Goal: Task Accomplishment & Management: Complete application form

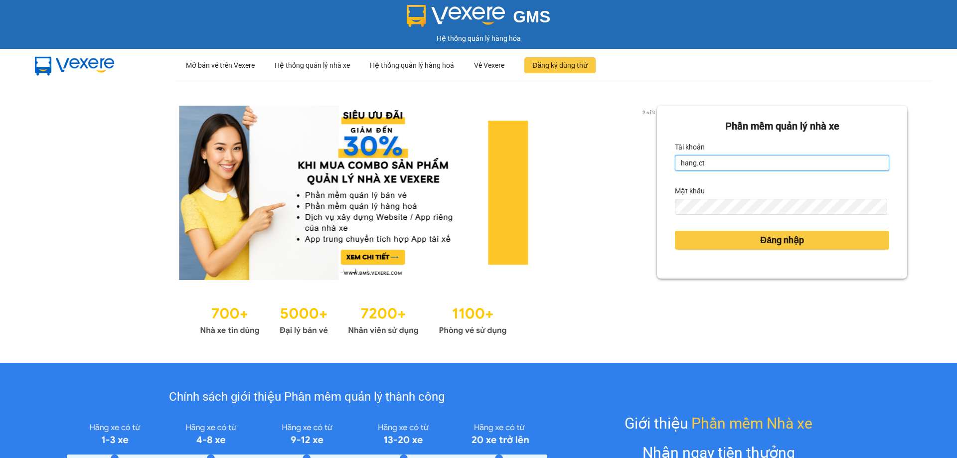
click at [757, 163] on input "hang.ct" at bounding box center [782, 163] width 214 height 16
type input "nguyenhoa.ct"
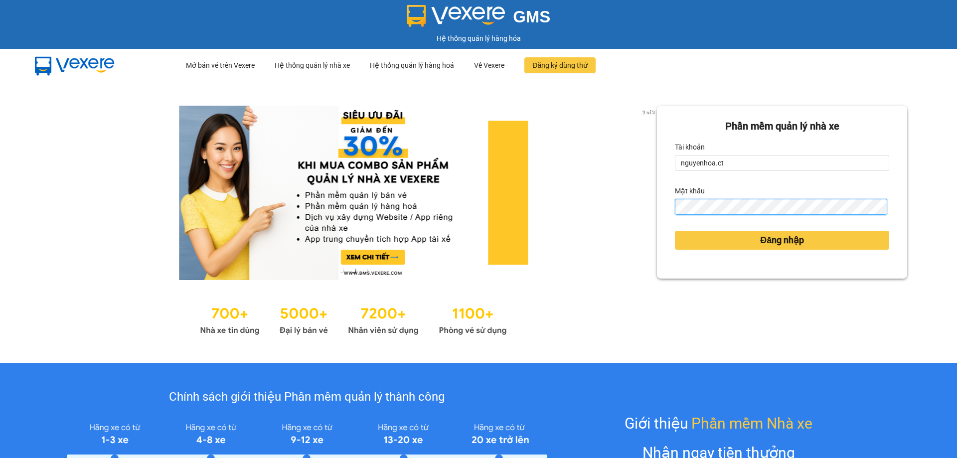
click at [657, 207] on div "Phần mềm quản lý nhà xe Tài khoản nguyenhoa.ct Mật khẩu Đăng nhập" at bounding box center [782, 192] width 250 height 173
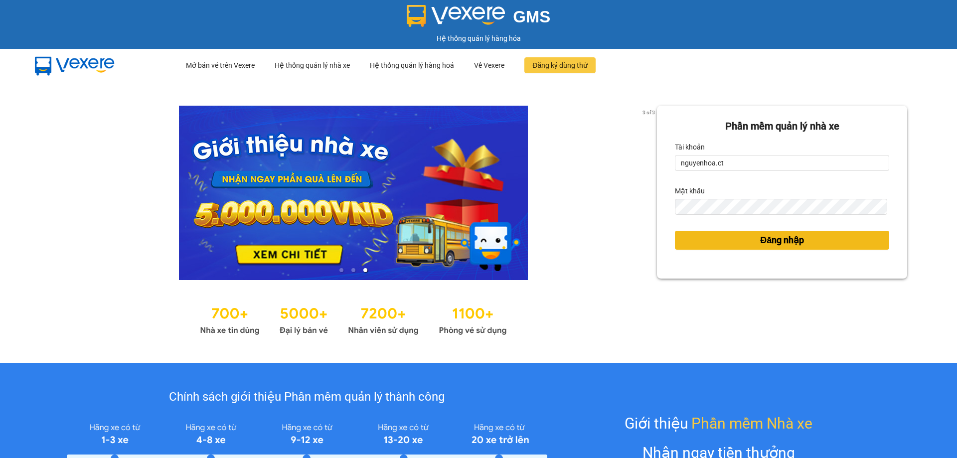
click at [783, 243] on span "Đăng nhập" at bounding box center [782, 240] width 44 height 14
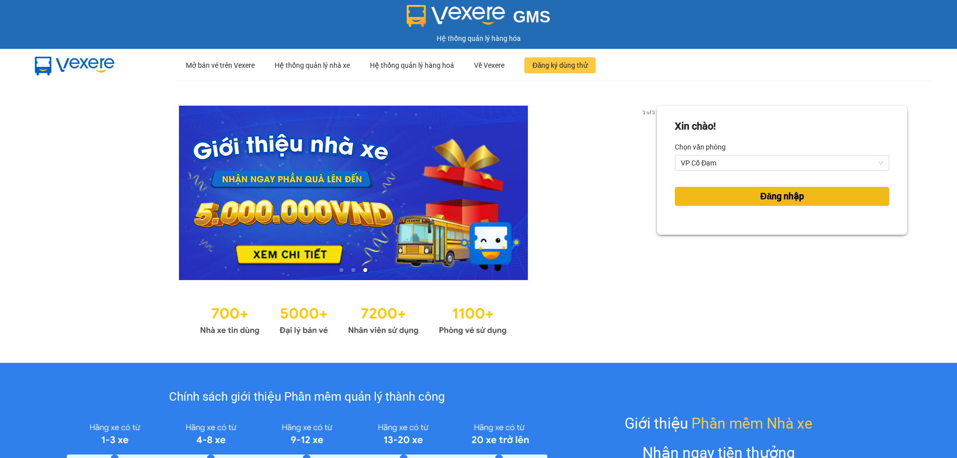
click at [771, 194] on span "Đăng nhập" at bounding box center [782, 196] width 44 height 14
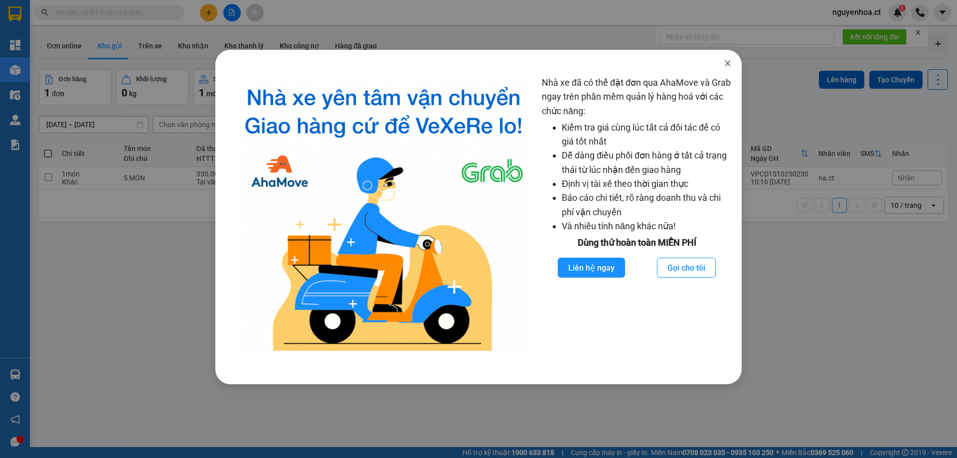
click at [725, 62] on icon "close" at bounding box center [728, 63] width 8 height 8
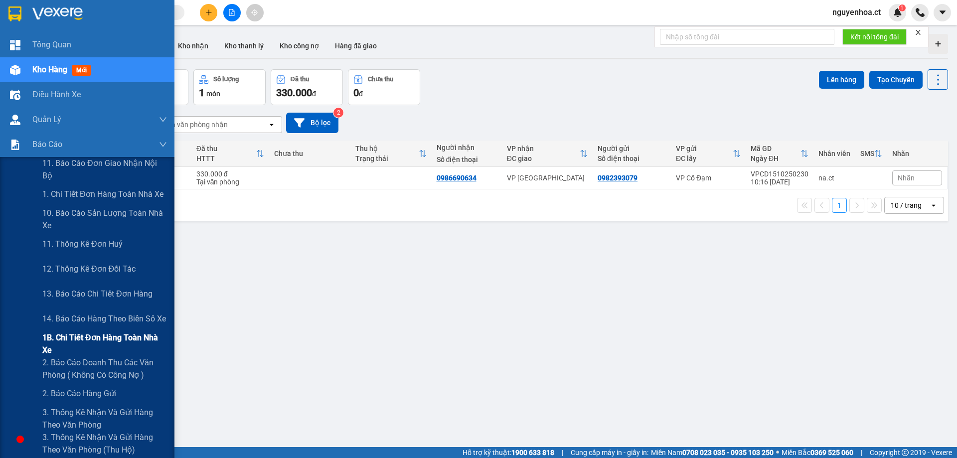
click at [80, 344] on span "1B. Chi tiết đơn hàng toàn nhà xe" at bounding box center [104, 344] width 125 height 25
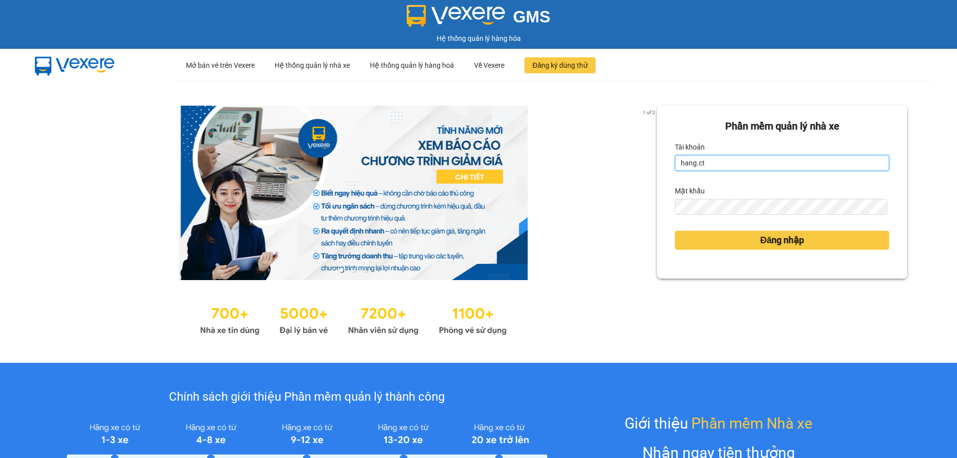
click at [704, 163] on input "hang.ct" at bounding box center [782, 163] width 214 height 16
type input "nguyenhoa.ct"
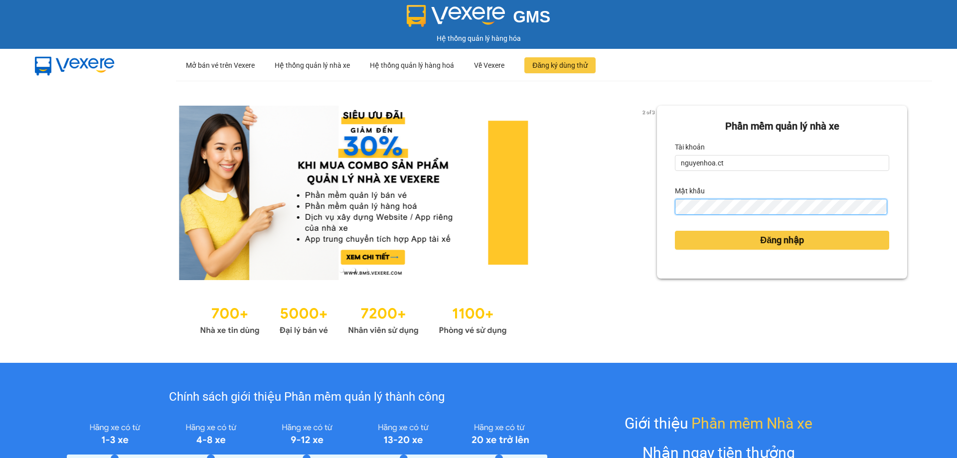
click at [675, 231] on button "Đăng nhập" at bounding box center [782, 240] width 214 height 19
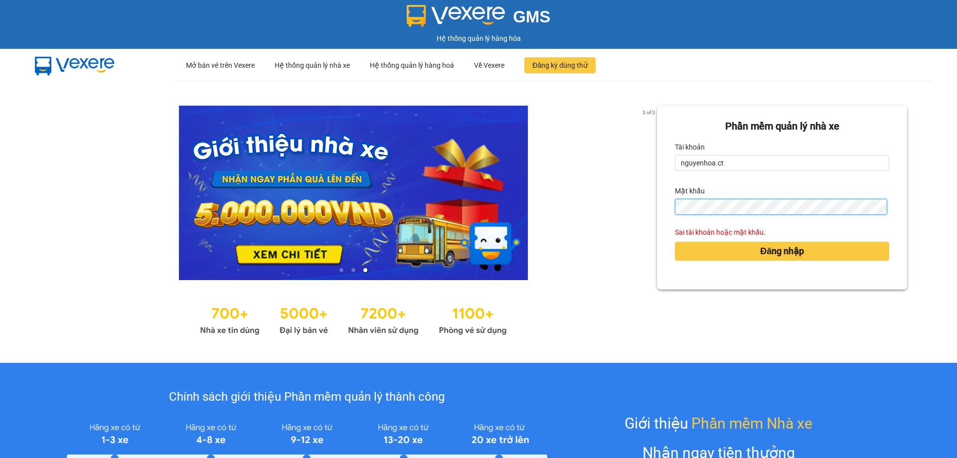
click at [664, 208] on div "Phần mềm quản lý nhà xe Tài khoản nguyenhoa.ct Mật khẩu Sai tài khoản hoặc mật …" at bounding box center [782, 198] width 250 height 184
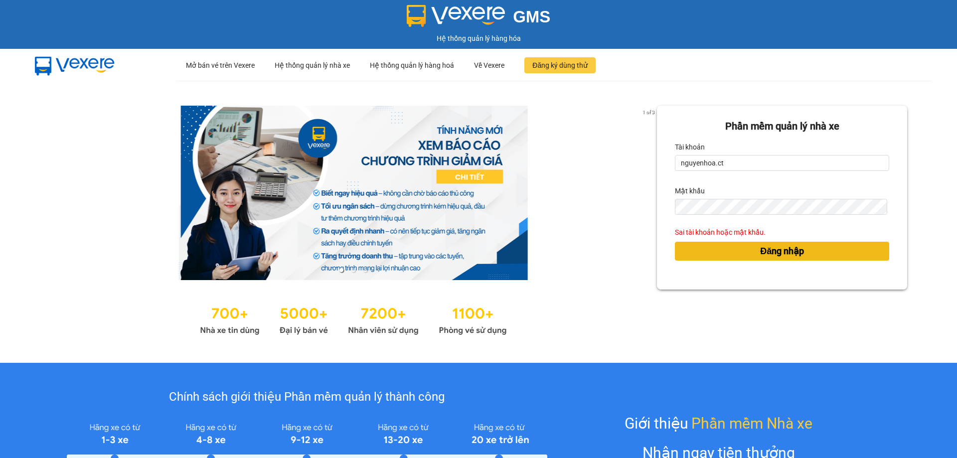
click at [760, 244] on span "Đăng nhập" at bounding box center [782, 251] width 44 height 14
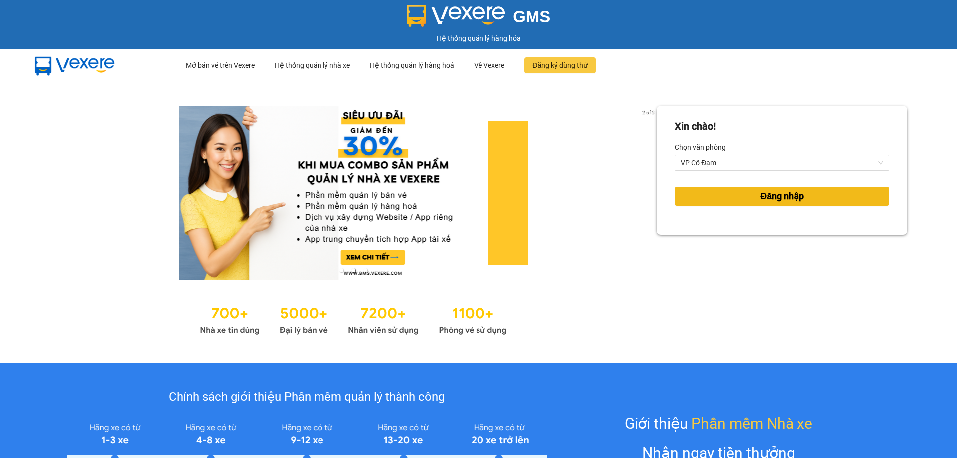
drag, startPoint x: 794, startPoint y: 200, endPoint x: 852, endPoint y: 216, distance: 59.9
click at [793, 200] on span "Đăng nhập" at bounding box center [782, 196] width 44 height 14
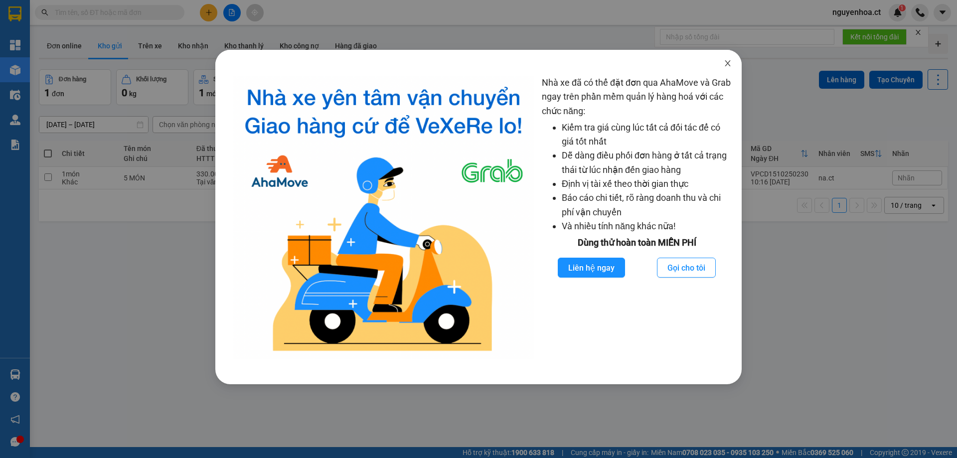
click at [726, 61] on icon "close" at bounding box center [727, 63] width 5 height 6
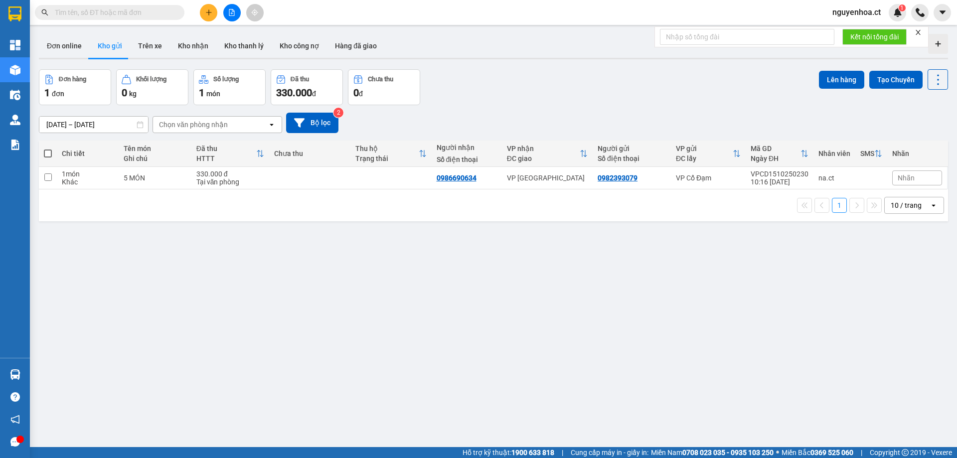
click at [129, 12] on input "text" at bounding box center [114, 12] width 118 height 11
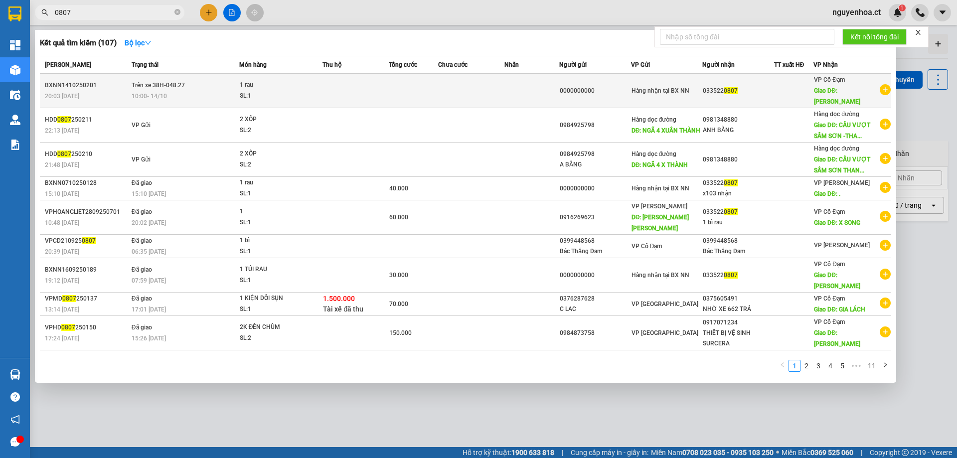
type input "0807"
click at [155, 89] on span "Trên xe 38H-048.27" at bounding box center [158, 85] width 53 height 8
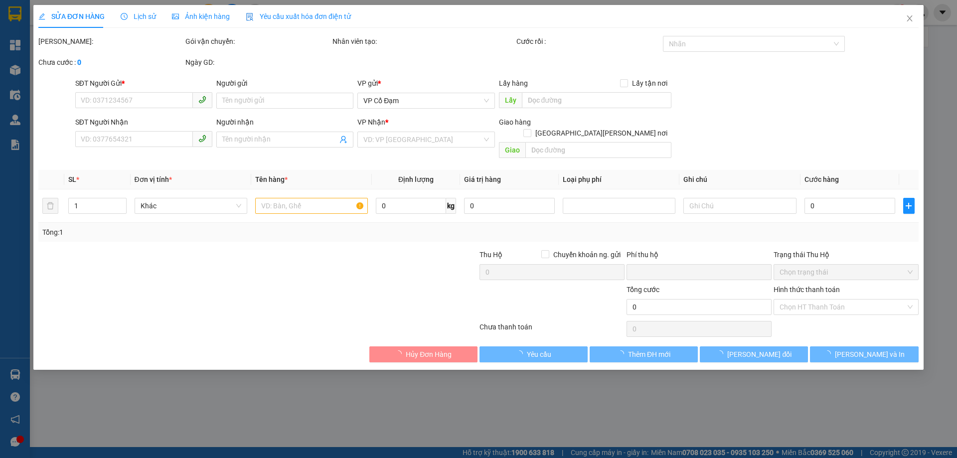
type input "0000000000"
type input "0335220807"
type input "[PERSON_NAME]"
type input "0"
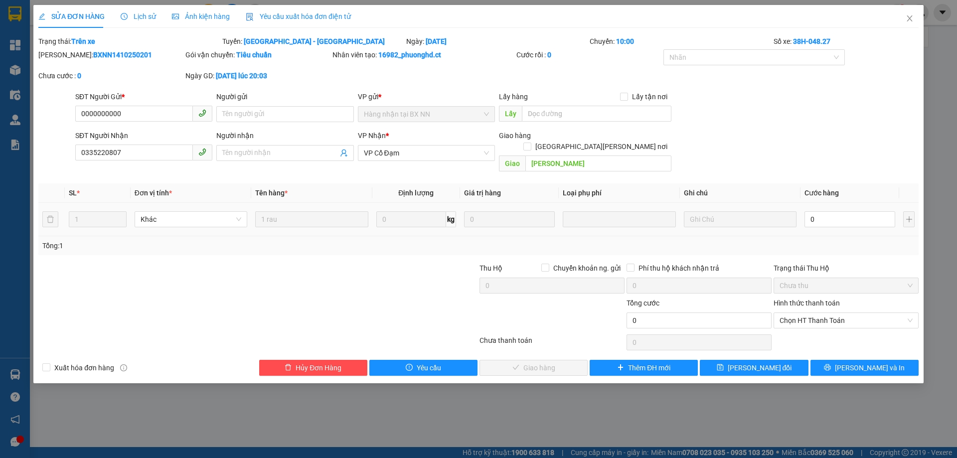
click at [856, 217] on div "0" at bounding box center [850, 219] width 91 height 20
click at [846, 214] on input "0" at bounding box center [850, 219] width 91 height 16
type input "6"
type input "60"
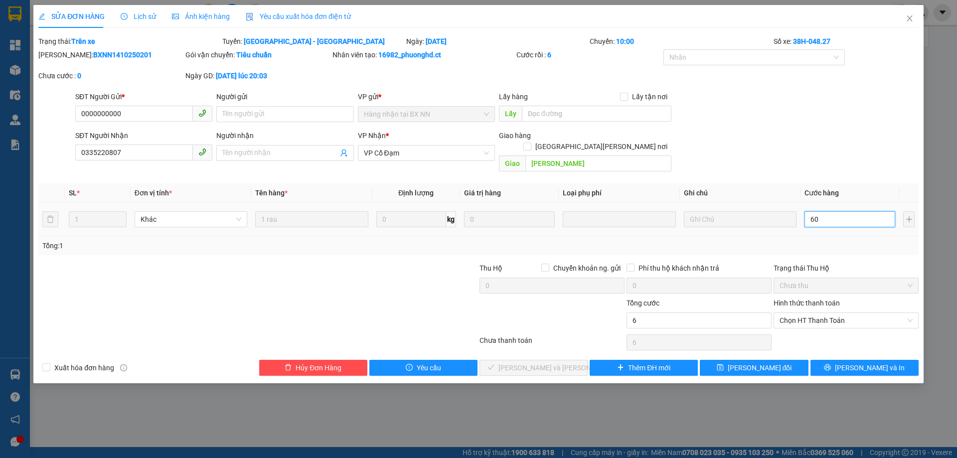
type input "60"
click at [817, 316] on span "Chọn HT Thanh Toán" at bounding box center [846, 320] width 133 height 15
type input "60"
type input "60.000"
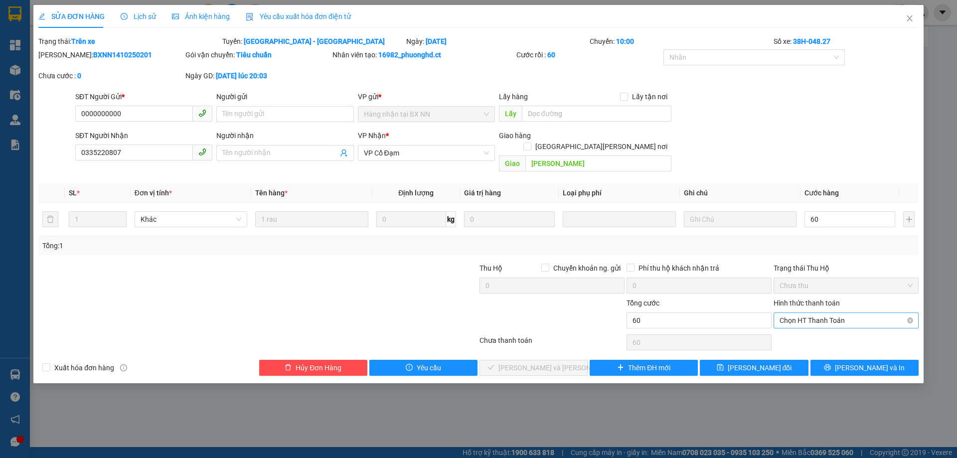
type input "60.000"
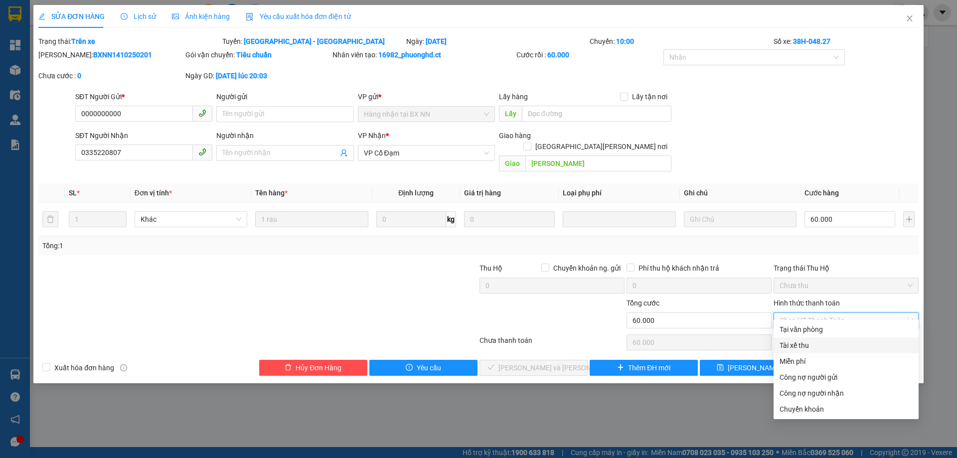
click at [810, 348] on div "Tài xế thu" at bounding box center [846, 345] width 133 height 11
type input "0"
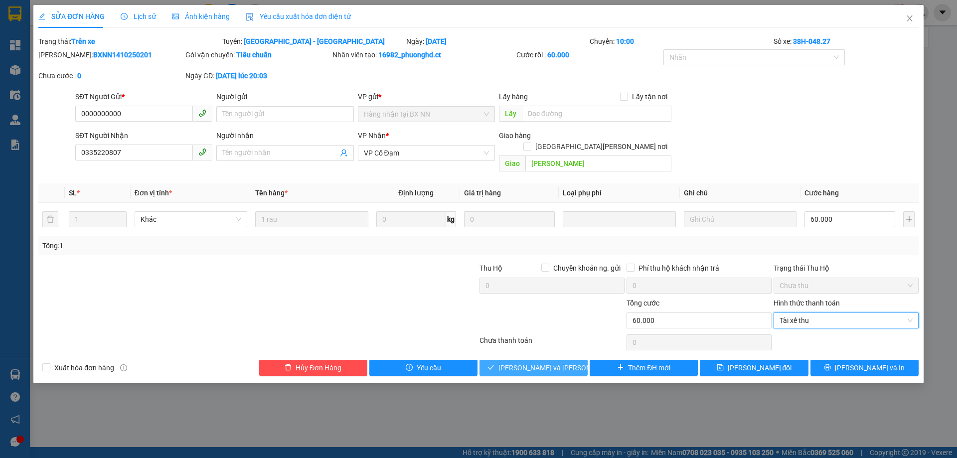
click at [533, 363] on span "[PERSON_NAME] và [PERSON_NAME] hàng" at bounding box center [566, 368] width 135 height 11
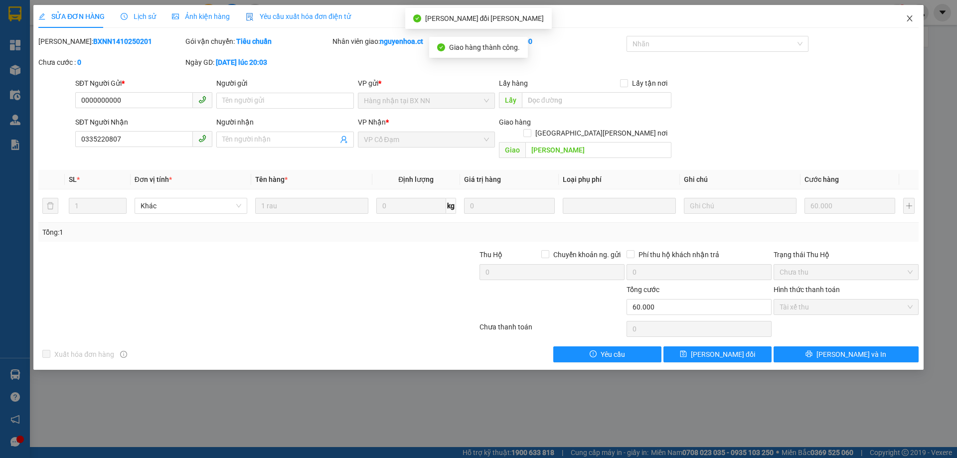
click at [912, 18] on icon "close" at bounding box center [910, 18] width 8 height 8
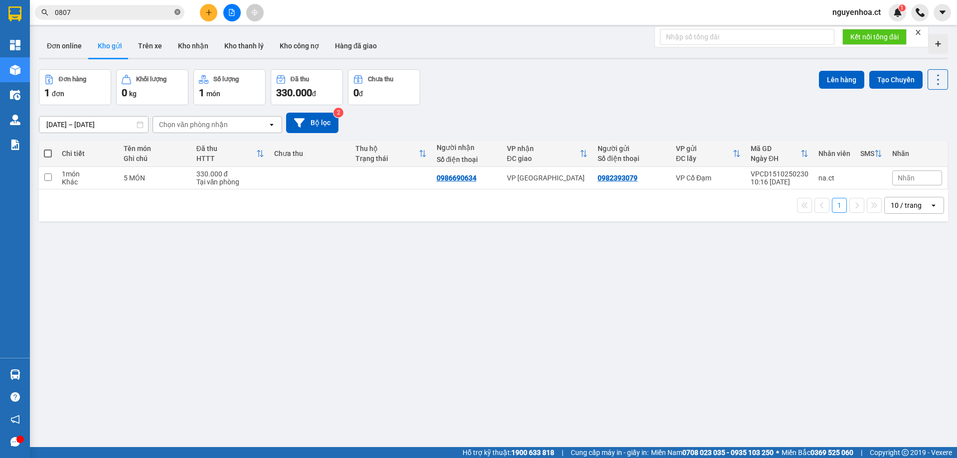
click at [177, 13] on icon "close-circle" at bounding box center [178, 12] width 6 height 6
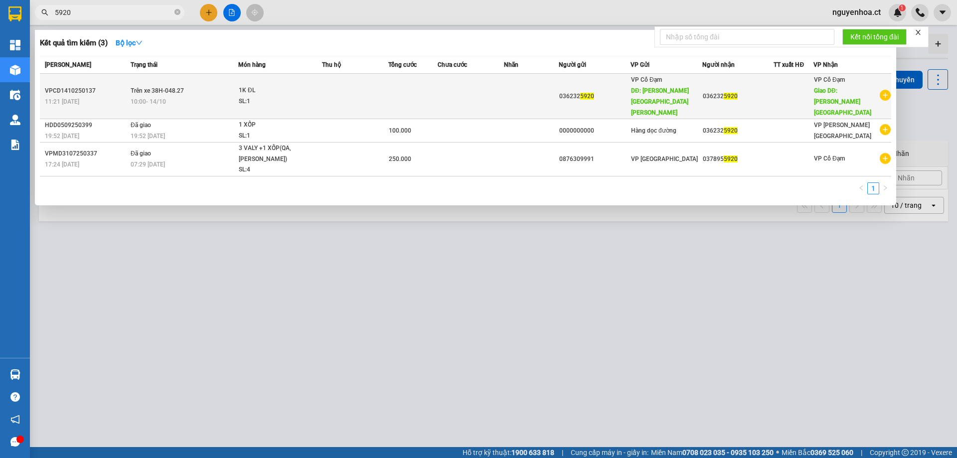
type input "5920"
click at [154, 97] on span "10:00 [DATE]" at bounding box center [148, 101] width 35 height 8
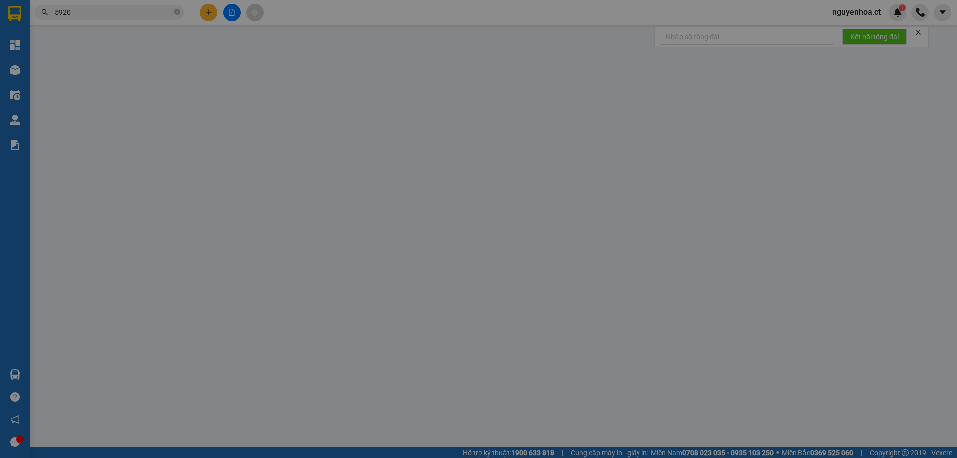
type input "0362325920"
type input "THANH HÓA"
type input "0362325920"
type input "BÌNH LỘC"
type input "0"
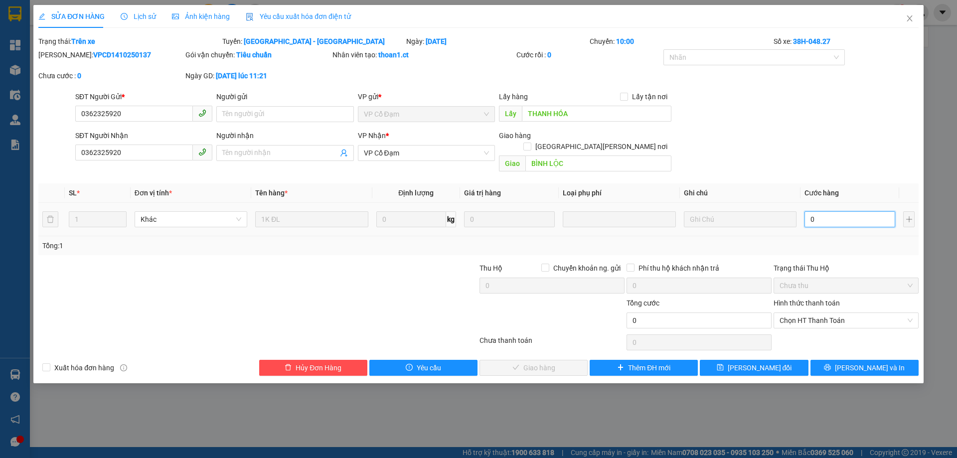
click at [816, 211] on input "0" at bounding box center [850, 219] width 91 height 16
type input "12"
type input "120"
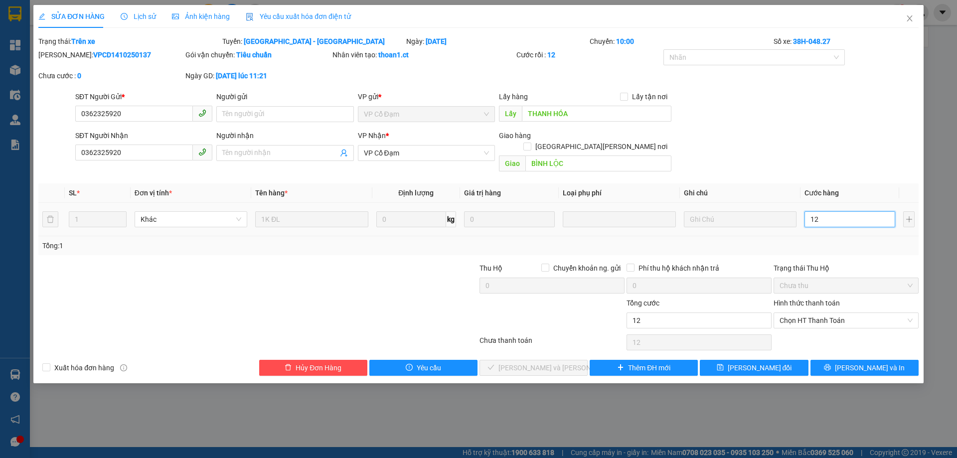
type input "120"
type input "1.200"
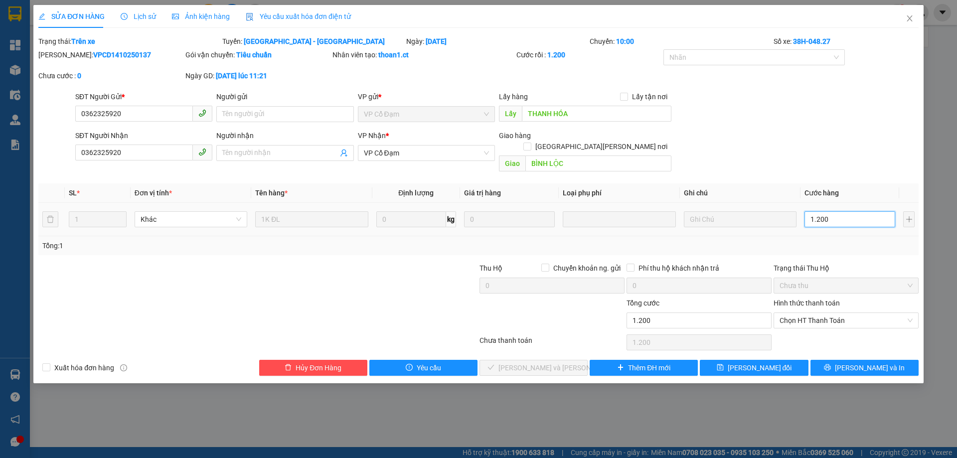
type input "120"
type input "12"
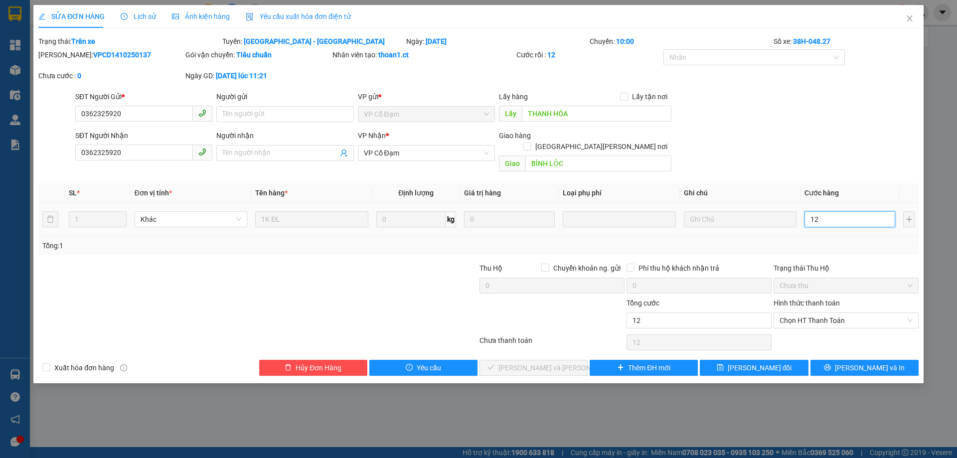
type input "1"
type input "10"
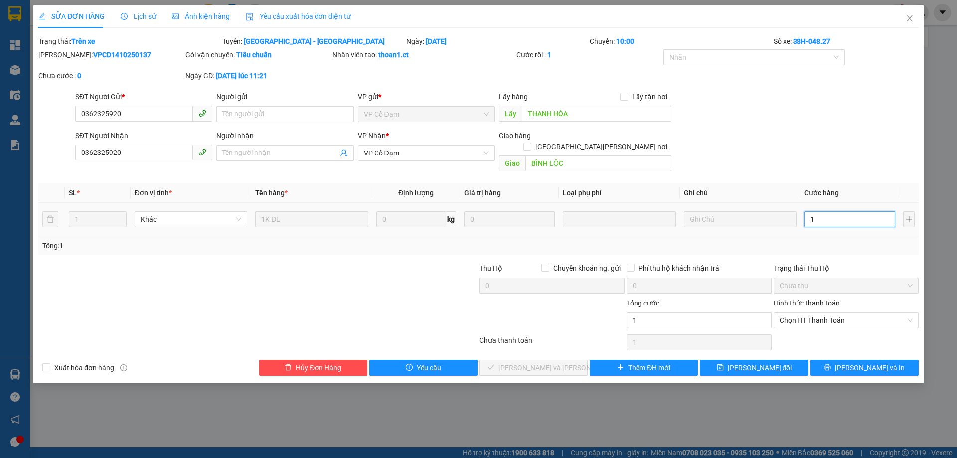
type input "10"
type input "100"
click at [826, 313] on span "Chọn HT Thanh Toán" at bounding box center [846, 320] width 133 height 15
type input "100"
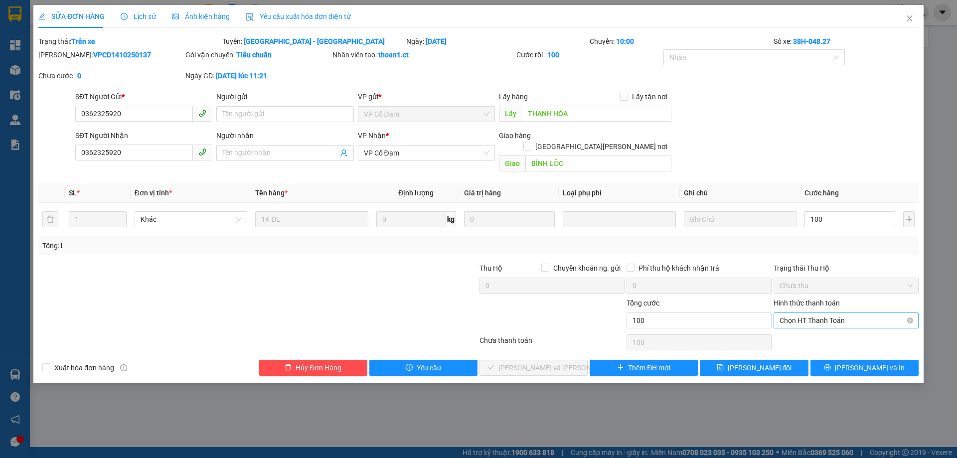
type input "100.000"
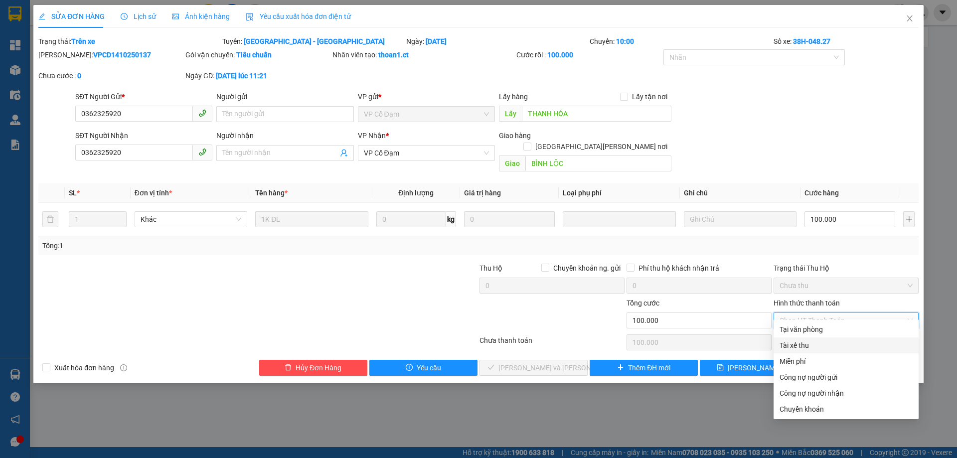
click at [800, 348] on div "Tài xế thu" at bounding box center [846, 345] width 133 height 11
type input "0"
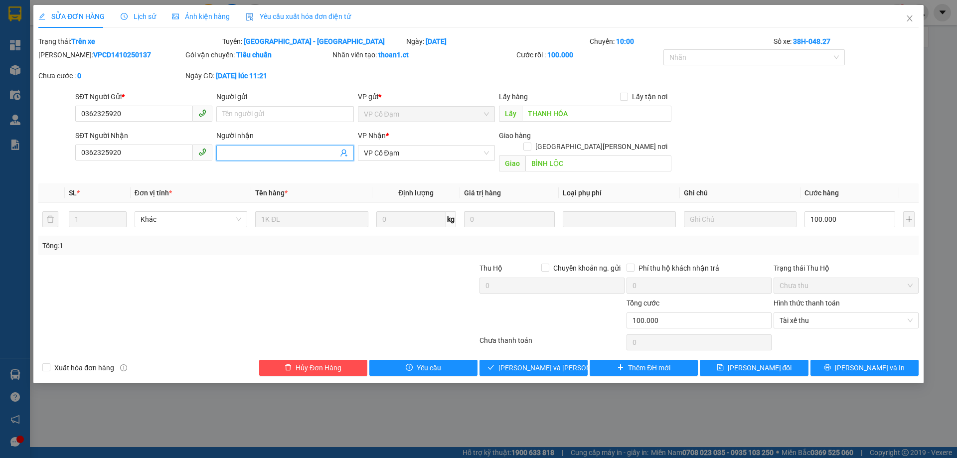
click at [285, 156] on input "Người nhận" at bounding box center [279, 153] width 115 height 11
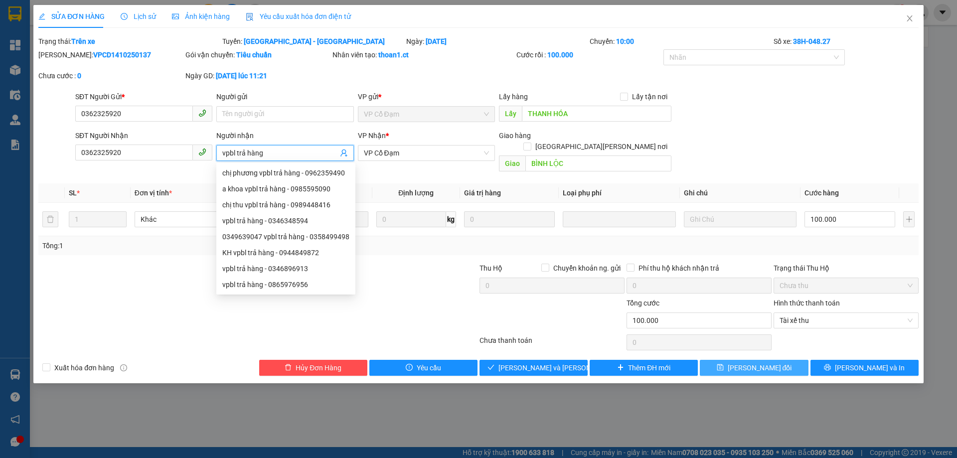
type input "vpbl trả hàng"
click at [757, 363] on span "[PERSON_NAME] đổi" at bounding box center [760, 368] width 64 height 11
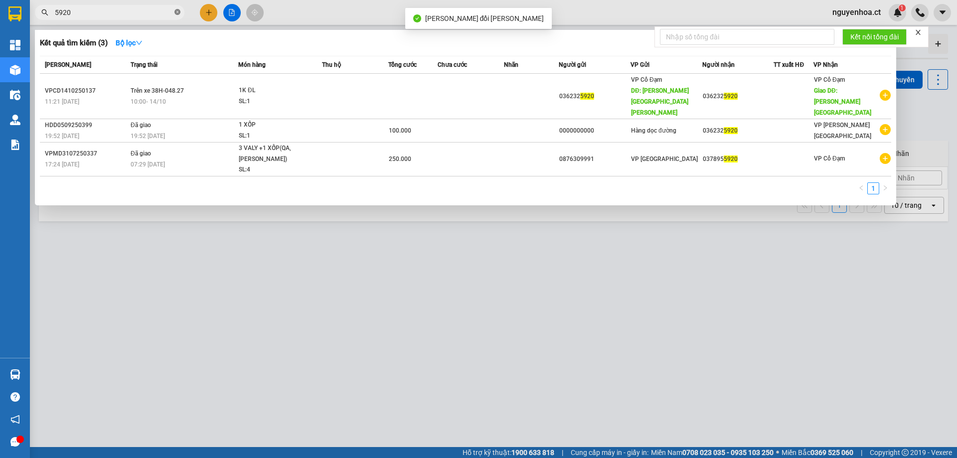
click at [178, 9] on icon "close-circle" at bounding box center [178, 12] width 6 height 6
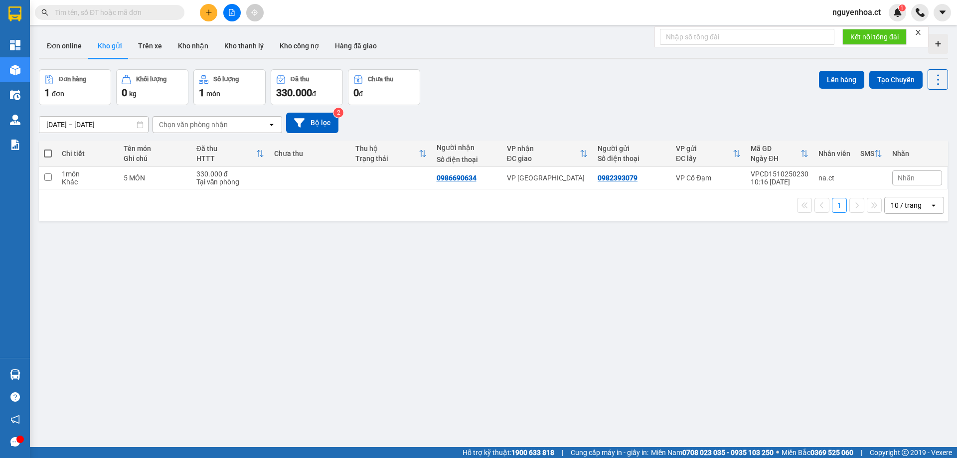
click at [165, 6] on span at bounding box center [110, 12] width 150 height 15
click at [162, 14] on input "text" at bounding box center [114, 12] width 118 height 11
click at [161, 14] on input "text" at bounding box center [114, 12] width 118 height 11
click at [161, 13] on input "text" at bounding box center [114, 12] width 118 height 11
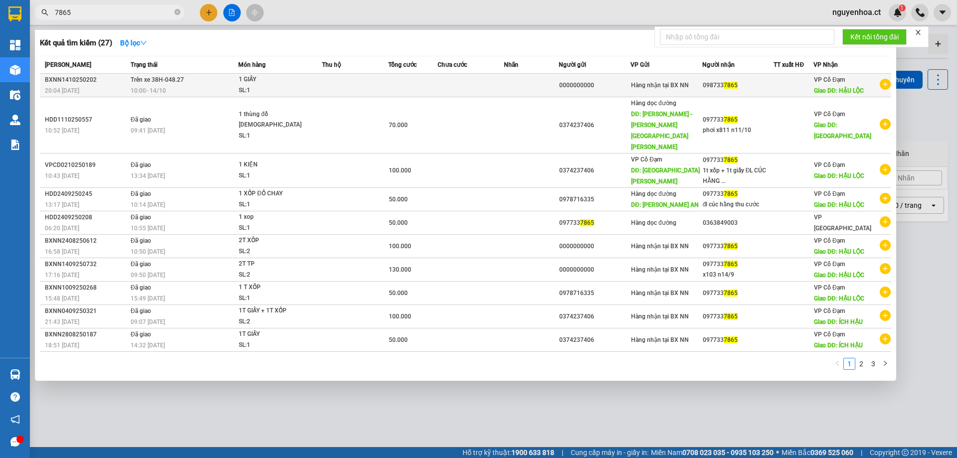
type input "7865"
click at [196, 81] on td "Trên xe 38H-048.27 10:00 [DATE]" at bounding box center [183, 85] width 110 height 23
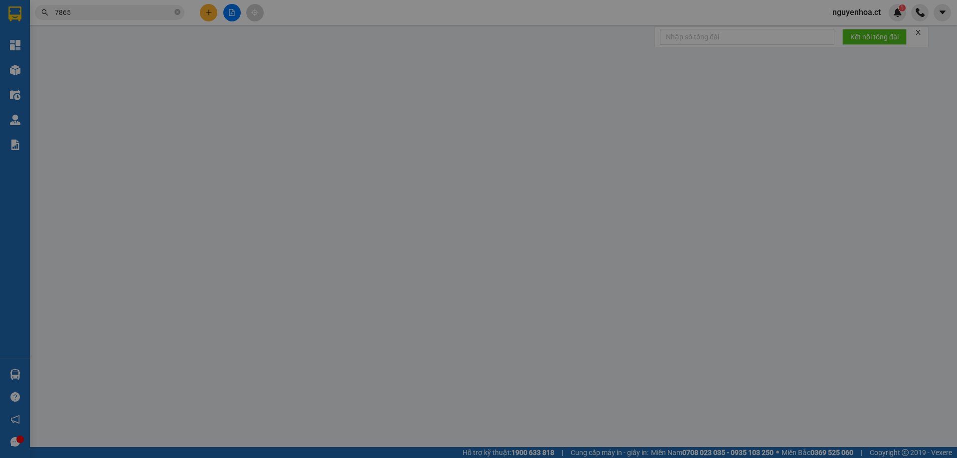
type input "0000000000"
type input "0987337865"
type input "HẬU LỘC"
type input "0"
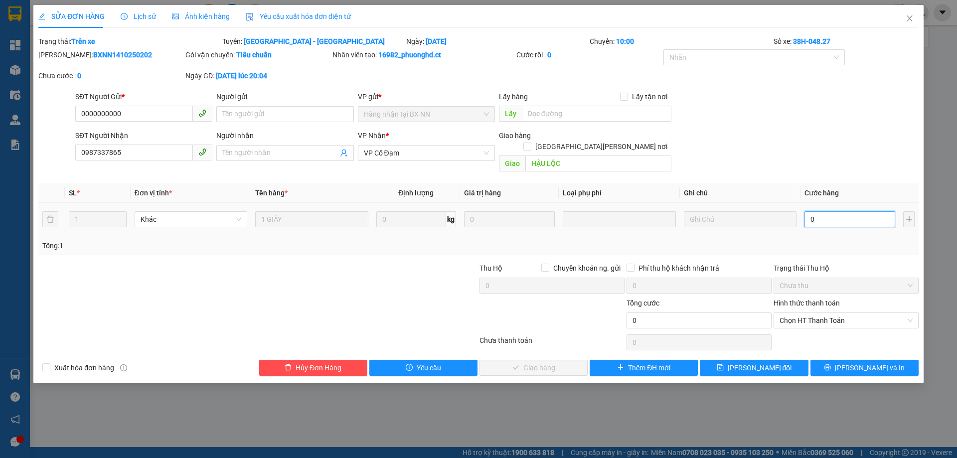
click at [830, 211] on input "0" at bounding box center [850, 219] width 91 height 16
type input "1"
type input "10"
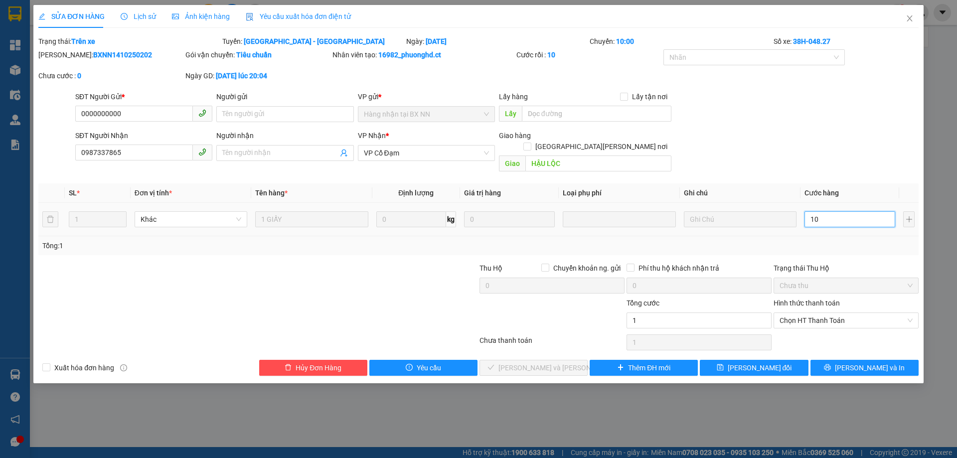
type input "10"
type input "100"
click at [825, 313] on span "Chọn HT Thanh Toán" at bounding box center [846, 320] width 133 height 15
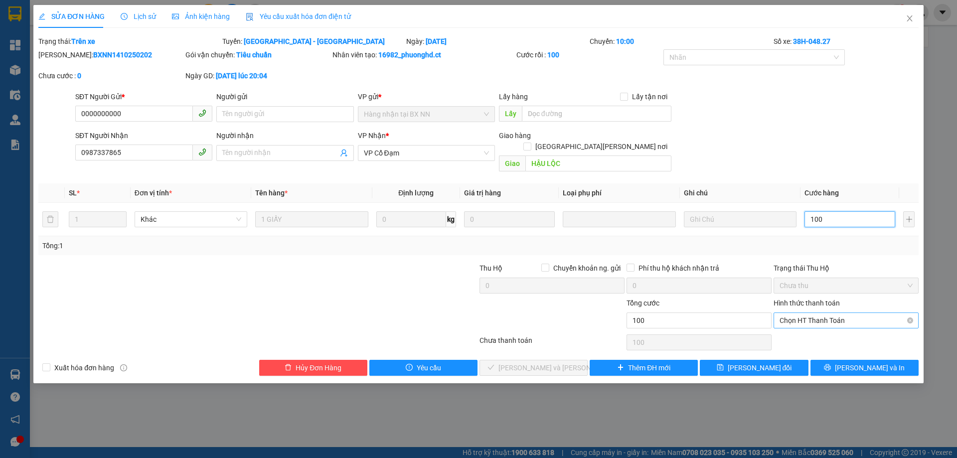
type input "100"
type input "100.000"
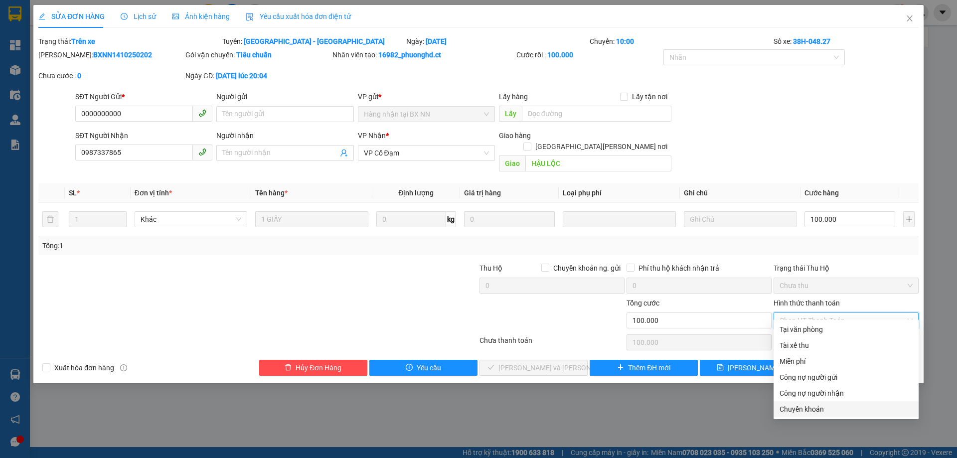
click at [789, 411] on div "Chuyển khoản" at bounding box center [846, 409] width 133 height 11
type input "0"
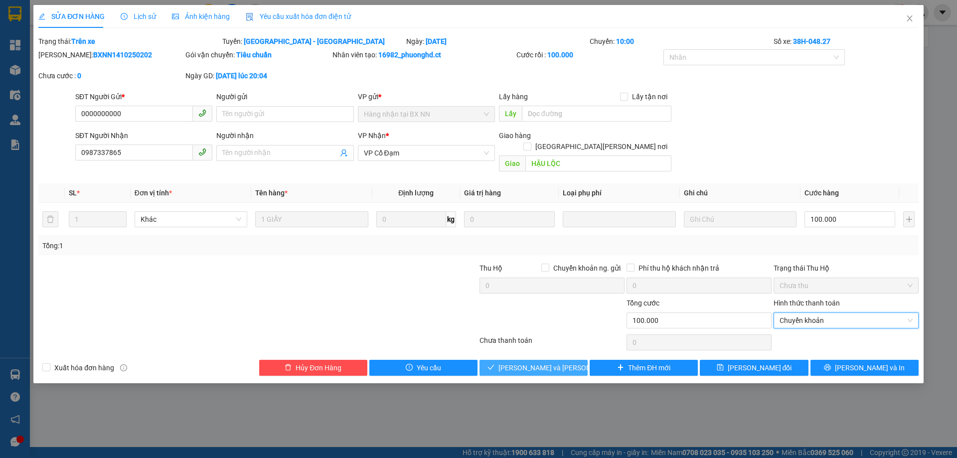
click at [565, 363] on span "[PERSON_NAME] và [PERSON_NAME] hàng" at bounding box center [566, 368] width 135 height 11
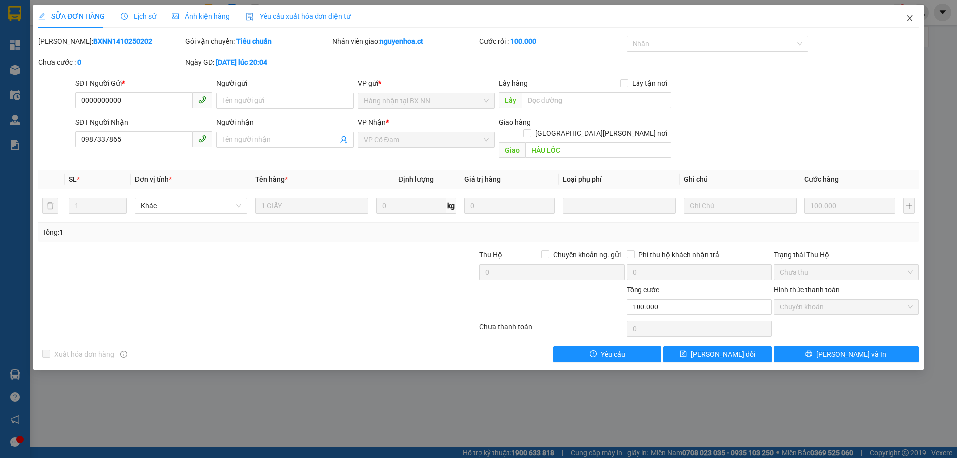
click at [913, 17] on icon "close" at bounding box center [910, 18] width 8 height 8
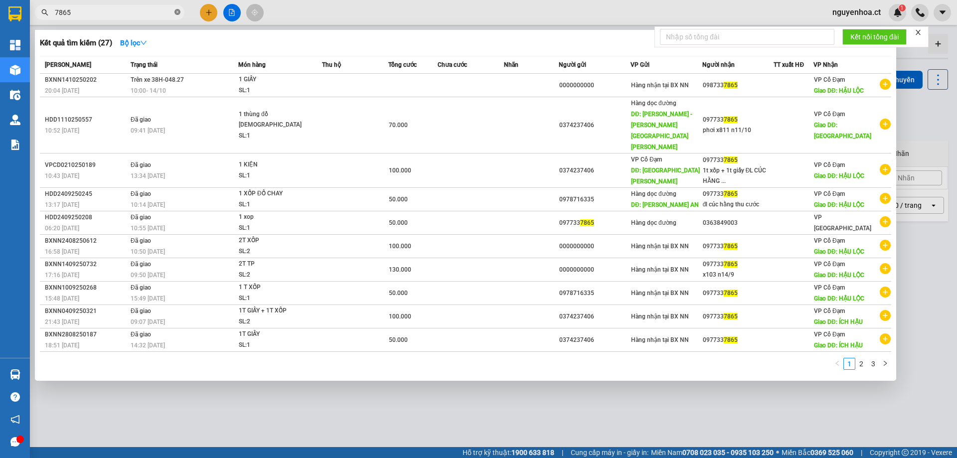
click at [177, 11] on icon "close-circle" at bounding box center [178, 12] width 6 height 6
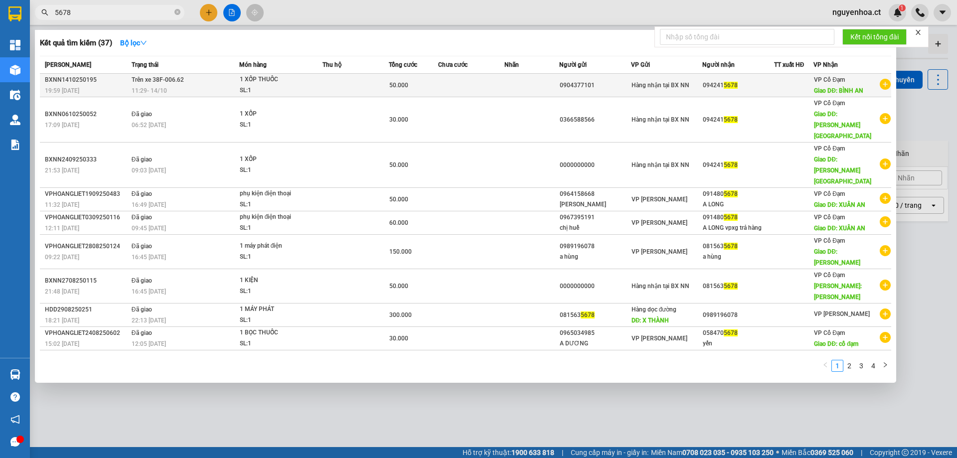
type input "5678"
click at [150, 83] on span "Trên xe 38F-006.62" at bounding box center [158, 79] width 52 height 8
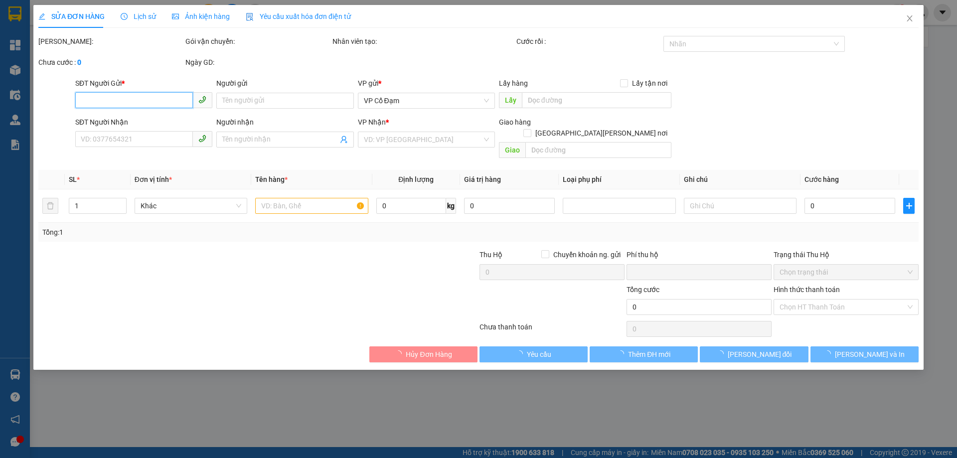
type input "0904377101"
type input "0942415678"
type input "BÌNH AN"
type input "0"
type input "50.000"
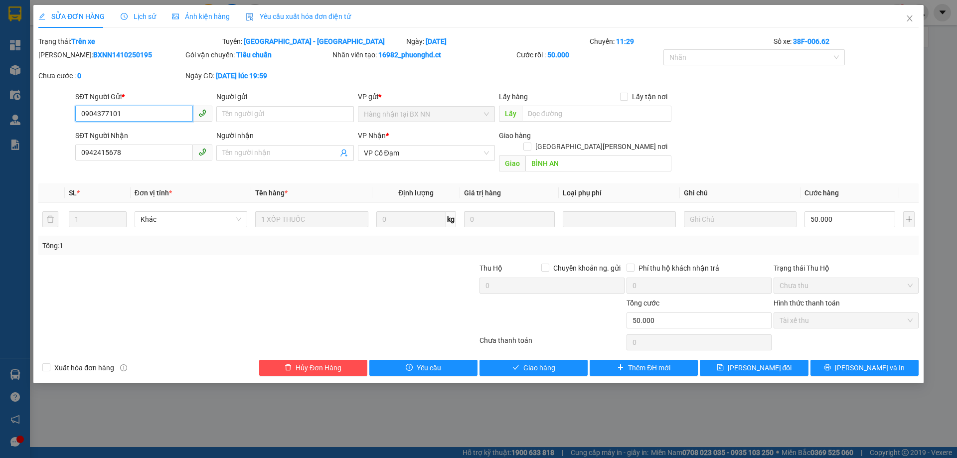
click at [812, 313] on span "Tài xế thu" at bounding box center [846, 320] width 133 height 15
click at [541, 363] on span "Giao hàng" at bounding box center [540, 368] width 32 height 11
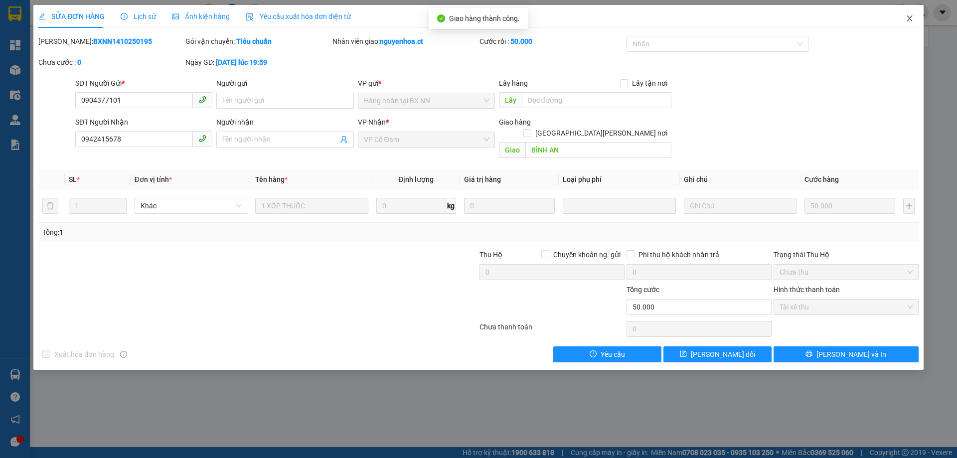
click at [913, 20] on icon "close" at bounding box center [910, 18] width 8 height 8
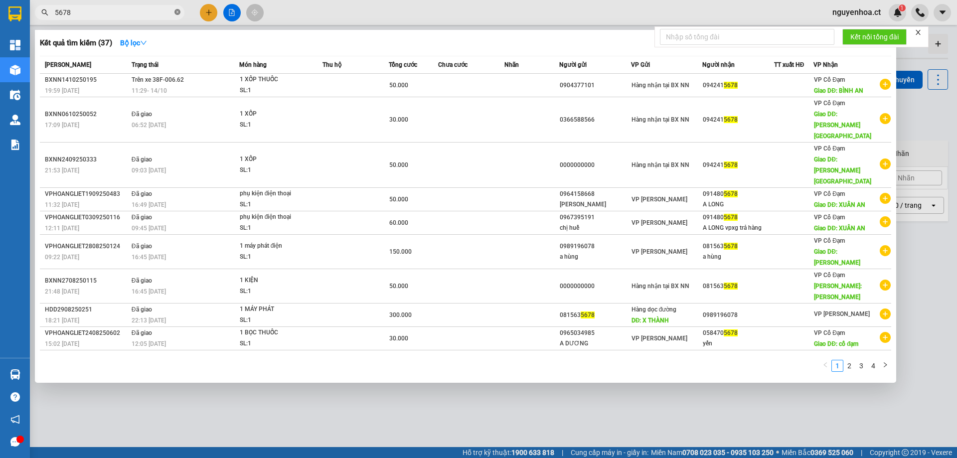
click at [177, 11] on icon "close-circle" at bounding box center [178, 12] width 6 height 6
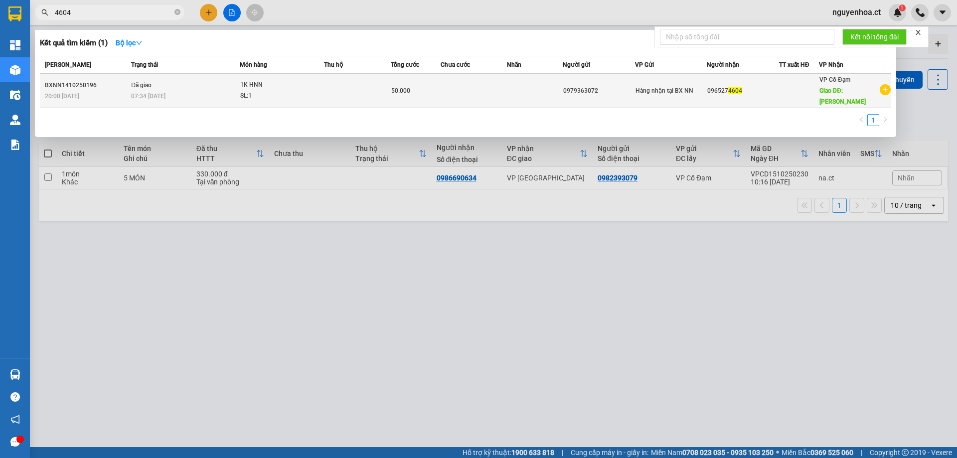
type input "4604"
click at [175, 91] on div "07:34 [DATE]" at bounding box center [185, 96] width 108 height 11
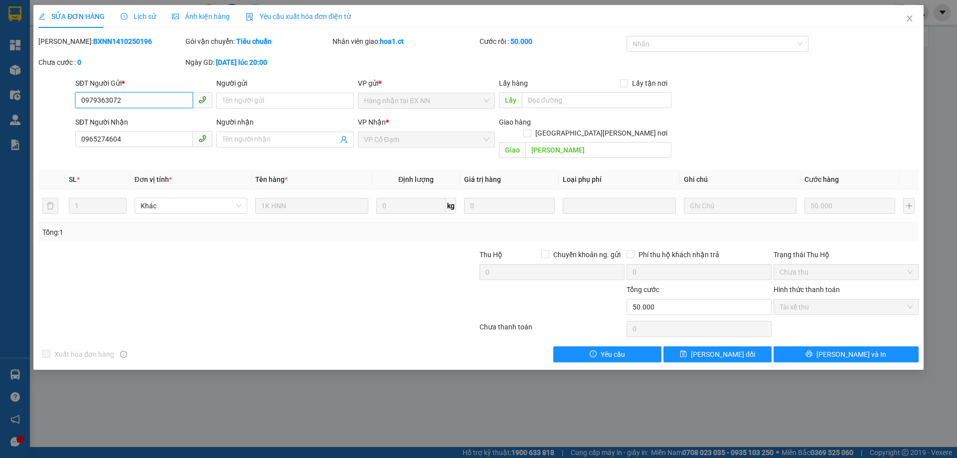
type input "0979363072"
type input "0965274604"
type input "[PERSON_NAME]"
type input "0"
type input "50.000"
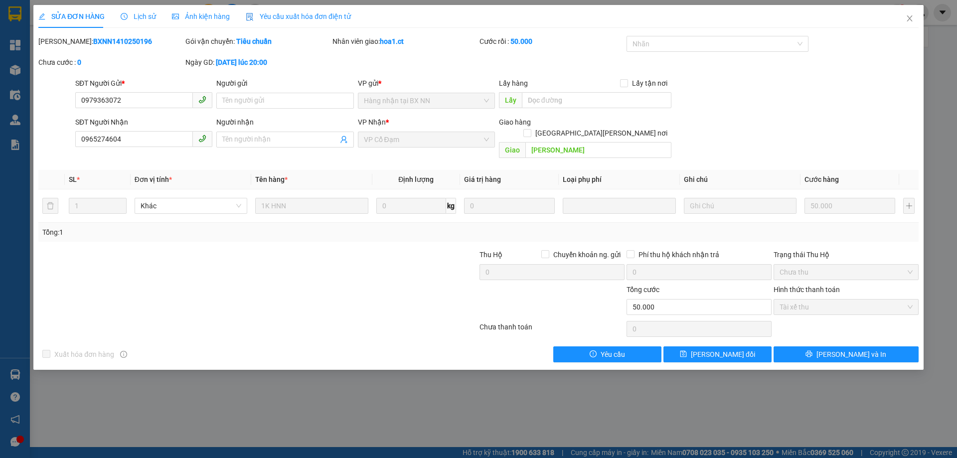
click at [138, 10] on div "Lịch sử" at bounding box center [138, 16] width 35 height 23
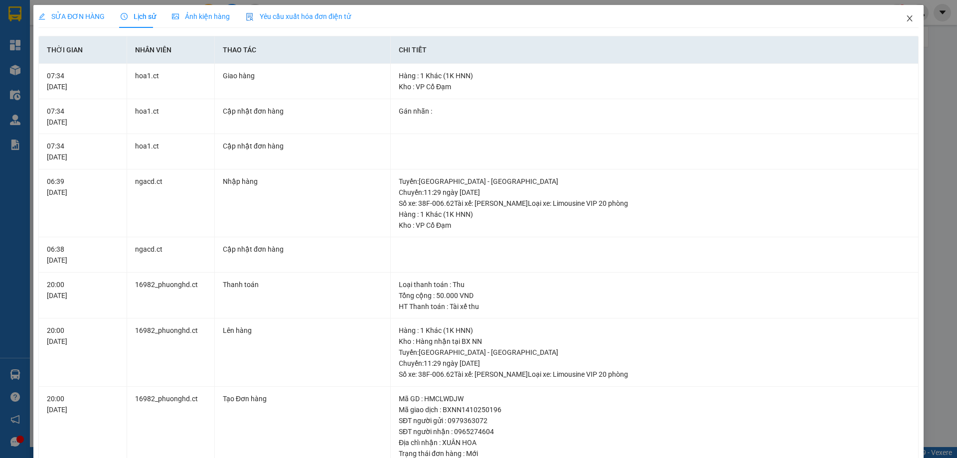
click at [906, 18] on icon "close" at bounding box center [910, 18] width 8 height 8
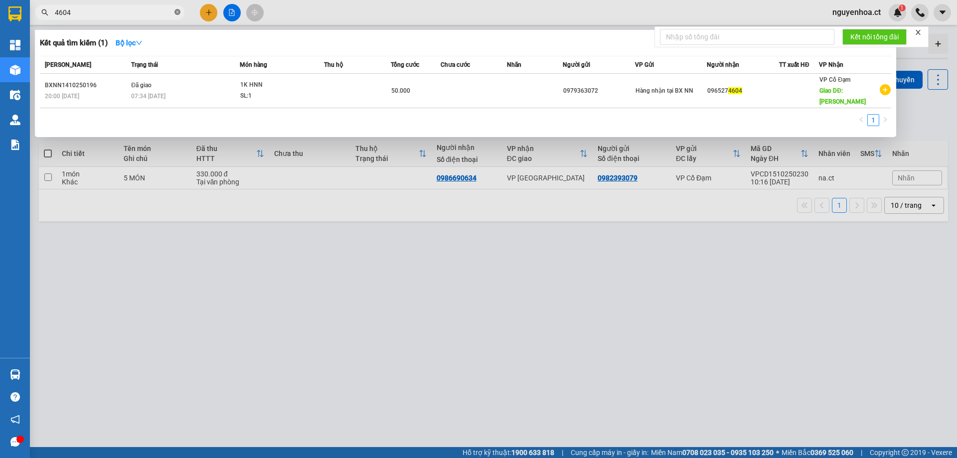
click at [179, 13] on icon "close-circle" at bounding box center [178, 12] width 6 height 6
type input "8758"
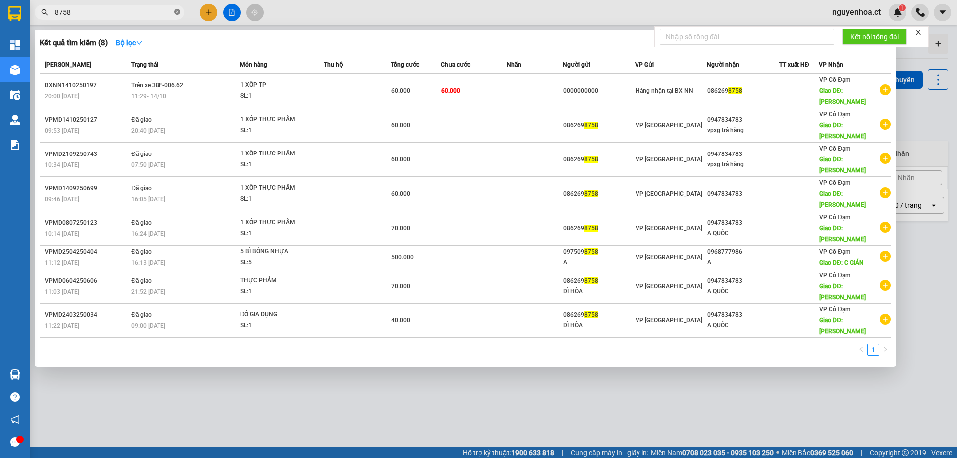
click at [180, 11] on icon "close-circle" at bounding box center [178, 12] width 6 height 6
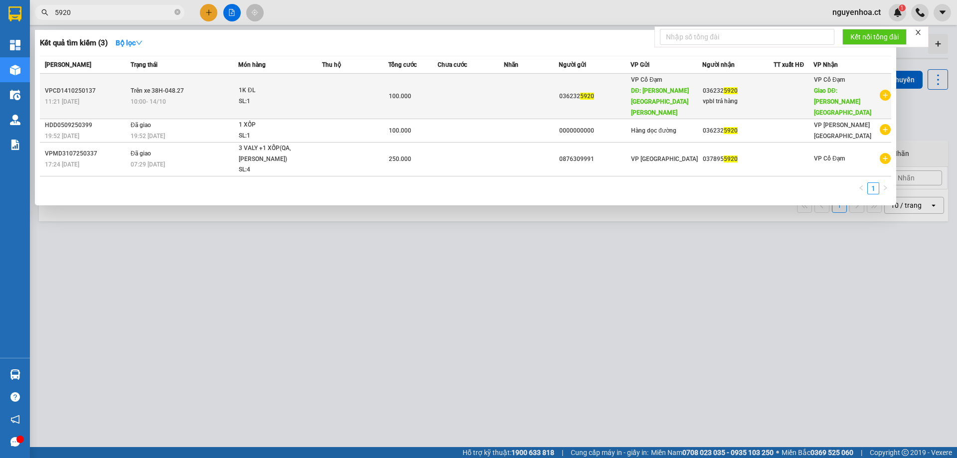
type input "5920"
click at [136, 98] on span "10:00 [DATE]" at bounding box center [148, 101] width 35 height 7
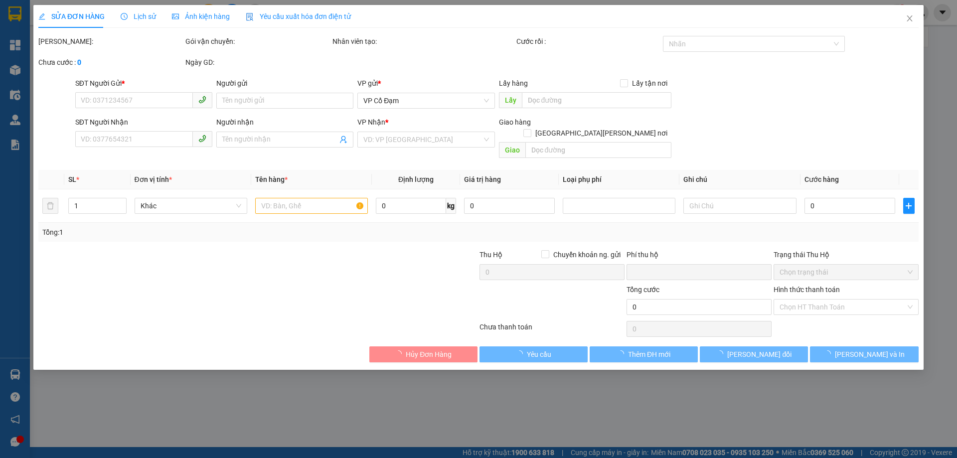
type input "0362325920"
type input "THANH HÓA"
type input "0362325920"
type input "vpbl trả hàng"
type input "BÌNH LỘC"
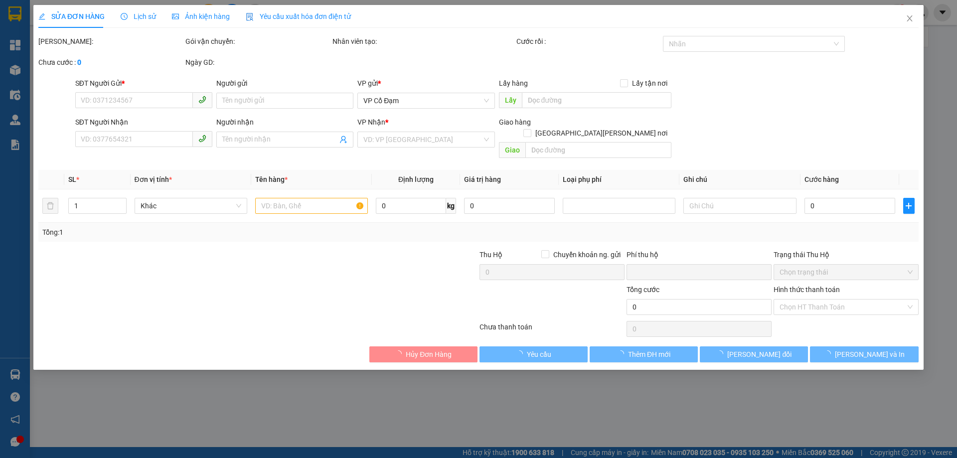
type input "0"
type input "100.000"
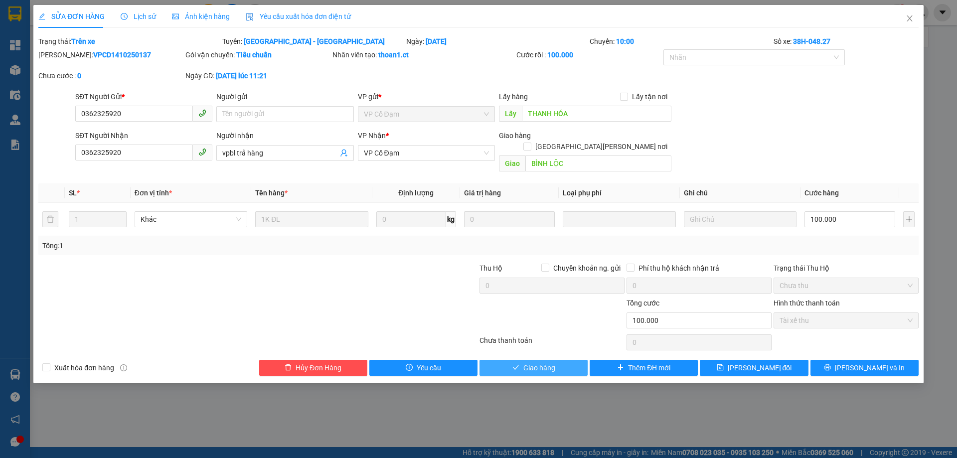
click at [554, 363] on span "Giao hàng" at bounding box center [540, 368] width 32 height 11
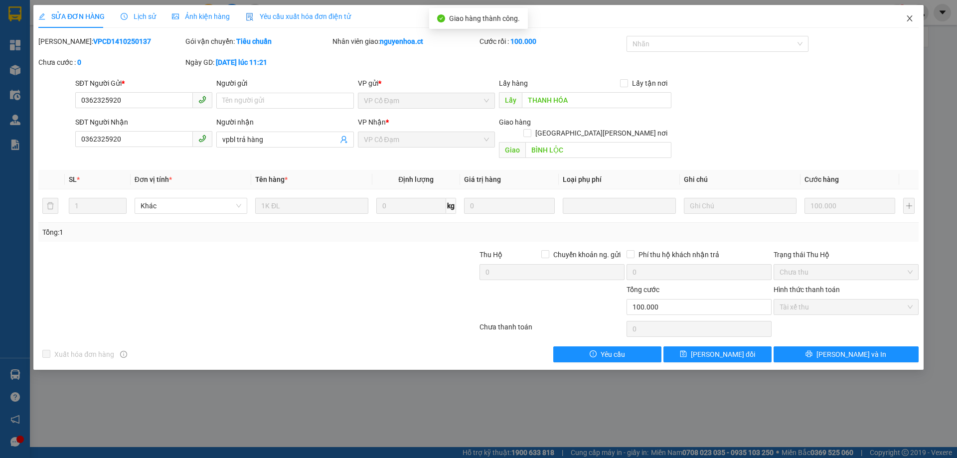
click at [915, 24] on span "Close" at bounding box center [910, 19] width 28 height 28
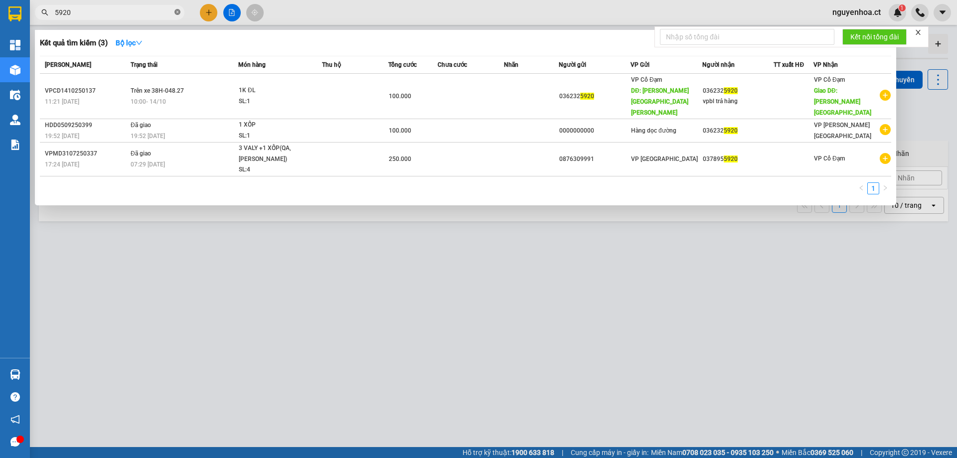
click at [176, 12] on icon "close-circle" at bounding box center [178, 12] width 6 height 6
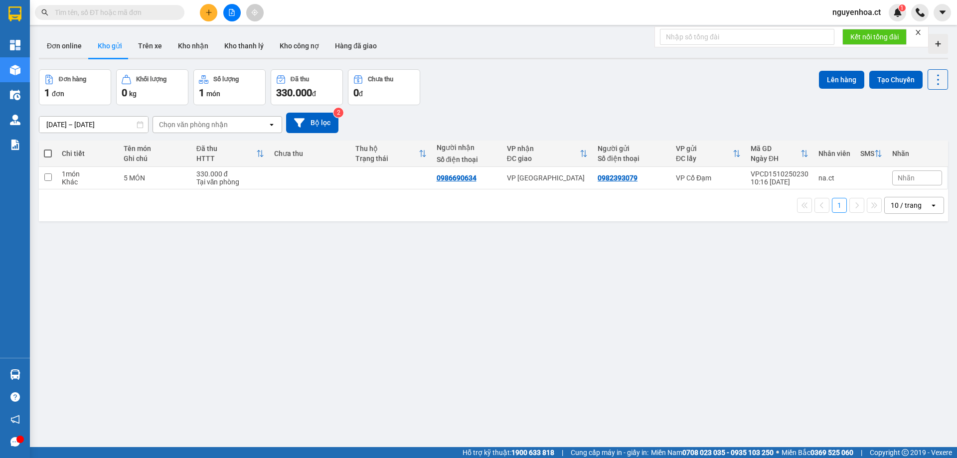
click at [137, 8] on input "text" at bounding box center [114, 12] width 118 height 11
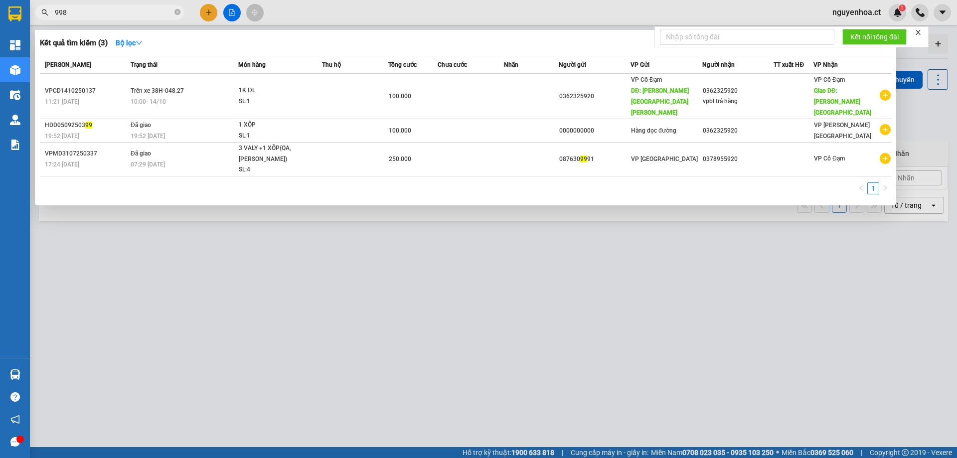
type input "9988"
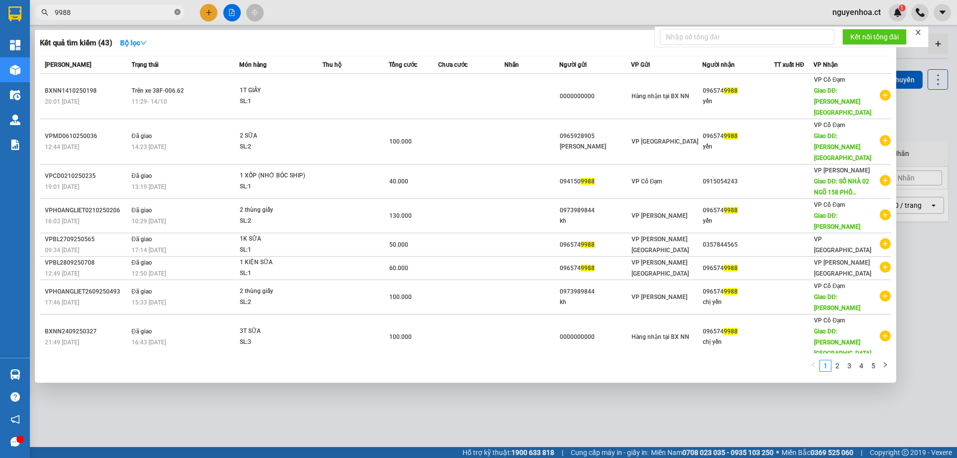
click at [180, 12] on icon "close-circle" at bounding box center [178, 12] width 6 height 6
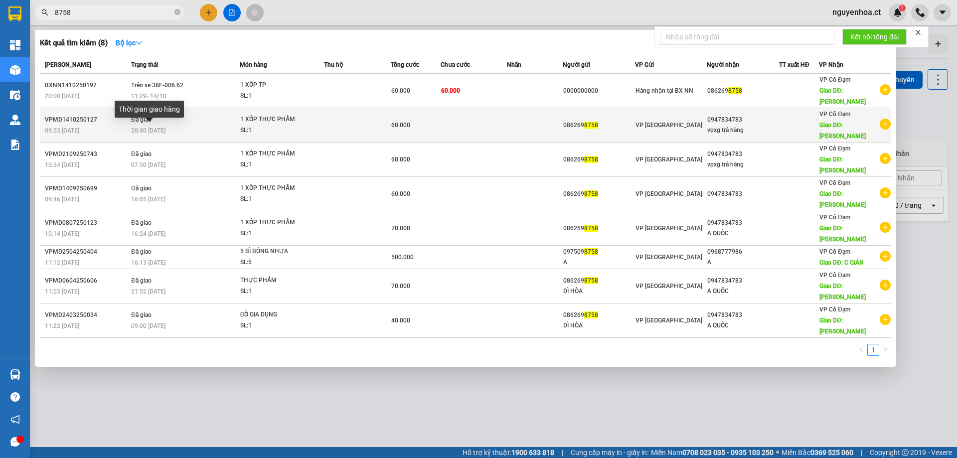
type input "8758"
click at [154, 130] on span "20:40 [DATE]" at bounding box center [148, 130] width 34 height 7
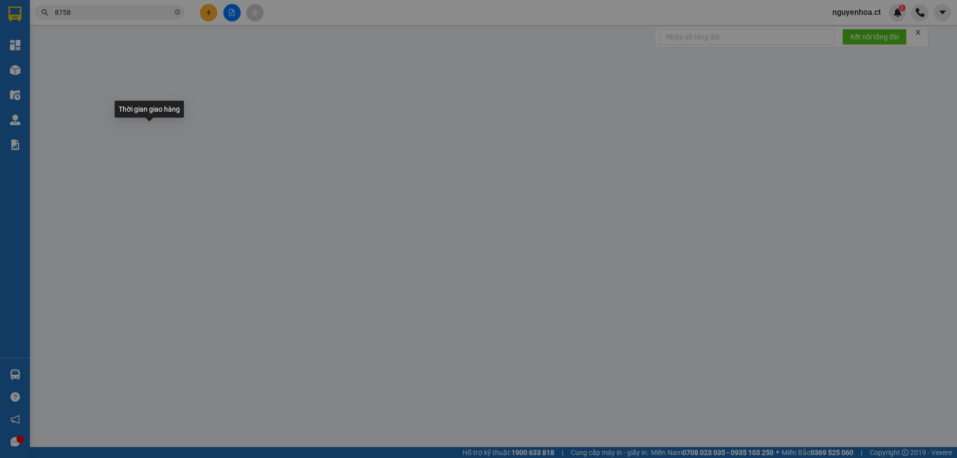
type input "0862698758"
type input "0947834783"
type input "vpxg trả hàng"
type input "[PERSON_NAME]"
type input "0"
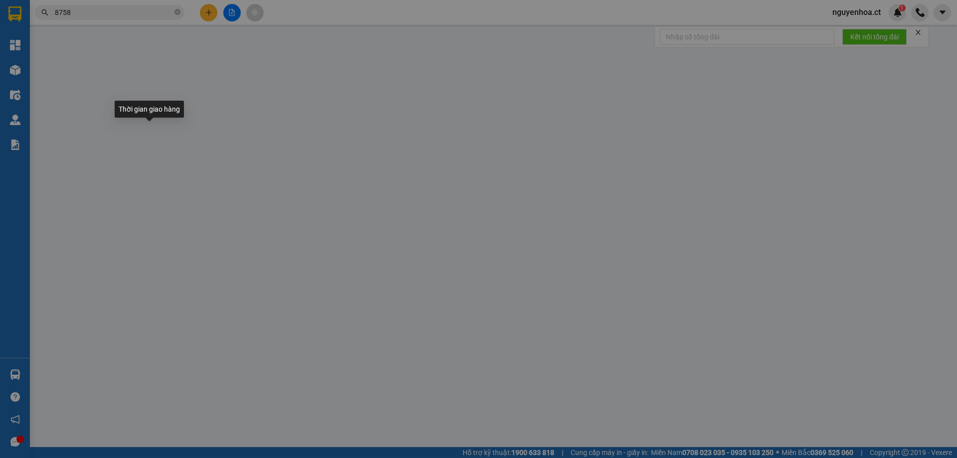
type input "60.000"
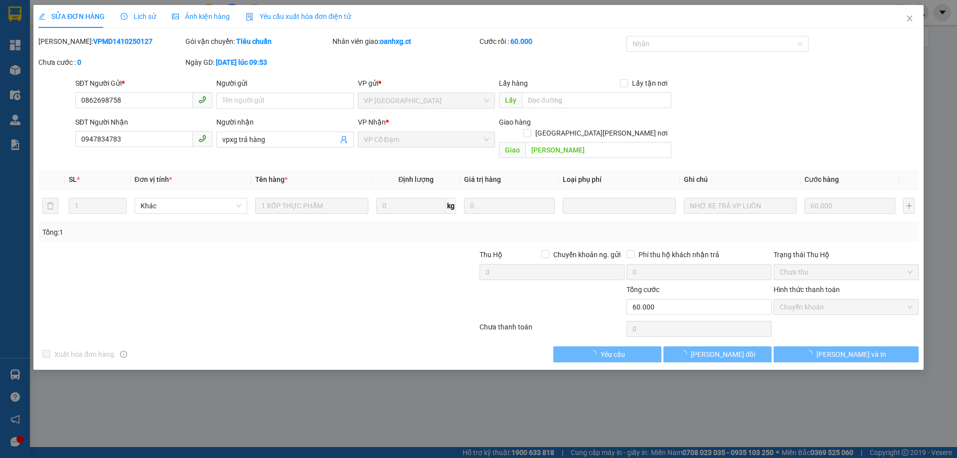
click at [145, 19] on span "Lịch sử" at bounding box center [138, 16] width 35 height 8
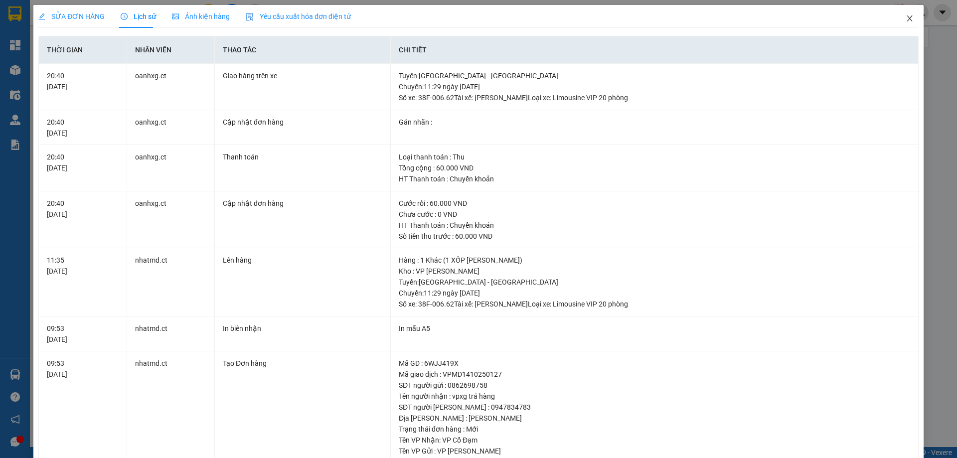
click at [906, 19] on icon "close" at bounding box center [910, 18] width 8 height 8
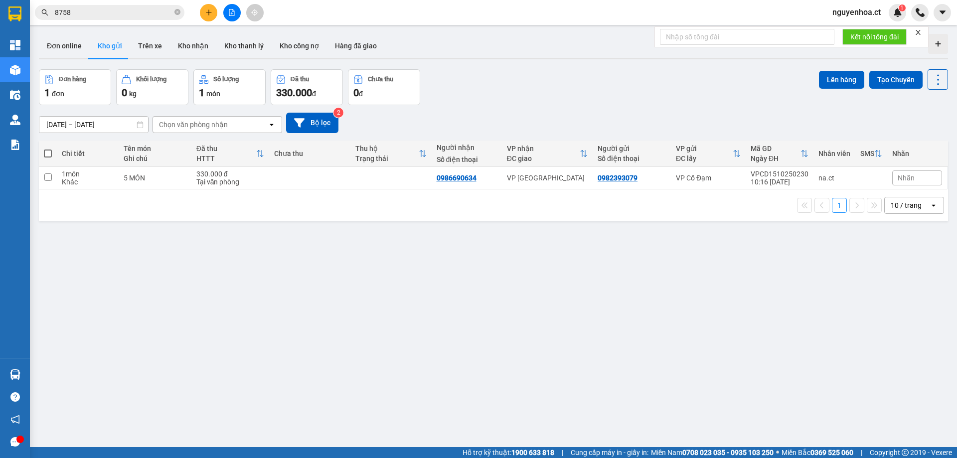
click at [111, 11] on input "8758" at bounding box center [114, 12] width 118 height 11
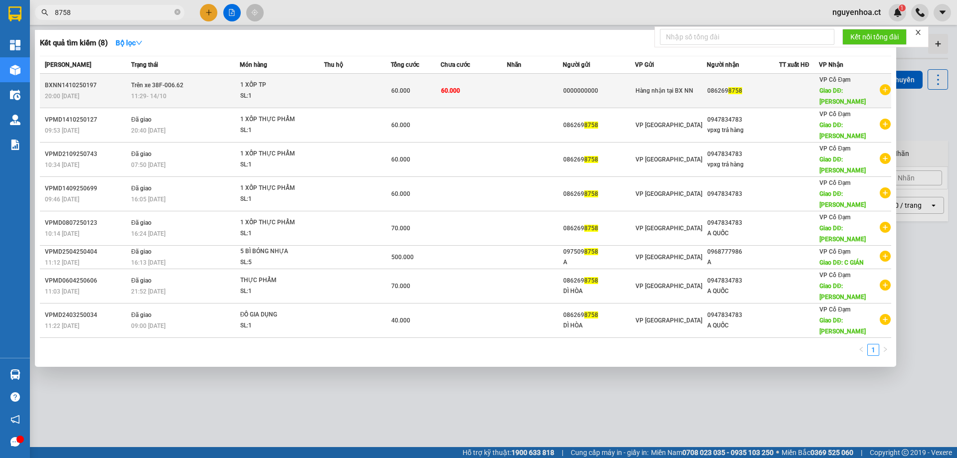
click at [120, 87] on div "BXNN1410250197" at bounding box center [86, 85] width 83 height 10
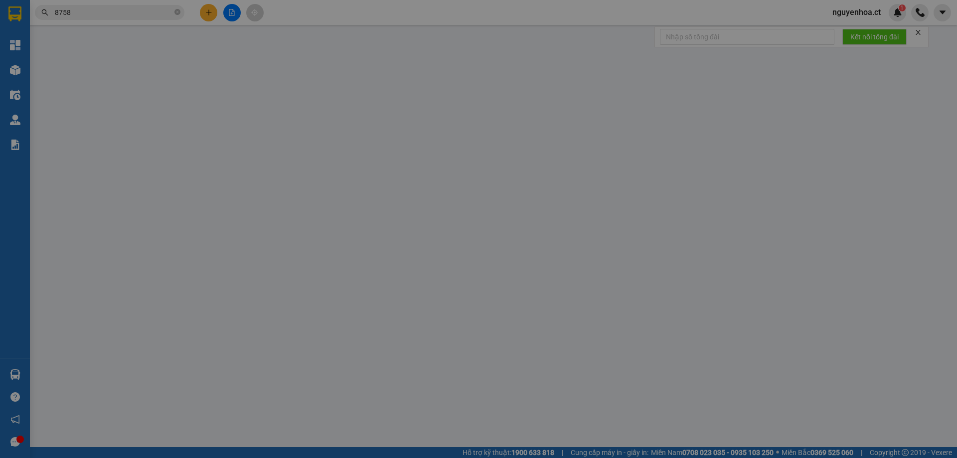
type input "0000000000"
type input "0862698758"
type input "[PERSON_NAME]"
type input "0"
type input "60.000"
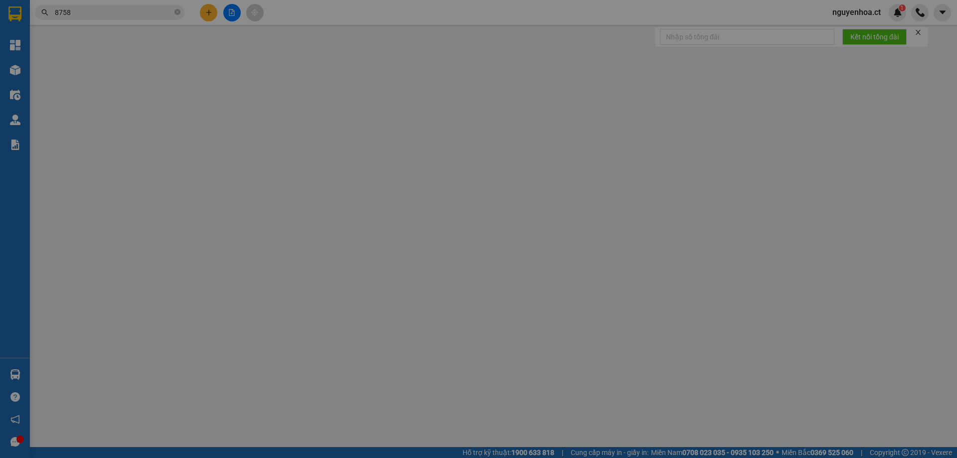
type input "60.000"
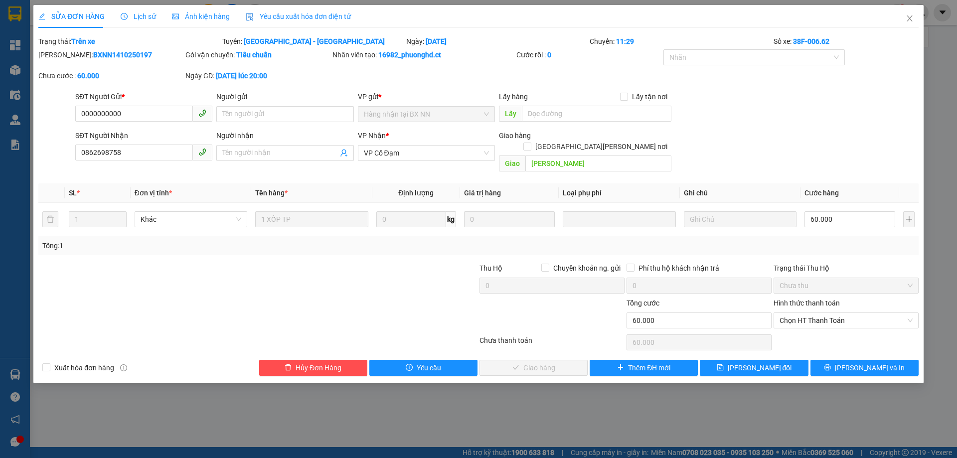
click at [141, 13] on span "Lịch sử" at bounding box center [138, 16] width 35 height 8
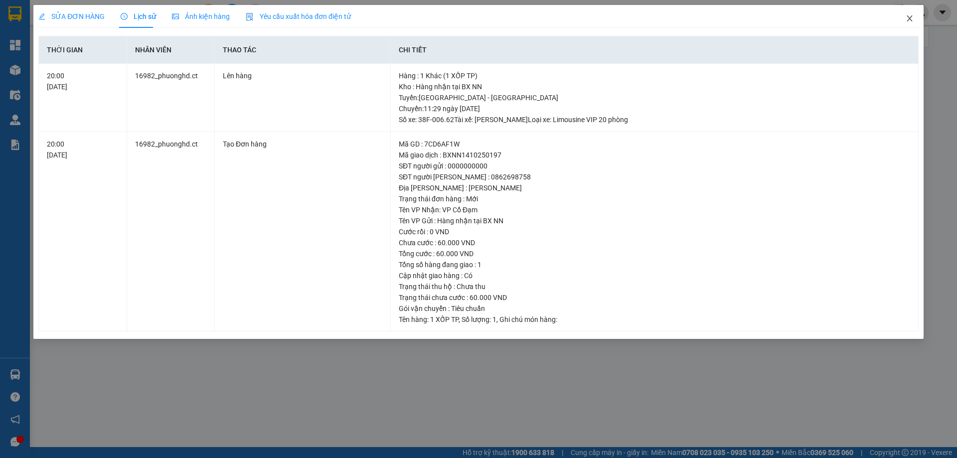
click at [909, 14] on span "Close" at bounding box center [910, 19] width 28 height 28
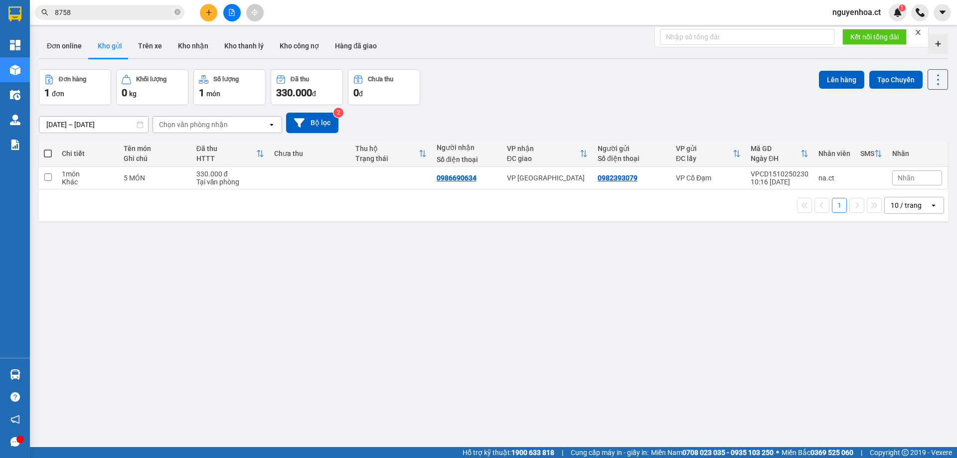
click at [93, 10] on input "8758" at bounding box center [114, 12] width 118 height 11
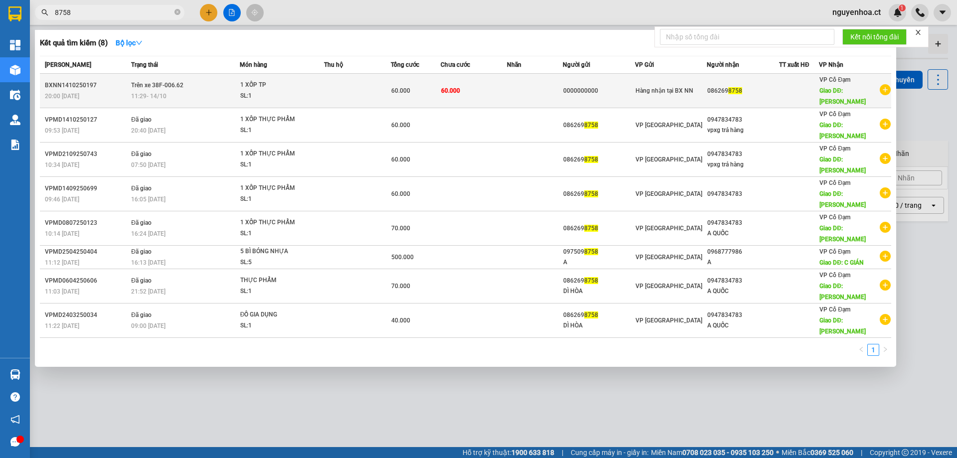
click at [172, 90] on td "Trên xe 38F-006.62 11:29 [DATE]" at bounding box center [184, 91] width 111 height 34
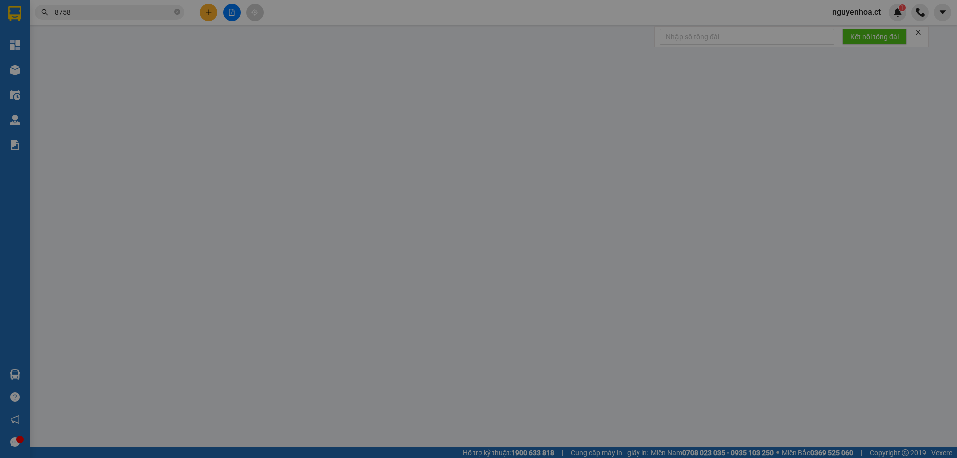
type input "0000000000"
type input "0862698758"
type input "[PERSON_NAME]"
type input "0"
type input "60.000"
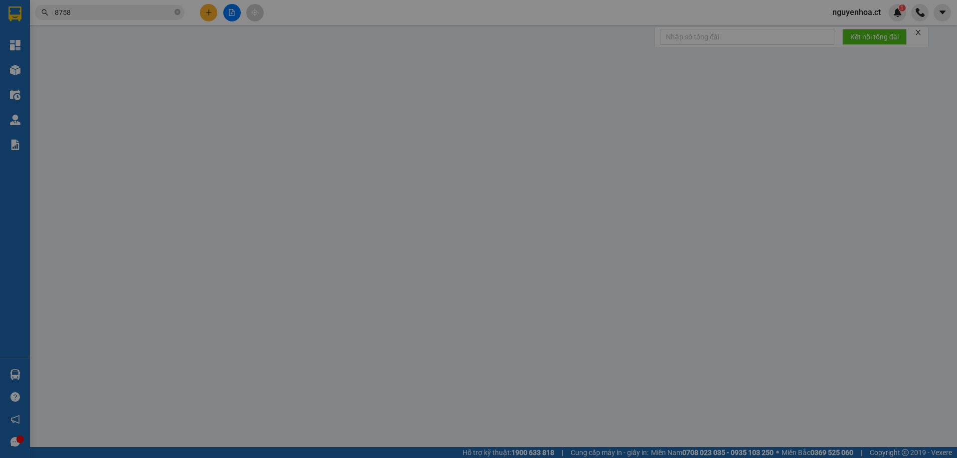
type input "60.000"
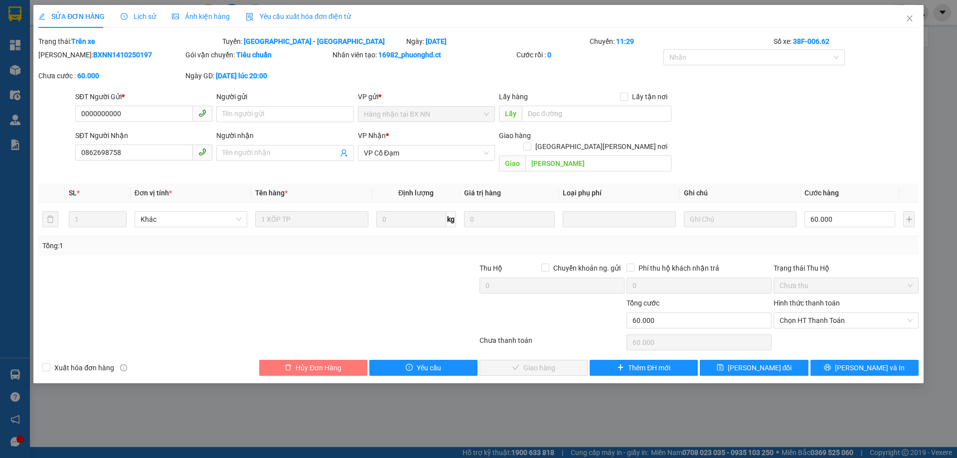
click at [319, 363] on span "Hủy Đơn Hàng" at bounding box center [319, 368] width 46 height 11
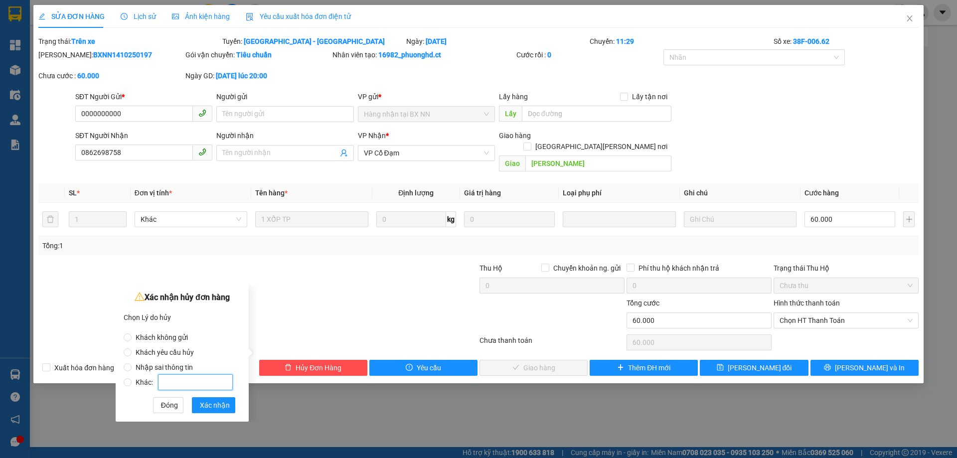
click at [195, 382] on input "Khác:" at bounding box center [195, 382] width 75 height 16
radio input "true"
type input "trùng đơn"
click at [214, 404] on span "Xác nhận" at bounding box center [215, 405] width 30 height 11
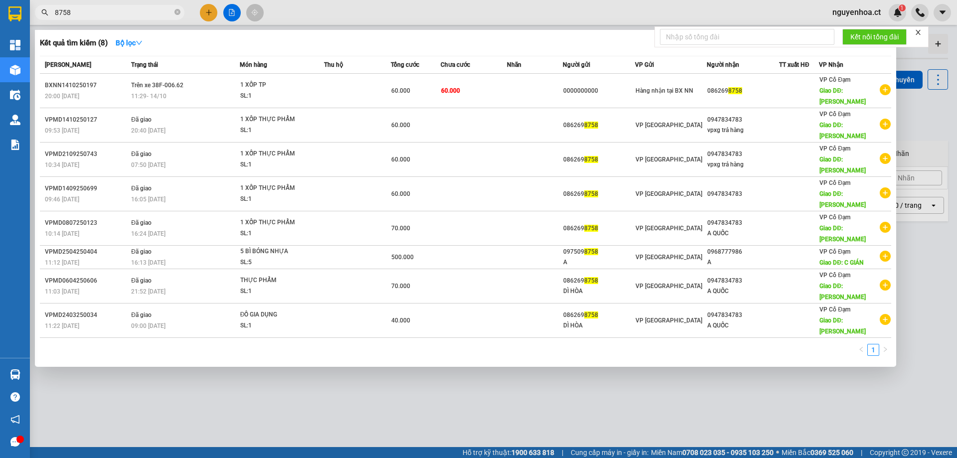
click at [174, 10] on span "8758" at bounding box center [110, 12] width 150 height 15
click at [179, 15] on icon "close-circle" at bounding box center [178, 12] width 6 height 6
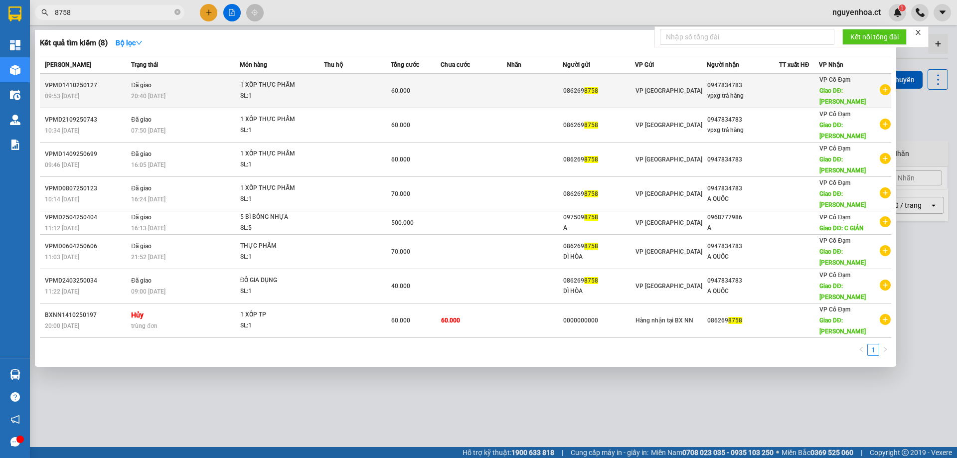
type input "8758"
click at [206, 90] on td "Đã giao 20:40 [DATE]" at bounding box center [184, 91] width 111 height 34
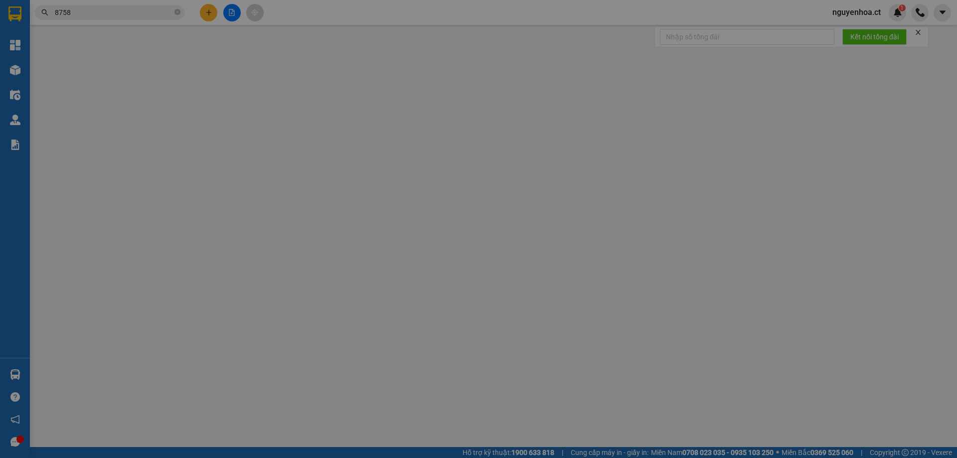
type input "0862698758"
type input "0947834783"
type input "vpxg trả hàng"
type input "[PERSON_NAME]"
type input "0"
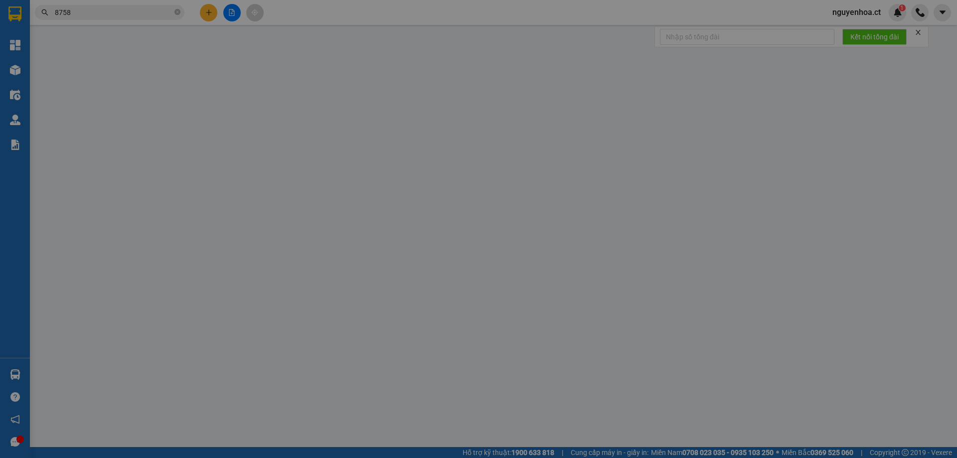
type input "60.000"
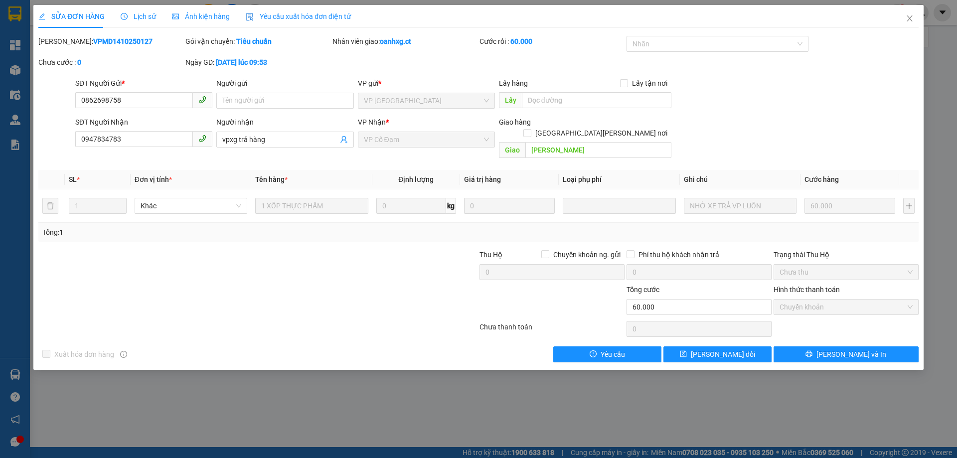
click at [146, 25] on div "Lịch sử" at bounding box center [138, 16] width 35 height 23
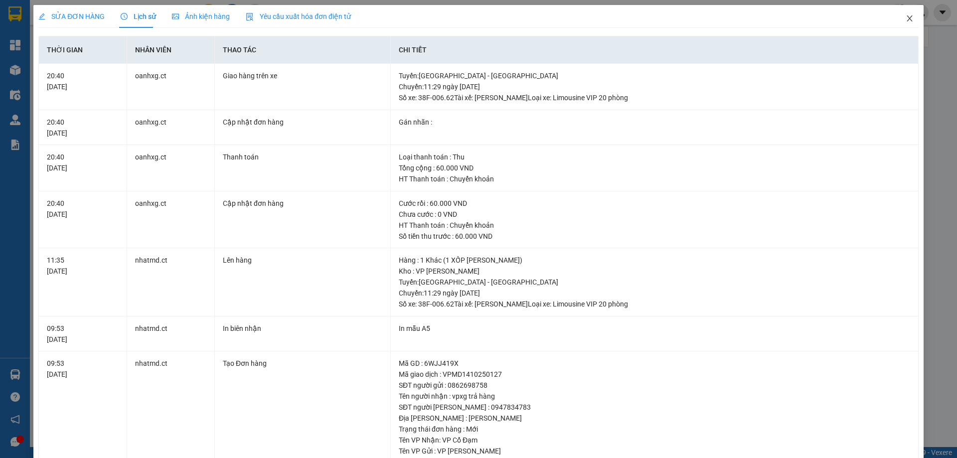
click at [903, 12] on span "Close" at bounding box center [910, 19] width 28 height 28
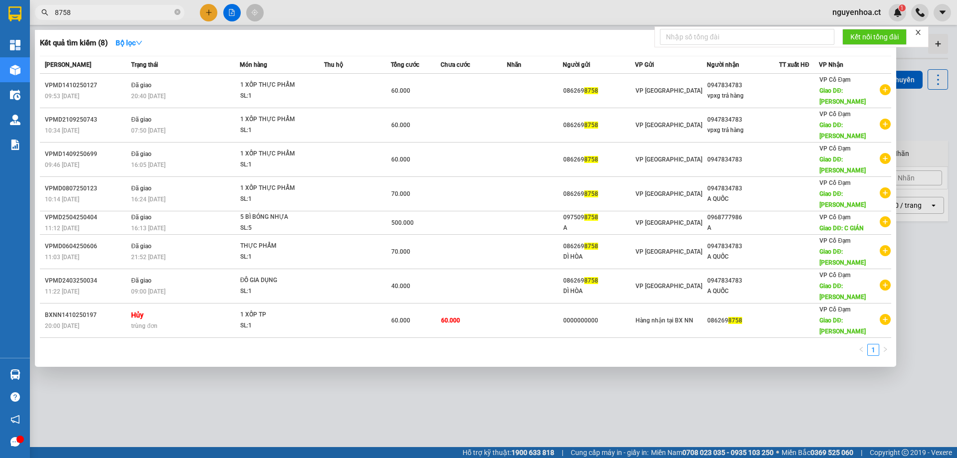
click at [150, 11] on input "8758" at bounding box center [114, 12] width 118 height 11
click at [179, 10] on icon "close-circle" at bounding box center [178, 12] width 6 height 6
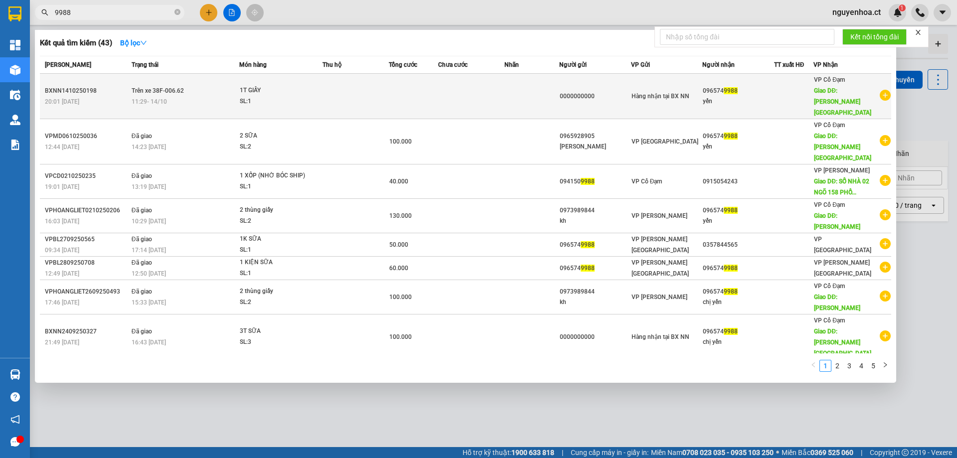
type input "9988"
click at [155, 97] on span "11:29 [DATE]" at bounding box center [149, 101] width 35 height 8
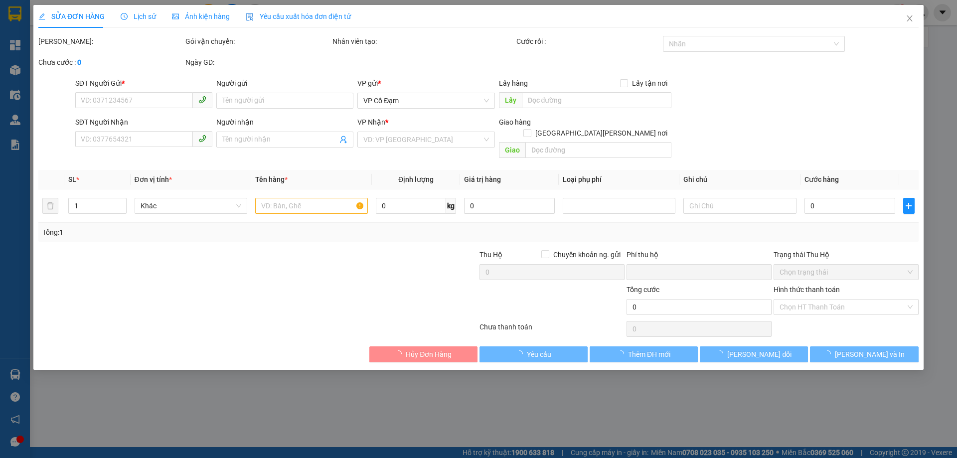
type input "0000000000"
type input "0965749988"
type input "yến"
type input "BÌNH LỘC"
type input "0"
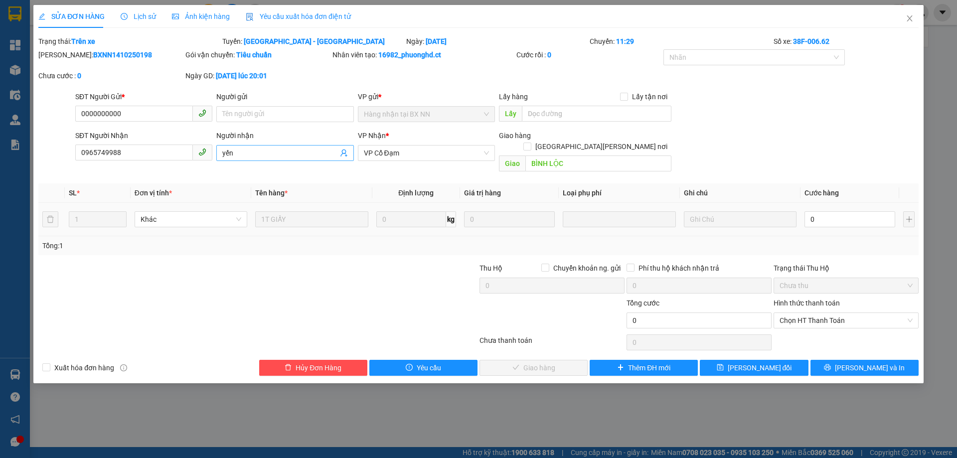
click at [263, 157] on input "yến" at bounding box center [279, 153] width 115 height 11
type input "yến vpbl trả hàng"
click at [726, 360] on button "[PERSON_NAME] đổi" at bounding box center [754, 368] width 108 height 16
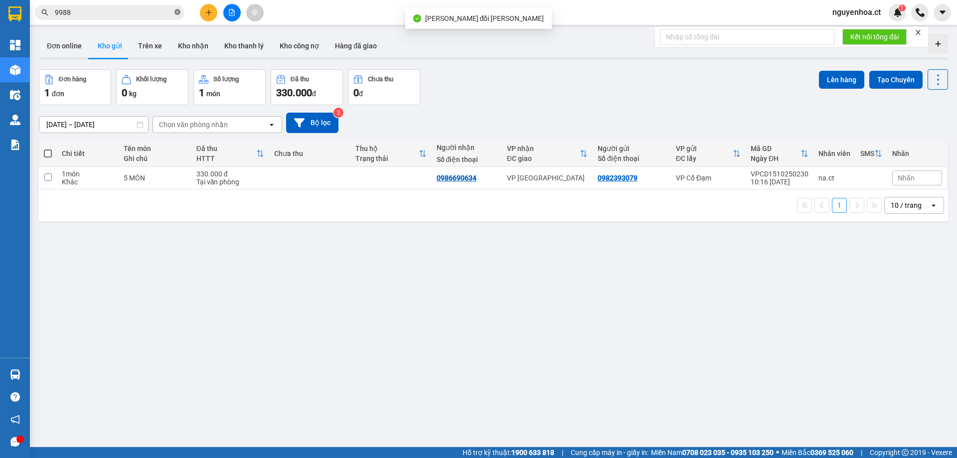
click at [178, 10] on icon "close-circle" at bounding box center [178, 12] width 6 height 6
click at [165, 13] on input "text" at bounding box center [114, 12] width 118 height 11
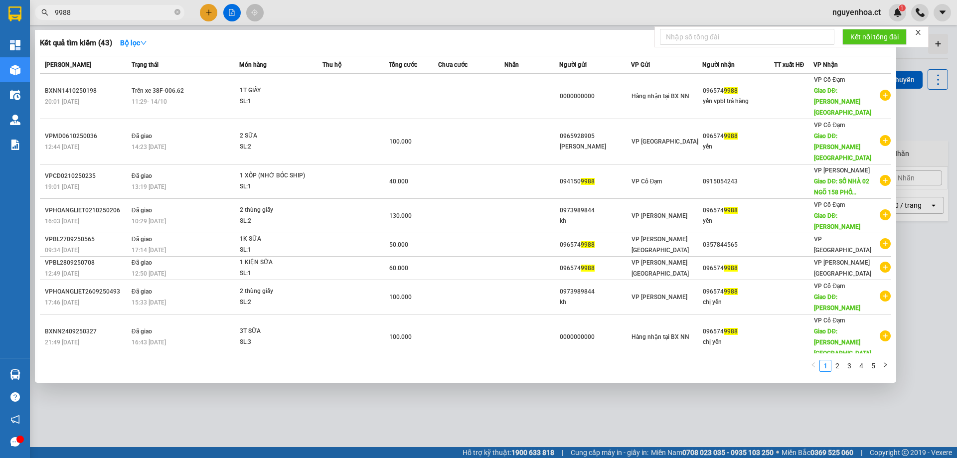
type input "9988"
click at [174, 11] on span "9988" at bounding box center [110, 12] width 150 height 15
click at [179, 10] on icon "close-circle" at bounding box center [178, 12] width 6 height 6
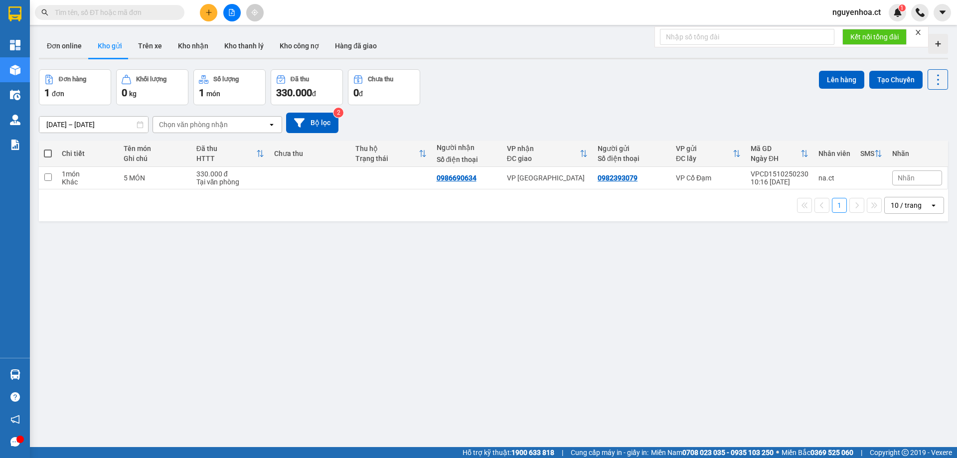
click at [162, 16] on input "text" at bounding box center [114, 12] width 118 height 11
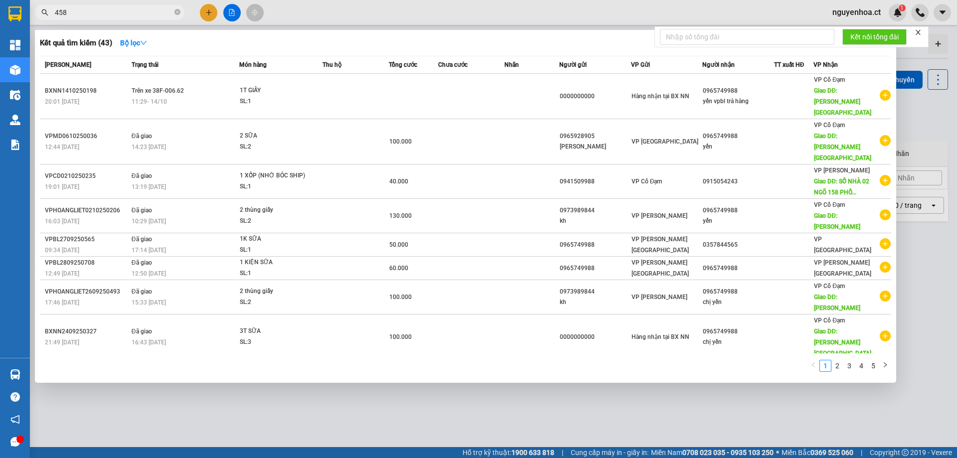
type input "4586"
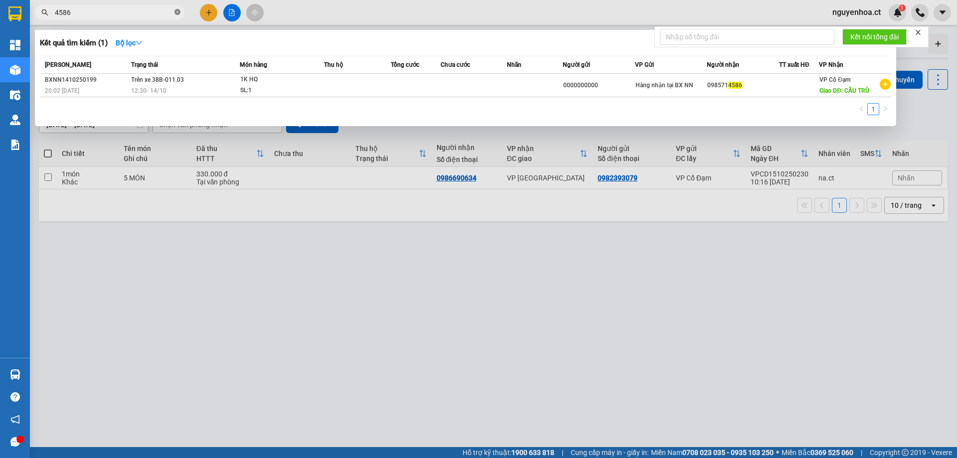
click at [177, 10] on icon "close-circle" at bounding box center [178, 12] width 6 height 6
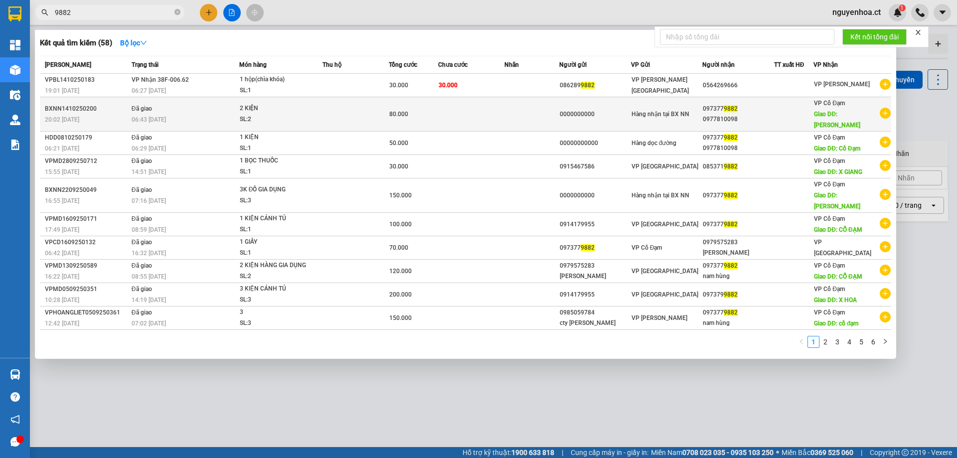
type input "9882"
click at [170, 100] on td "Đã giao 06:43 [DATE]" at bounding box center [184, 114] width 110 height 34
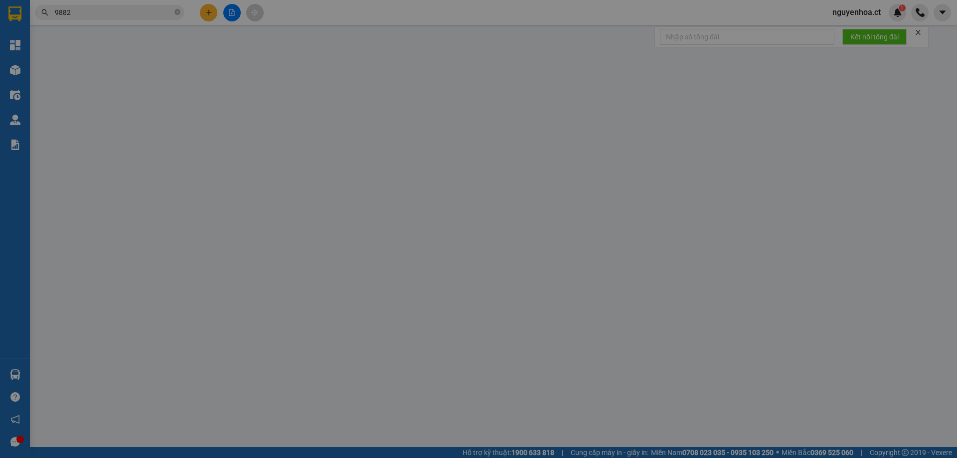
type input "0000000000"
type input "0973779882"
type input "0977810098"
type input "[PERSON_NAME]"
type input "0"
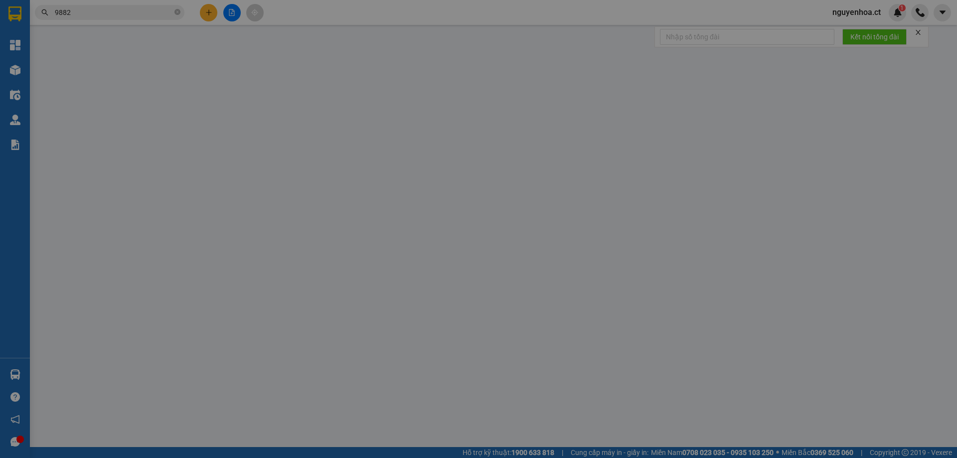
type input "80.000"
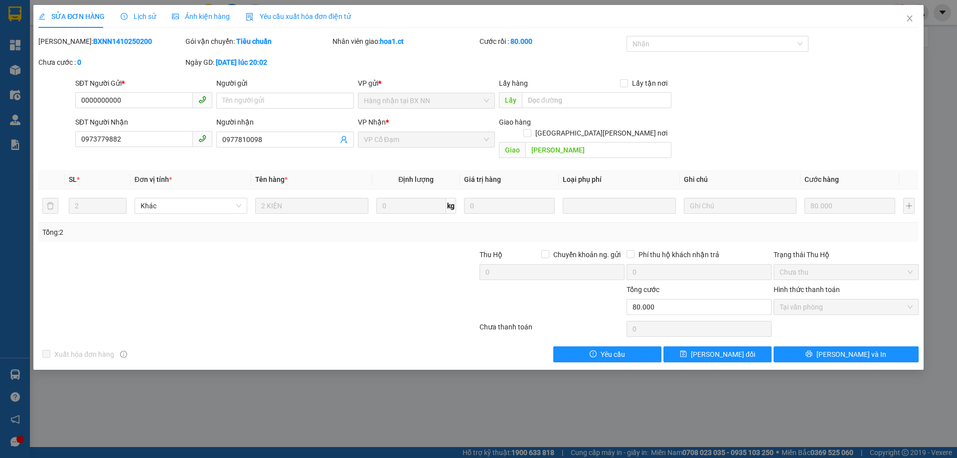
click at [141, 15] on span "Lịch sử" at bounding box center [138, 16] width 35 height 8
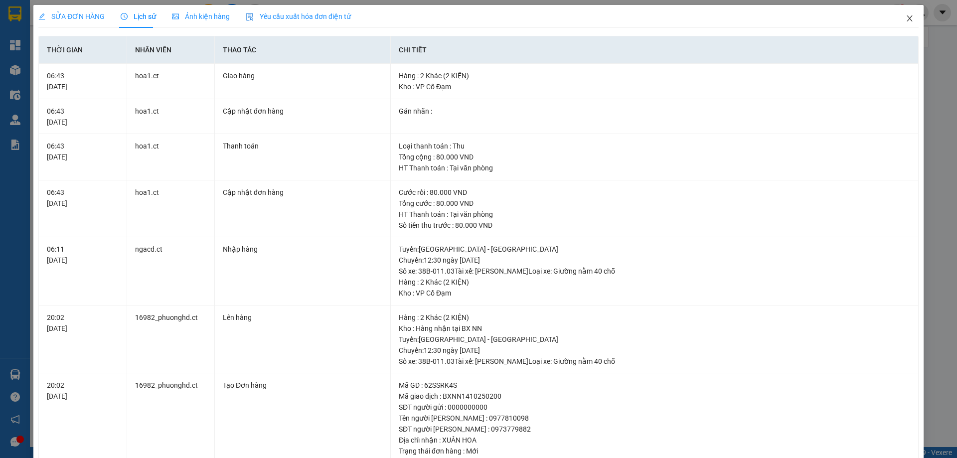
click at [906, 15] on icon "close" at bounding box center [910, 18] width 8 height 8
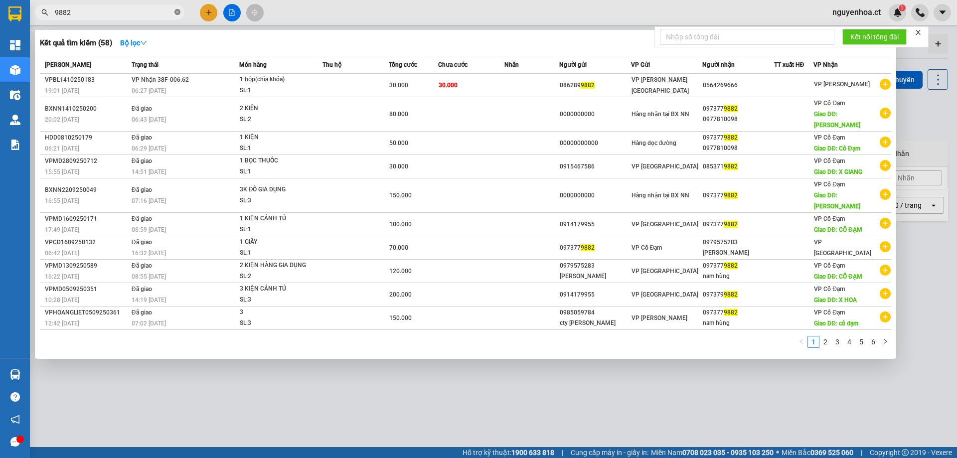
click at [177, 11] on icon "close-circle" at bounding box center [178, 12] width 6 height 6
type input "4586"
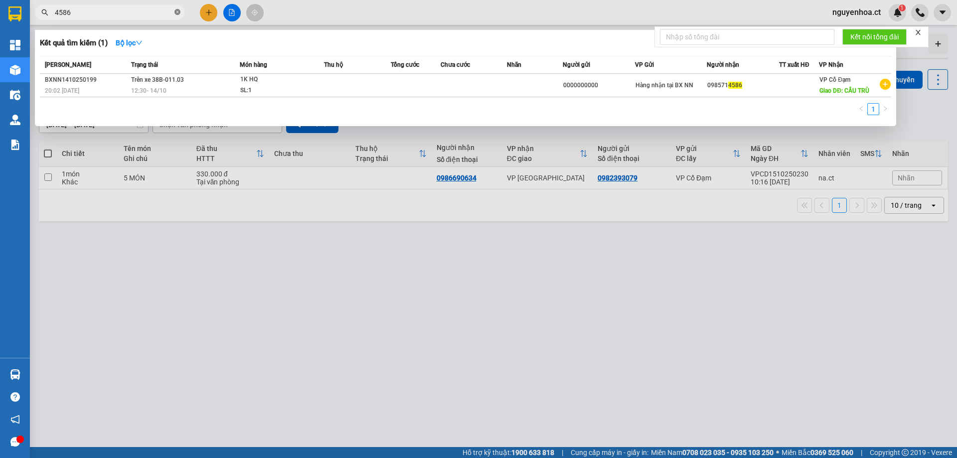
click at [179, 10] on icon "close-circle" at bounding box center [178, 12] width 6 height 6
type input "2859"
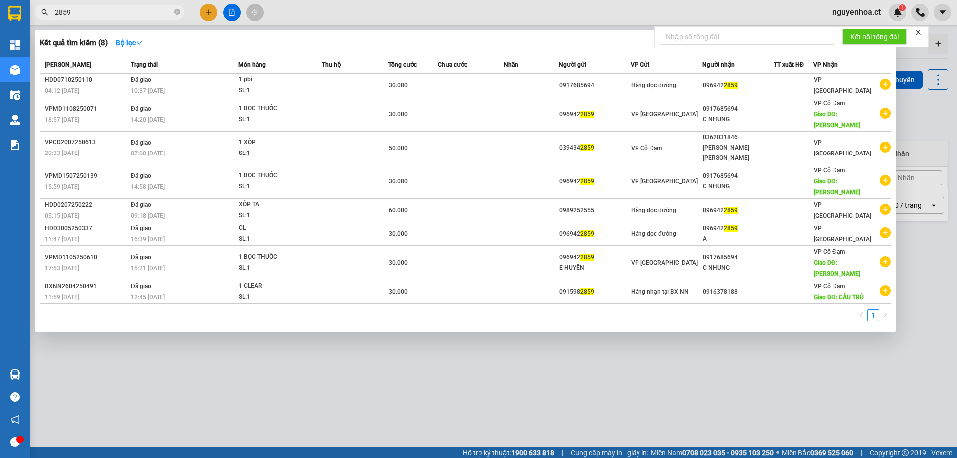
drag, startPoint x: 177, startPoint y: 11, endPoint x: 295, endPoint y: 23, distance: 118.8
click at [177, 11] on icon "close-circle" at bounding box center [178, 12] width 6 height 6
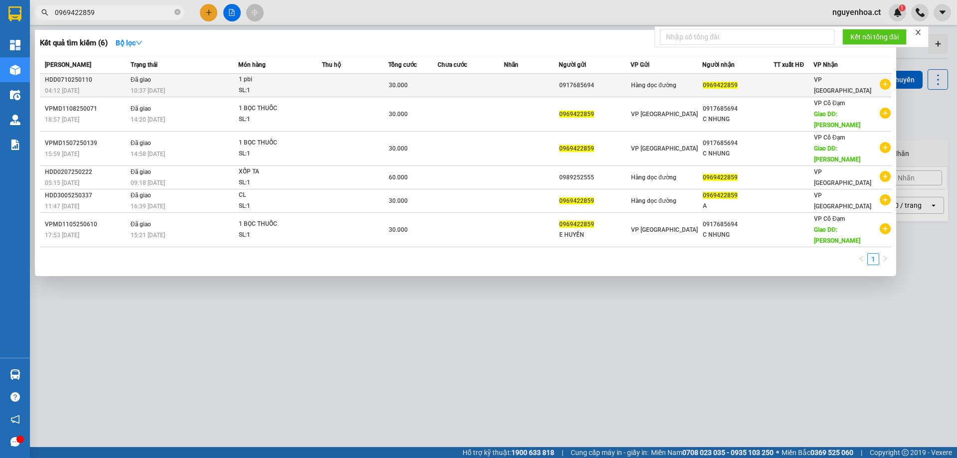
type input "0969422859"
click at [165, 86] on span "10:37 [DATE]" at bounding box center [148, 90] width 34 height 8
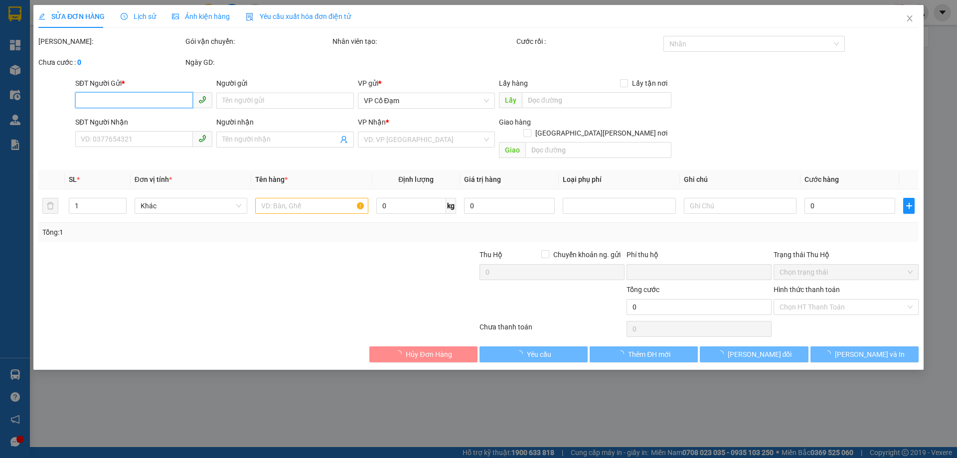
type input "0917685694"
type input "0969422859"
type input "0"
type input "30.000"
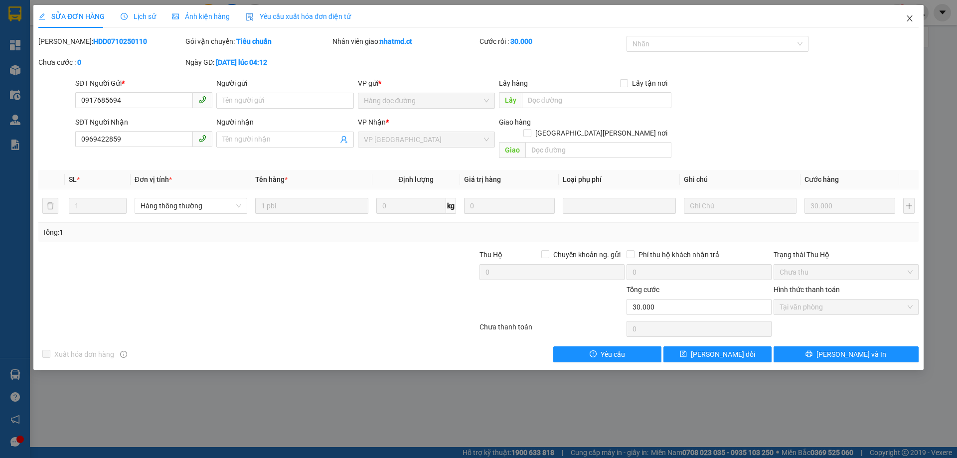
click at [914, 15] on span "Close" at bounding box center [910, 19] width 28 height 28
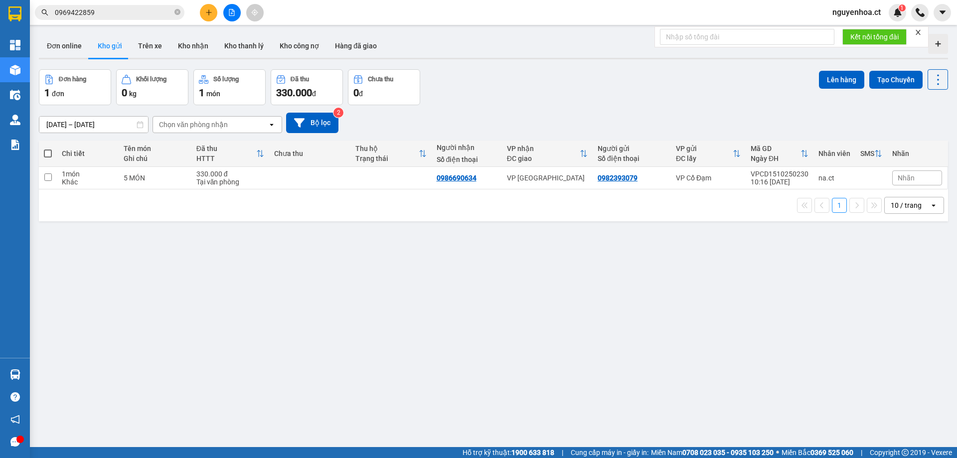
click at [131, 10] on input "0969422859" at bounding box center [114, 12] width 118 height 11
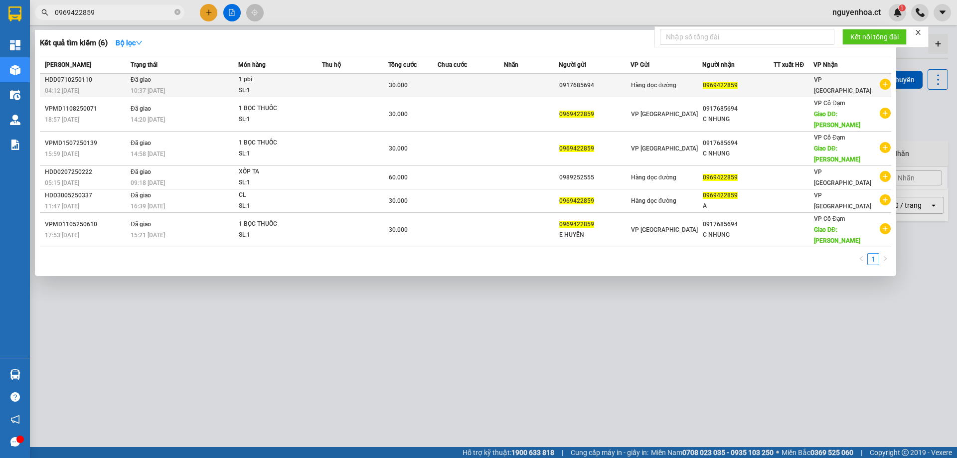
click at [887, 84] on icon "plus-circle" at bounding box center [885, 84] width 11 height 11
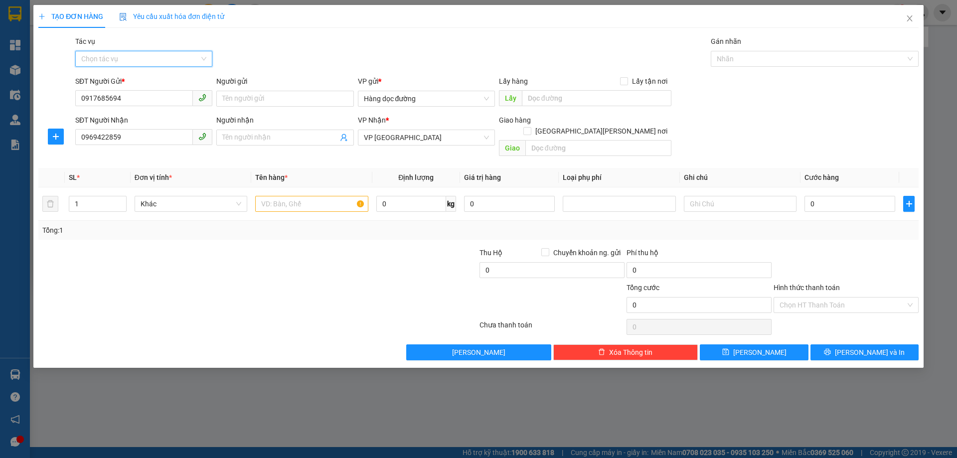
click at [167, 58] on input "Tác vụ" at bounding box center [140, 58] width 118 height 15
click at [138, 79] on div "Nhập hàng lên xe" at bounding box center [143, 78] width 125 height 11
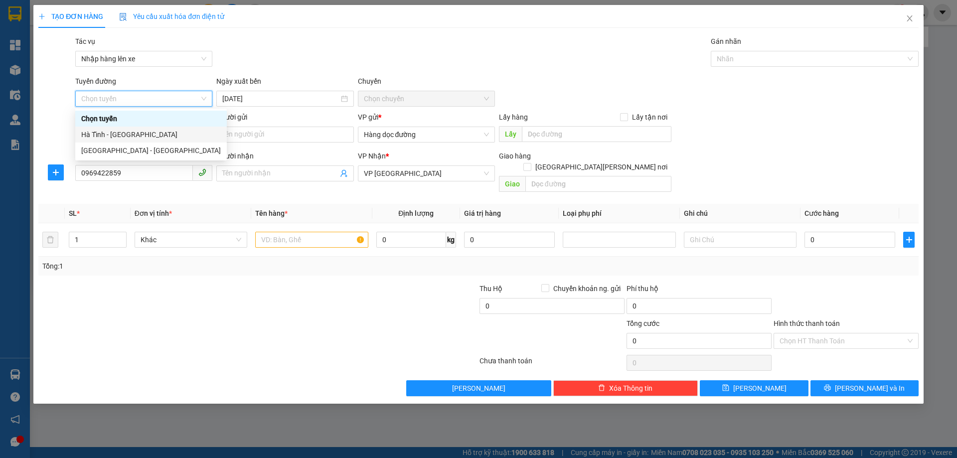
click at [123, 135] on div "Hà Tĩnh - [GEOGRAPHIC_DATA]" at bounding box center [151, 134] width 140 height 11
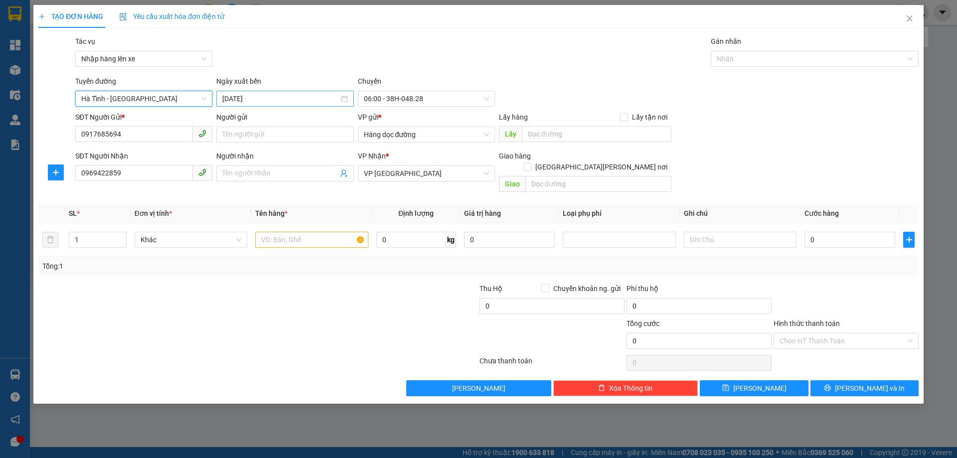
click at [257, 98] on input "[DATE]" at bounding box center [280, 98] width 116 height 11
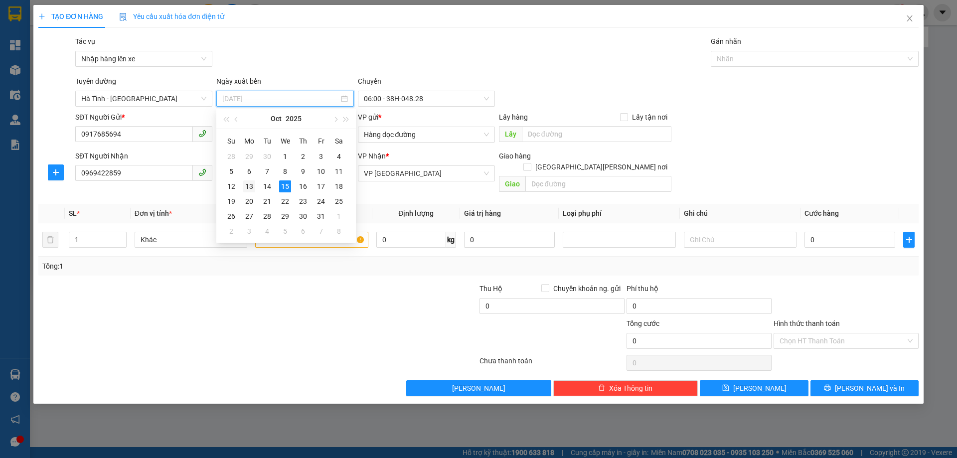
click at [251, 189] on div "13" at bounding box center [249, 187] width 12 height 12
type input "[DATE]"
click at [419, 98] on span "06:00 - 38H-048.28" at bounding box center [426, 98] width 125 height 15
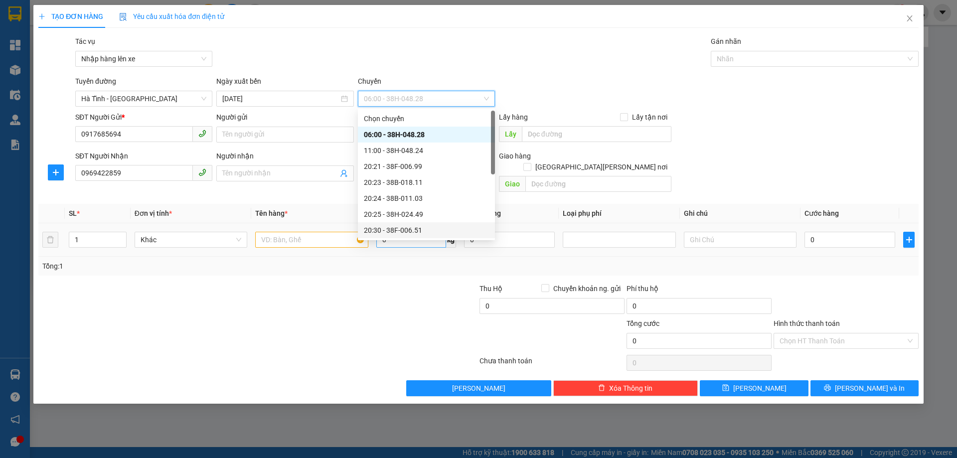
drag, startPoint x: 420, startPoint y: 230, endPoint x: 399, endPoint y: 226, distance: 21.8
click at [420, 231] on div "20:30 - 38F-006.51" at bounding box center [426, 230] width 125 height 11
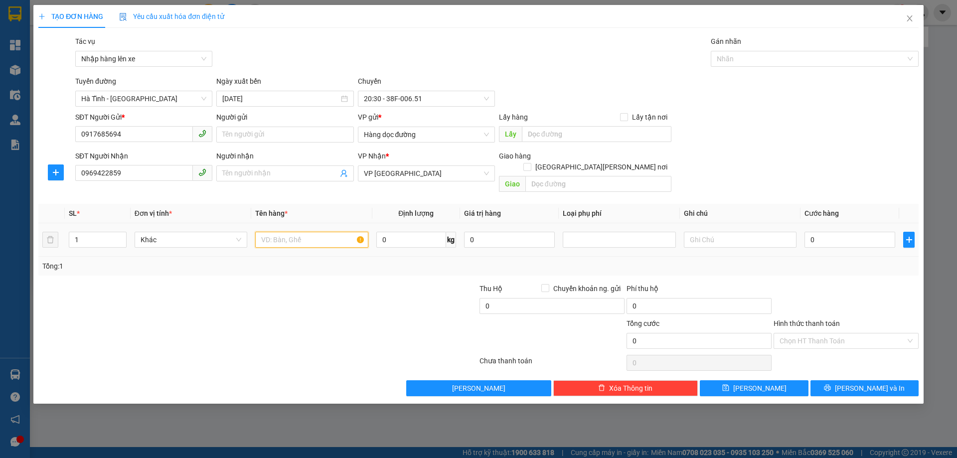
click at [318, 232] on input "text" at bounding box center [311, 240] width 113 height 16
type input "1 giấy tờ"
click at [835, 232] on input "0" at bounding box center [850, 240] width 91 height 16
type input "3"
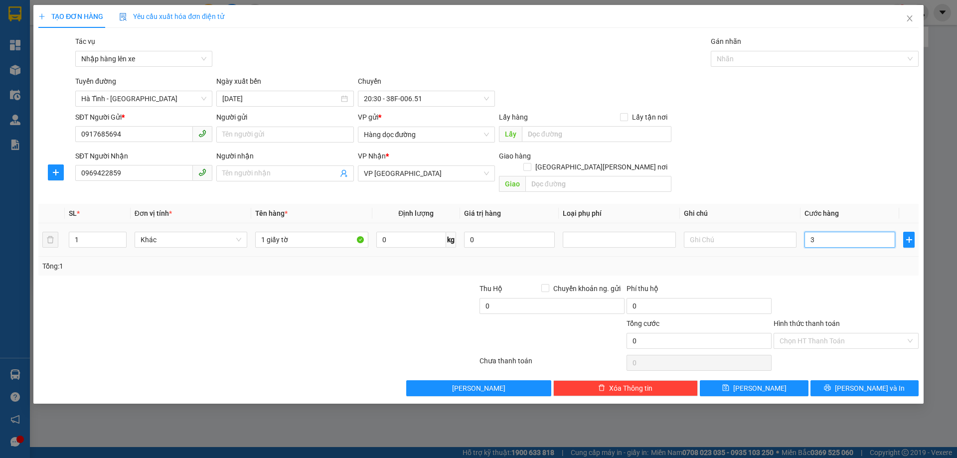
type input "3"
type input "30"
type input "30.000"
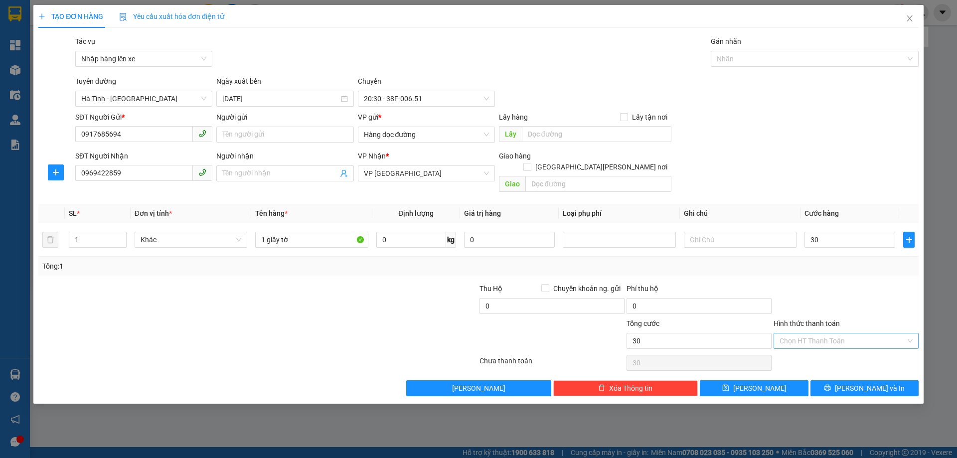
type input "30.000"
click at [804, 334] on input "Hình thức thanh toán" at bounding box center [843, 341] width 126 height 15
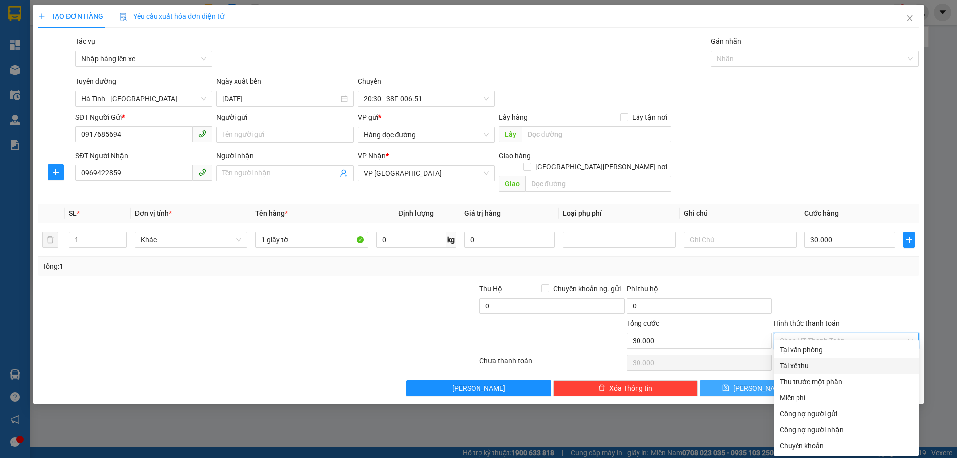
click at [812, 371] on div "Tài xế thu" at bounding box center [846, 366] width 133 height 11
type input "0"
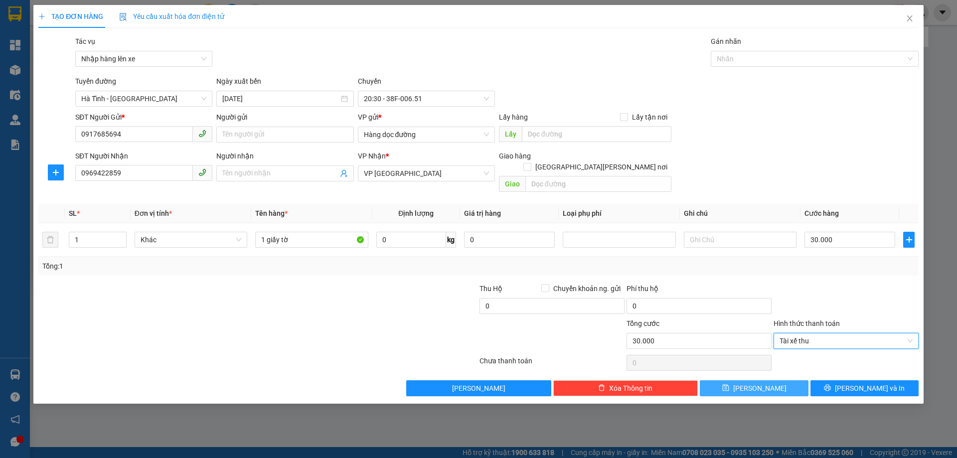
click at [745, 380] on button "[PERSON_NAME]" at bounding box center [754, 388] width 108 height 16
type input "0"
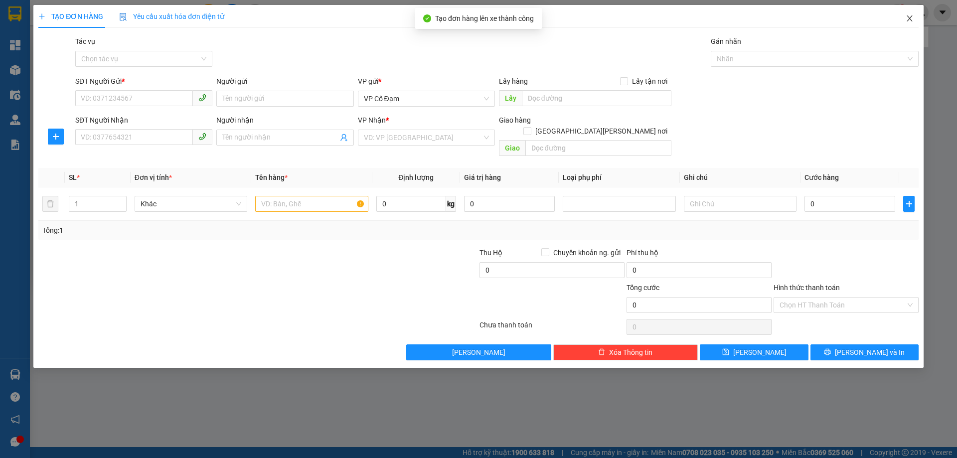
click at [912, 11] on span "Close" at bounding box center [910, 19] width 28 height 28
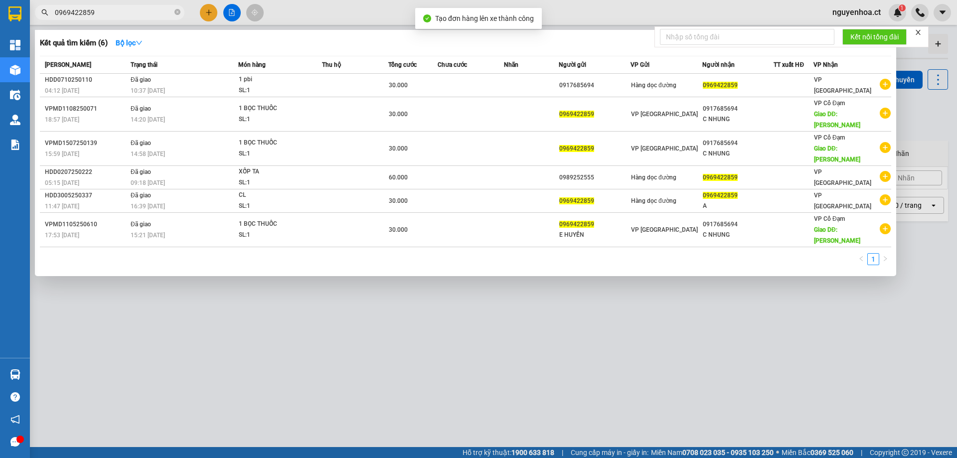
click at [121, 14] on input "0969422859" at bounding box center [114, 12] width 118 height 11
drag, startPoint x: 119, startPoint y: 18, endPoint x: 4, endPoint y: 20, distance: 114.2
click at [6, 21] on section "Kết quả [PERSON_NAME] ( 6 ) Bộ lọc Mã ĐH Trạng thái Món hàng Thu hộ Tổng [PERSO…" at bounding box center [478, 229] width 957 height 458
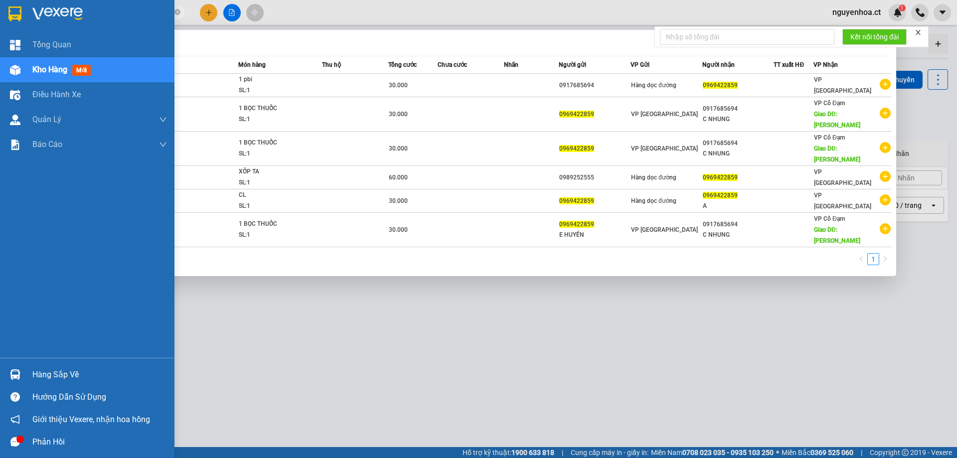
paste input "text"
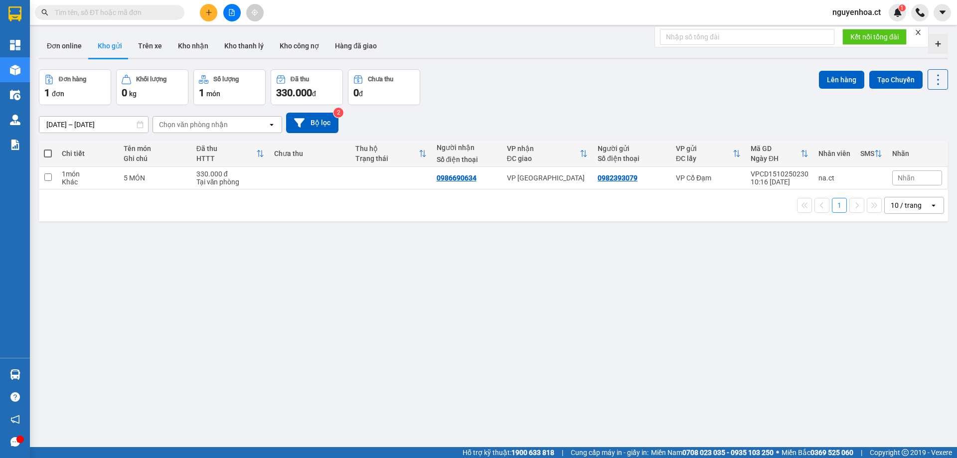
click at [136, 14] on input "text" at bounding box center [114, 12] width 118 height 11
drag, startPoint x: 135, startPoint y: 13, endPoint x: 99, endPoint y: 13, distance: 36.4
click at [133, 13] on input "text" at bounding box center [114, 12] width 118 height 11
click at [99, 13] on input "text" at bounding box center [114, 12] width 118 height 11
paste input "0"
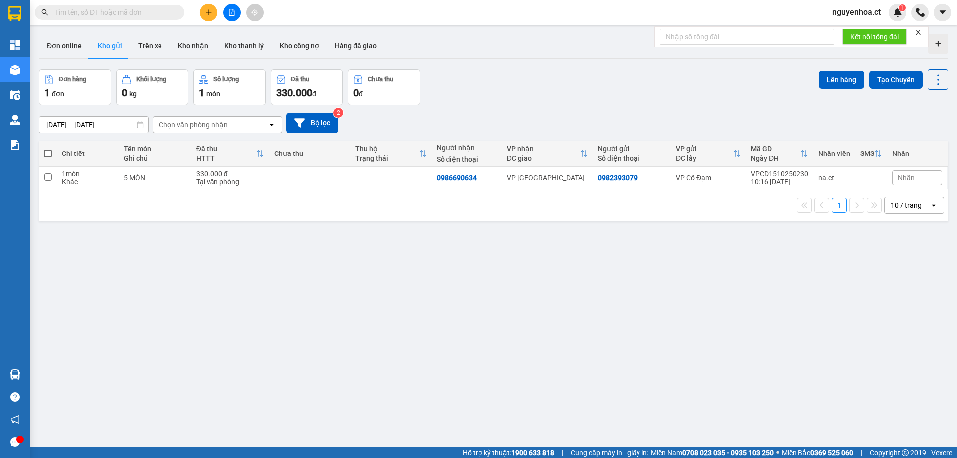
click at [118, 11] on input "text" at bounding box center [114, 12] width 118 height 11
click at [117, 11] on input "text" at bounding box center [114, 12] width 118 height 11
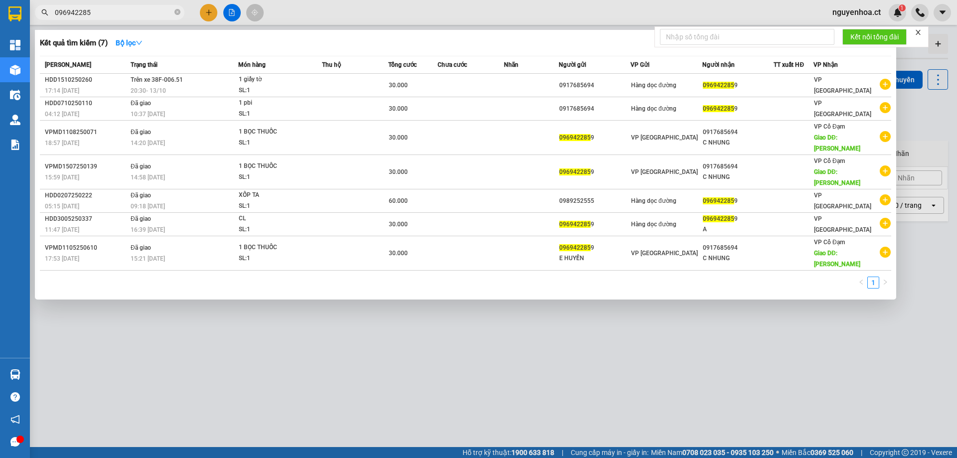
type input "0969422859"
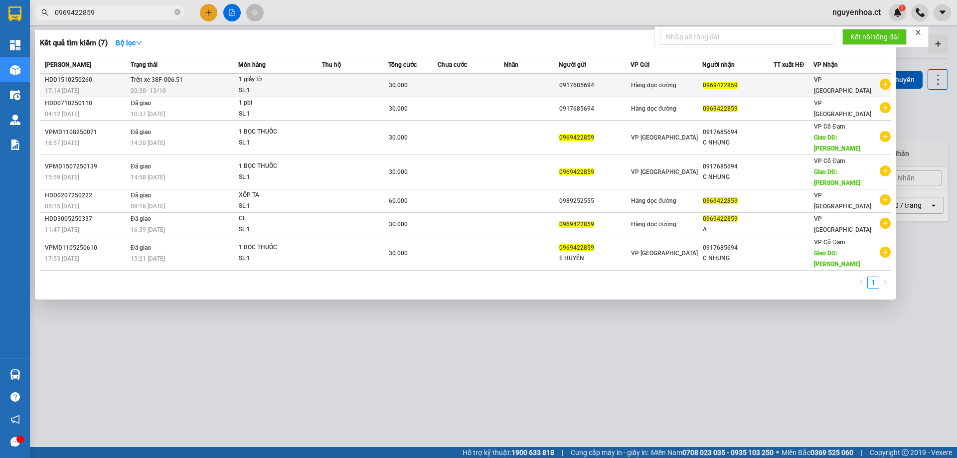
click at [144, 80] on span "Trên xe 38F-006.51" at bounding box center [157, 79] width 52 height 7
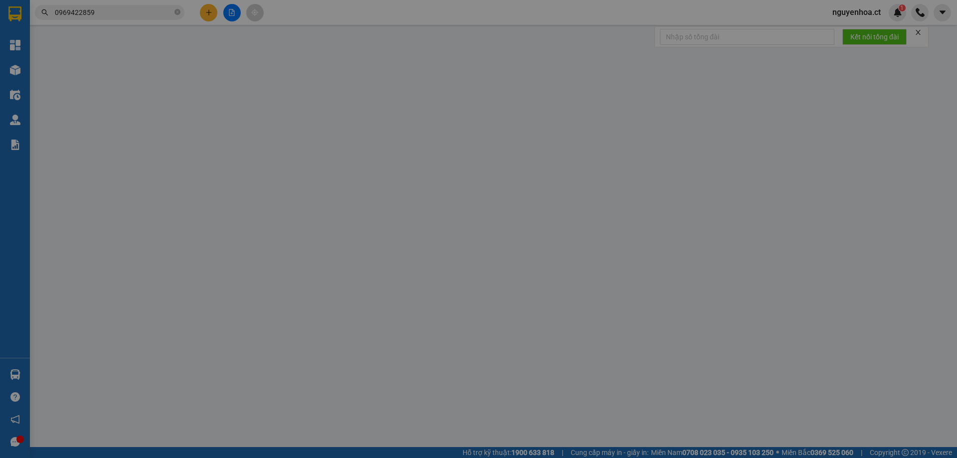
type input "0917685694"
type input "0969422859"
type input "0"
type input "30.000"
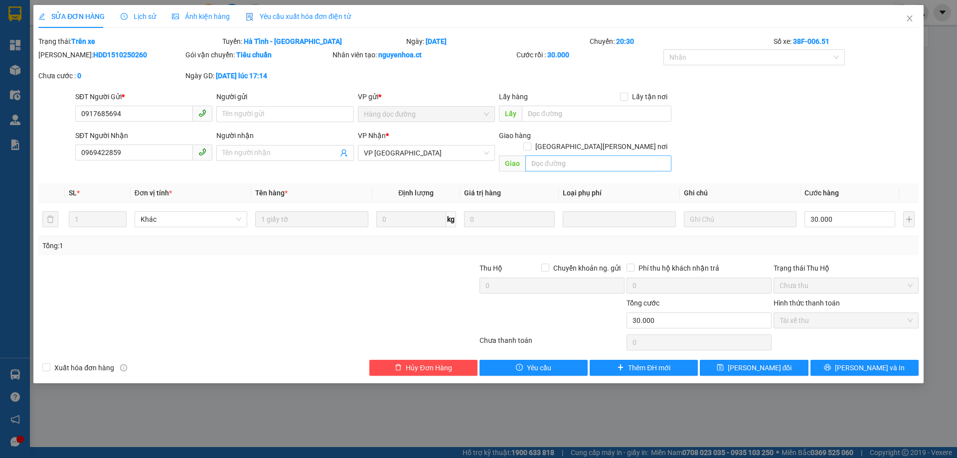
click at [546, 161] on div "Giao hàng [GEOGRAPHIC_DATA][PERSON_NAME] nơi [PERSON_NAME]" at bounding box center [585, 153] width 173 height 46
click at [546, 158] on input "text" at bounding box center [599, 164] width 146 height 16
click at [547, 156] on input "text" at bounding box center [599, 164] width 146 height 16
type input "."
click at [751, 363] on span "[PERSON_NAME] đổi" at bounding box center [760, 368] width 64 height 11
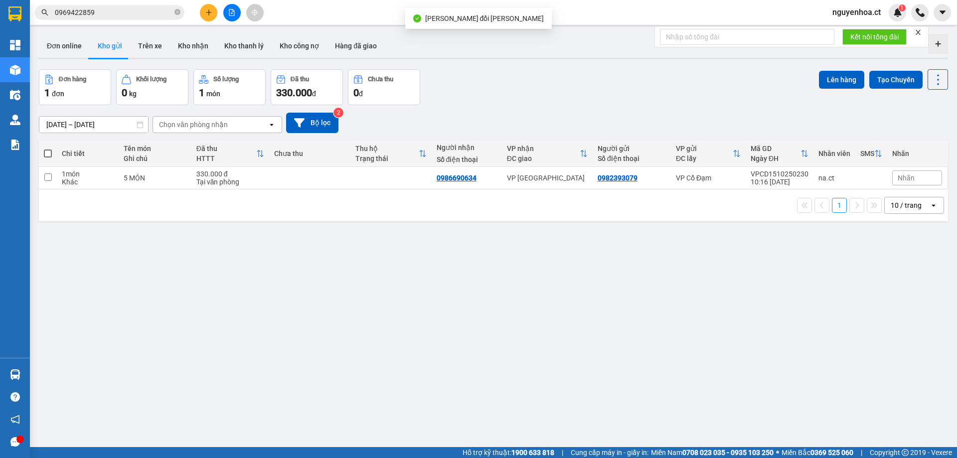
click at [149, 8] on input "0969422859" at bounding box center [114, 12] width 118 height 11
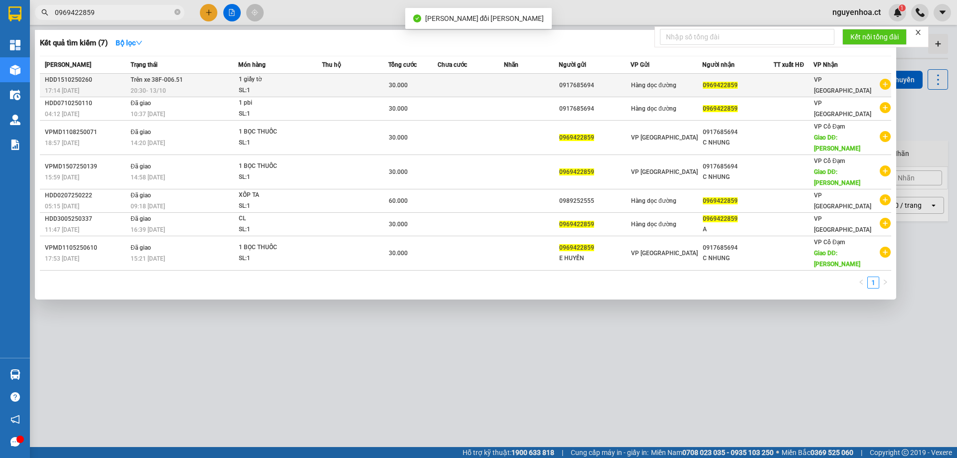
click at [152, 83] on span "Trên xe 38F-006.51" at bounding box center [157, 79] width 52 height 8
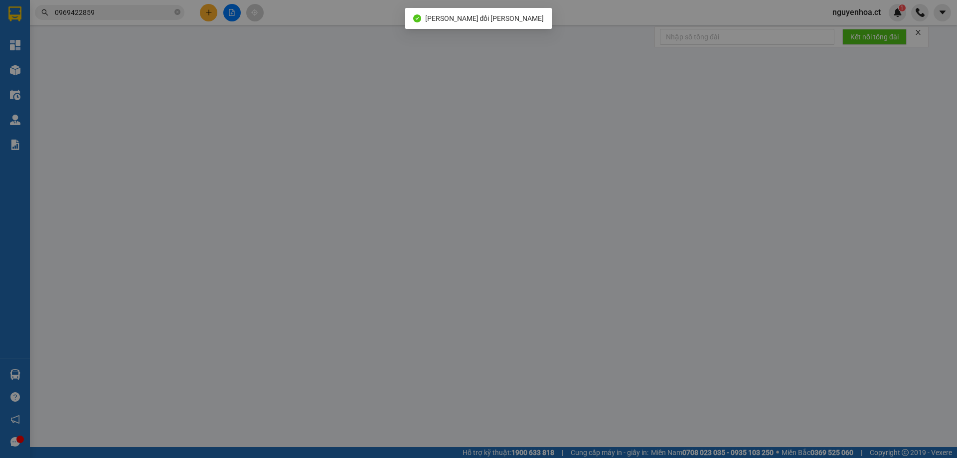
type input "0917685694"
type input "0969422859"
type input "."
type input "0"
type input "30.000"
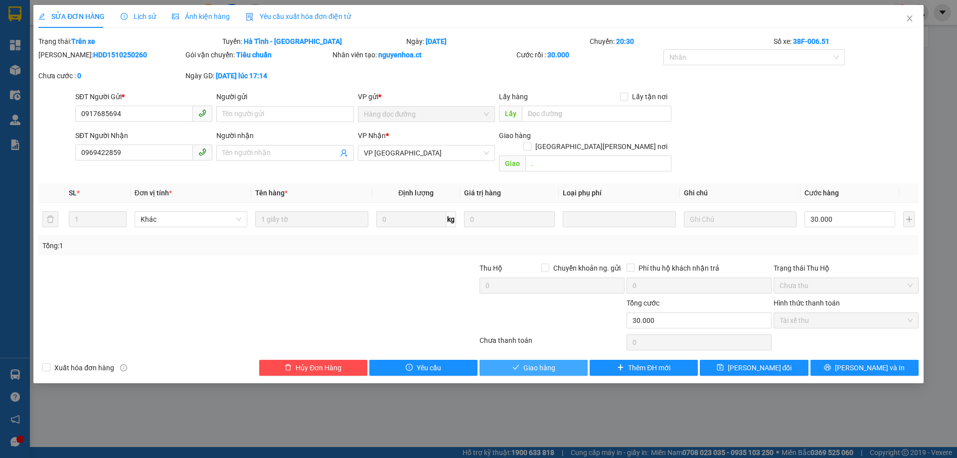
click at [569, 360] on button "Giao hàng" at bounding box center [534, 368] width 108 height 16
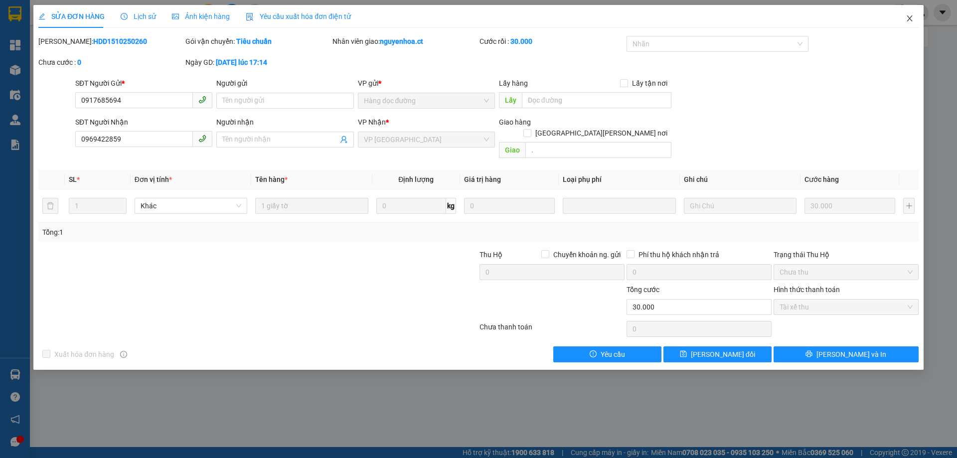
click at [911, 17] on icon "close" at bounding box center [910, 18] width 8 height 8
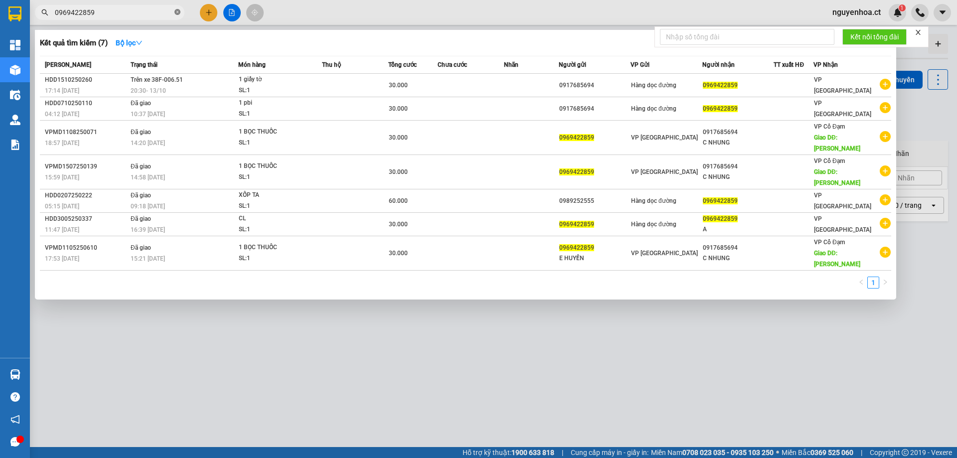
click at [177, 13] on icon "close-circle" at bounding box center [178, 12] width 6 height 6
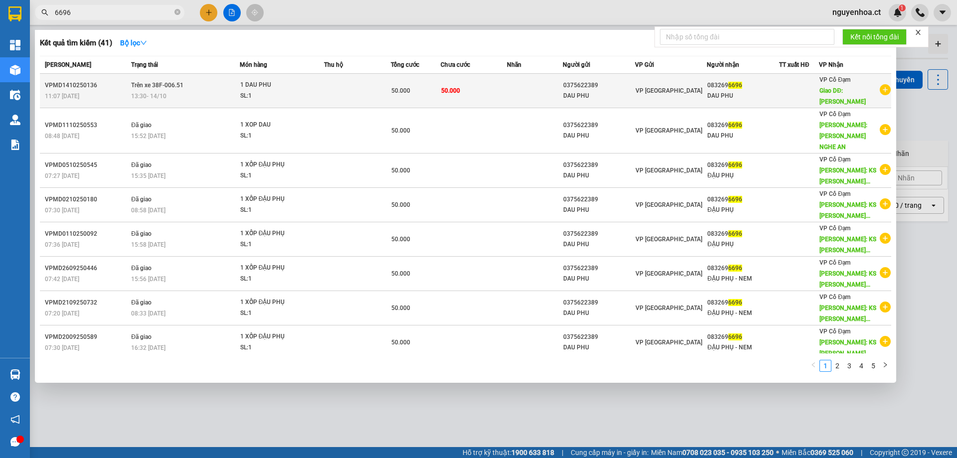
type input "6696"
click at [158, 92] on span "13:30 [DATE]" at bounding box center [148, 96] width 35 height 8
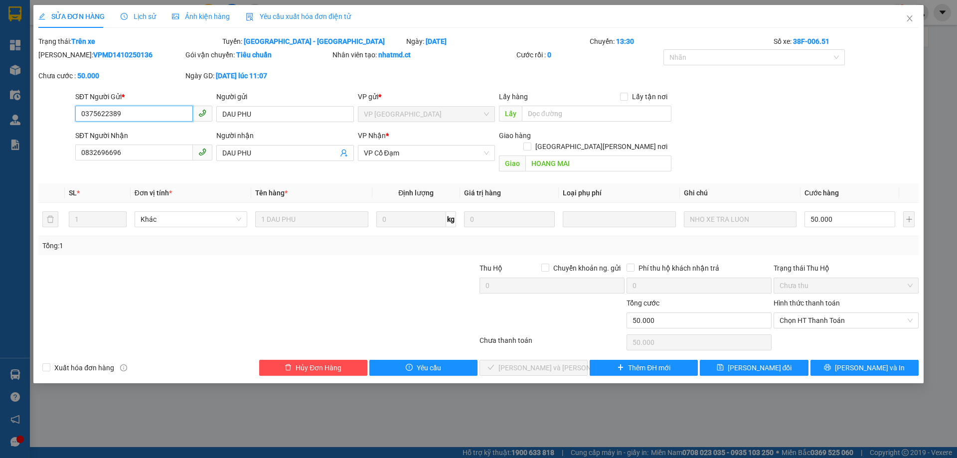
type input "0375622389"
type input "DAU PHU"
type input "0832696696"
type input "DAU PHU"
type input "HOANG MAI"
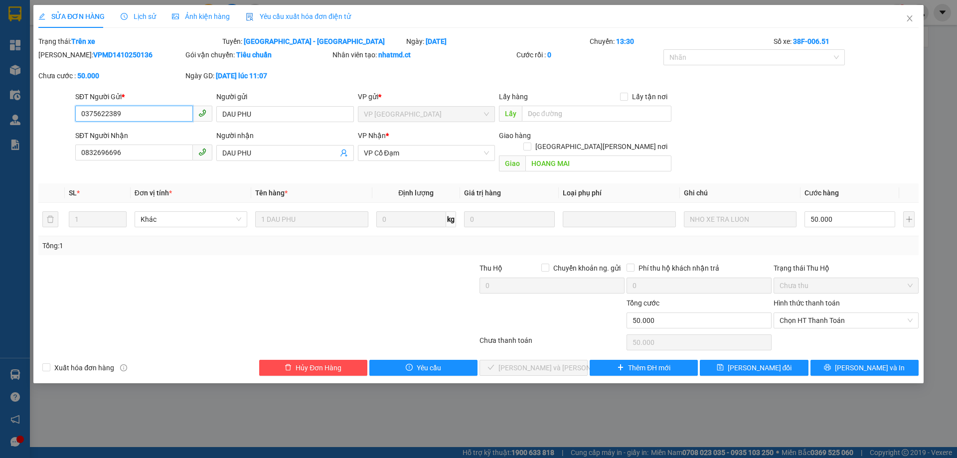
type input "0"
type input "50.000"
click at [808, 313] on span "Chọn HT Thanh Toán" at bounding box center [846, 320] width 133 height 15
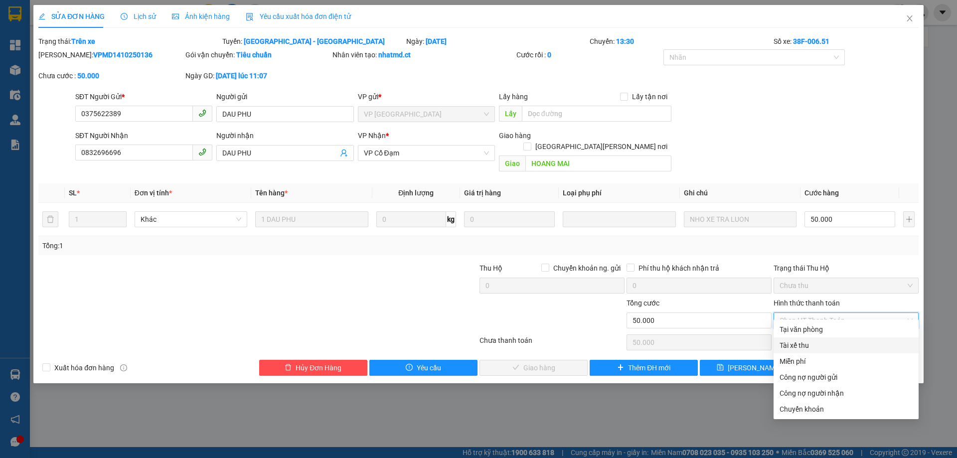
drag, startPoint x: 797, startPoint y: 349, endPoint x: 736, endPoint y: 354, distance: 61.5
click at [796, 349] on div "Tài xế thu" at bounding box center [846, 345] width 133 height 11
type input "0"
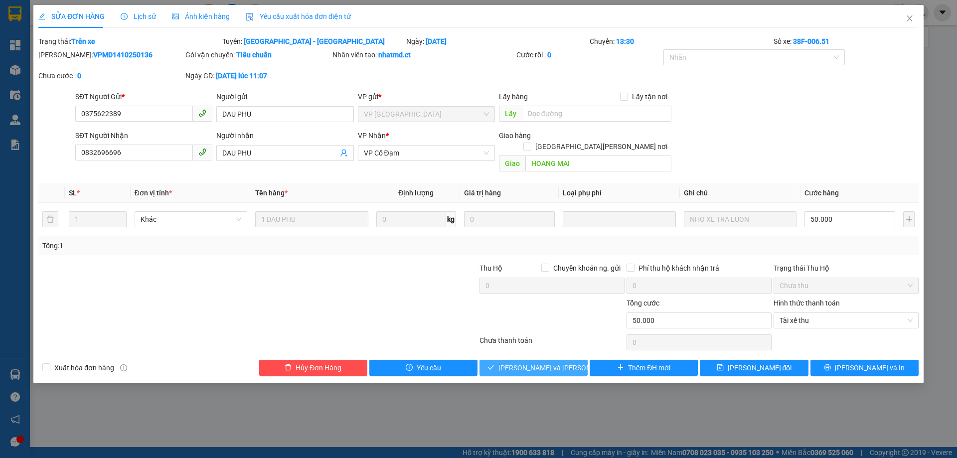
click at [551, 363] on span "[PERSON_NAME] và [PERSON_NAME] hàng" at bounding box center [566, 368] width 135 height 11
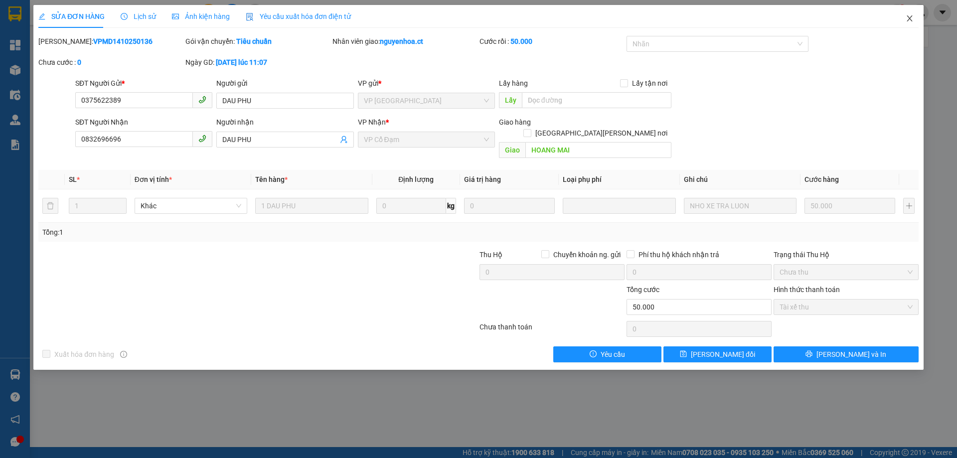
click at [910, 15] on icon "close" at bounding box center [910, 18] width 8 height 8
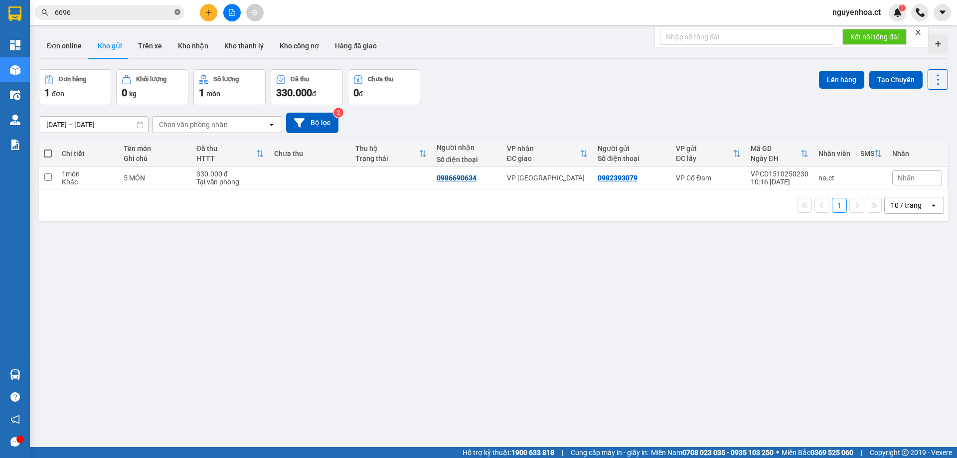
click at [178, 11] on icon "close-circle" at bounding box center [178, 12] width 6 height 6
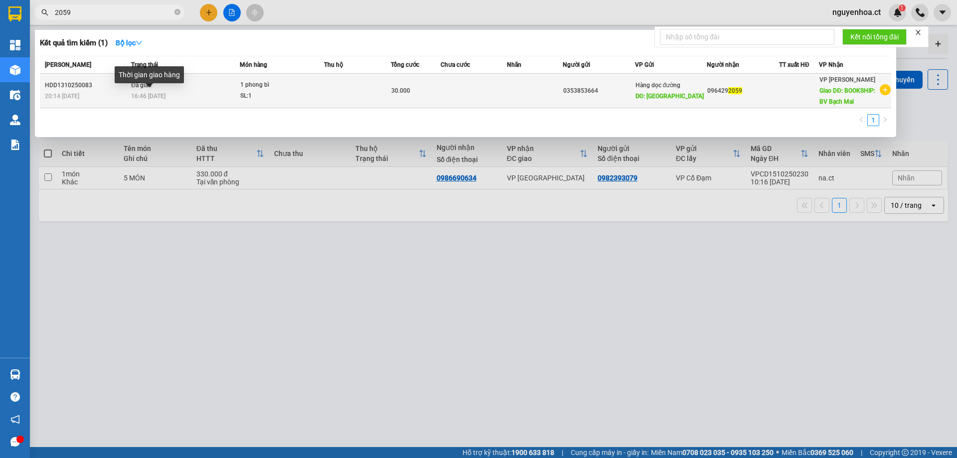
type input "2059"
click at [146, 94] on span "16:46 [DATE]" at bounding box center [148, 96] width 34 height 7
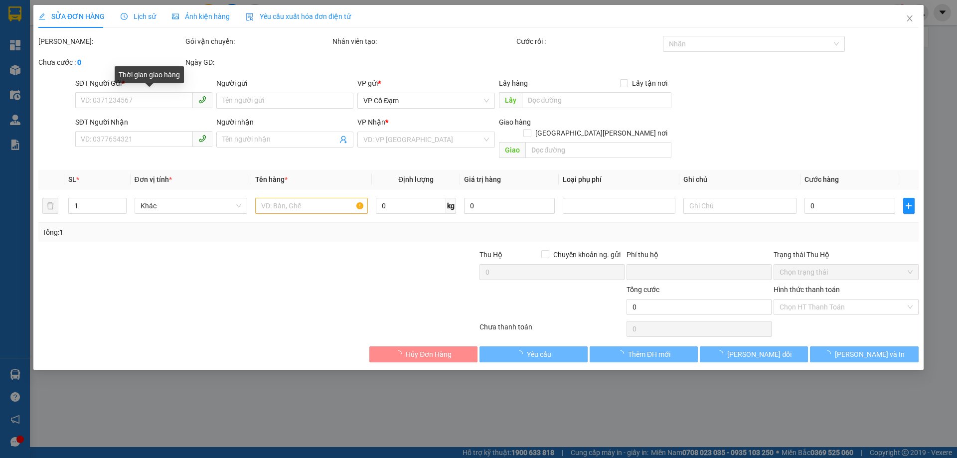
type input "0353853664"
type input "[PERSON_NAME]"
type input "0964292059"
type input "BOOKSHIP: BV Bạch Mai"
type input "0"
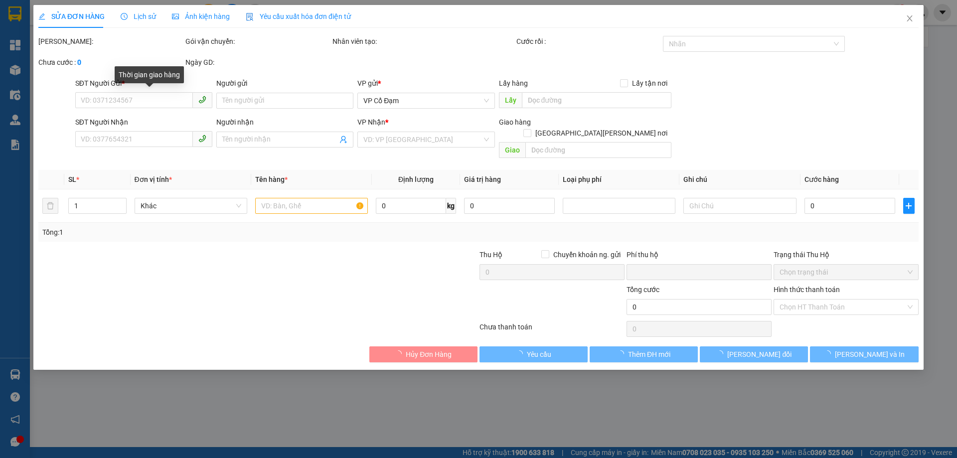
type input "30.000"
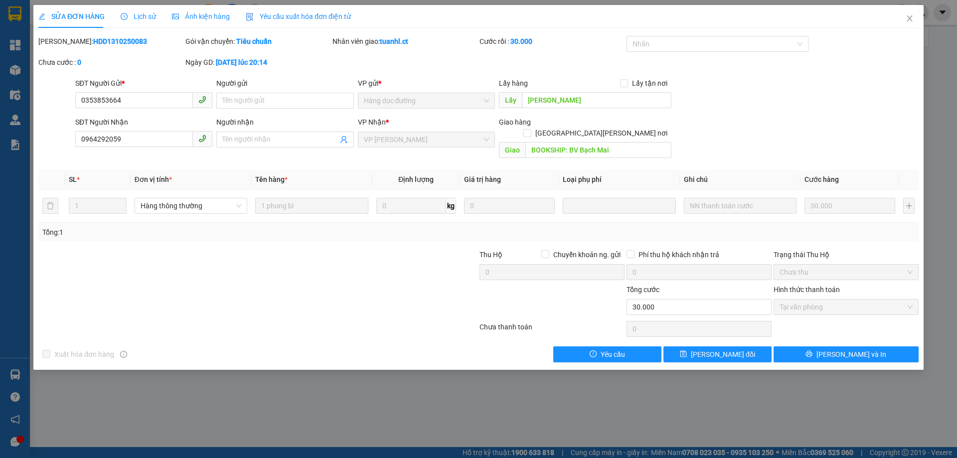
click at [149, 16] on span "Lịch sử" at bounding box center [138, 16] width 35 height 8
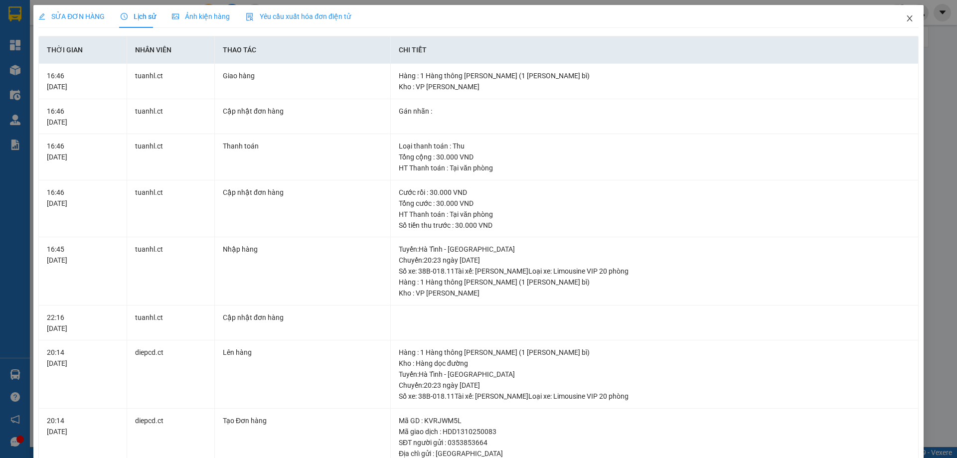
click at [907, 18] on icon "close" at bounding box center [909, 18] width 5 height 6
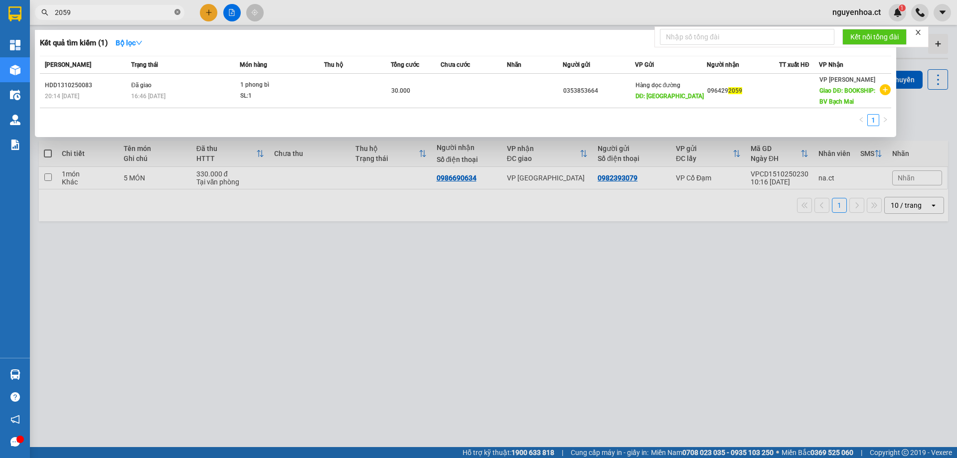
click at [177, 14] on icon "close-circle" at bounding box center [178, 12] width 6 height 6
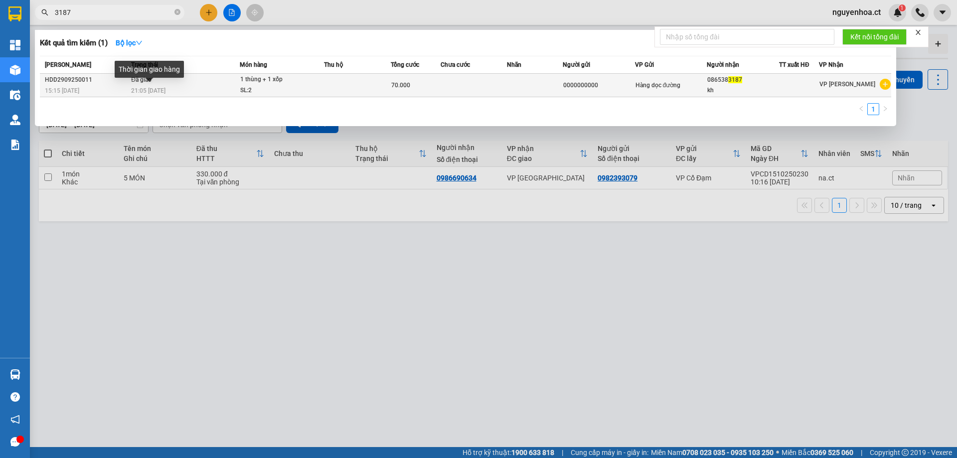
type input "3187"
click at [163, 88] on span "21:05 [DATE]" at bounding box center [148, 90] width 34 height 7
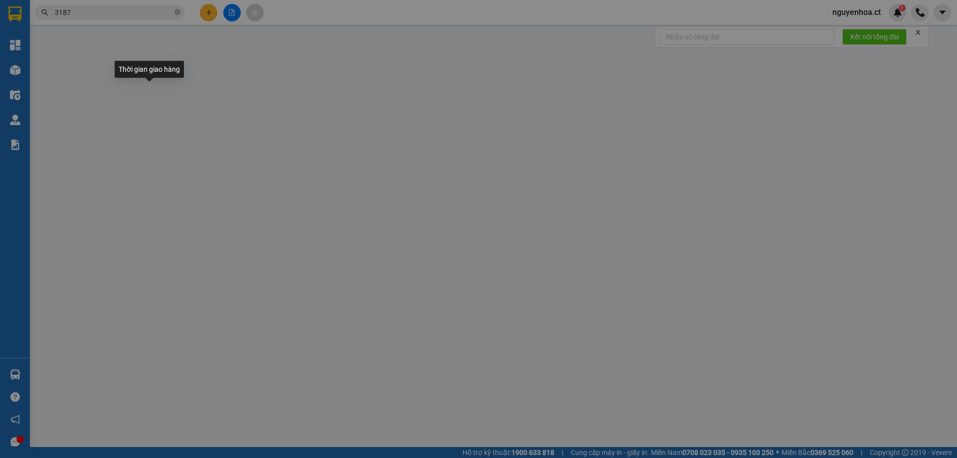
type input "0000000000"
type input "0865383187"
type input "kh"
type input "0"
type input "70.000"
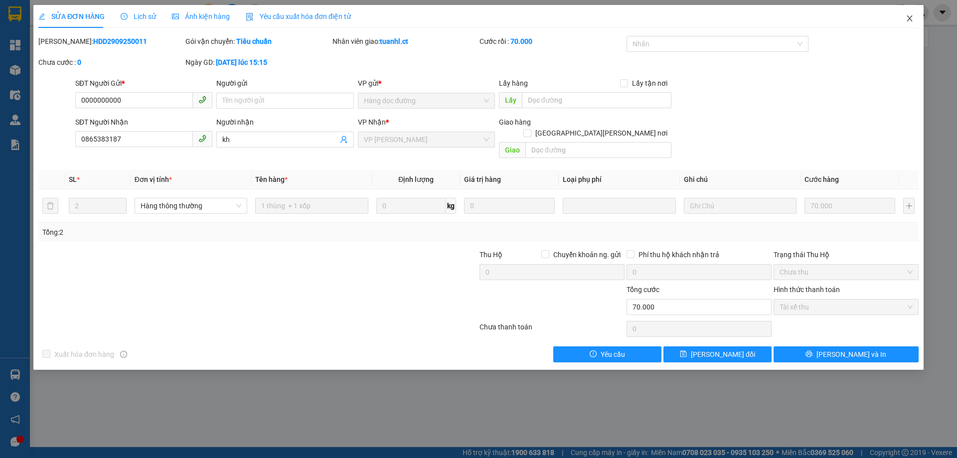
click at [914, 17] on span "Close" at bounding box center [910, 19] width 28 height 28
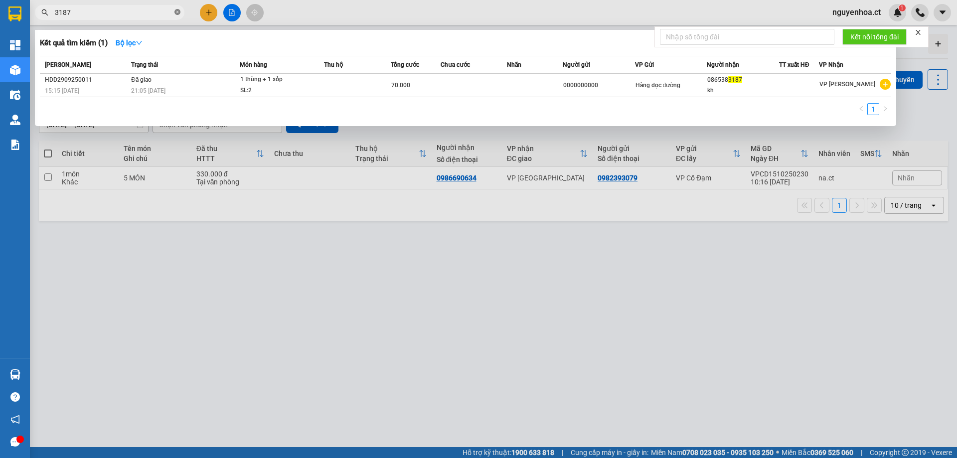
click at [176, 11] on icon "close-circle" at bounding box center [178, 12] width 6 height 6
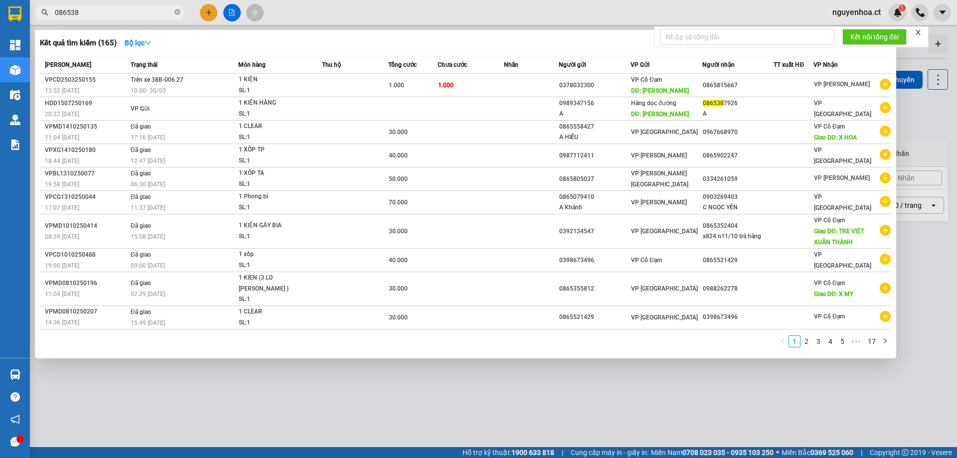
type input "0865383"
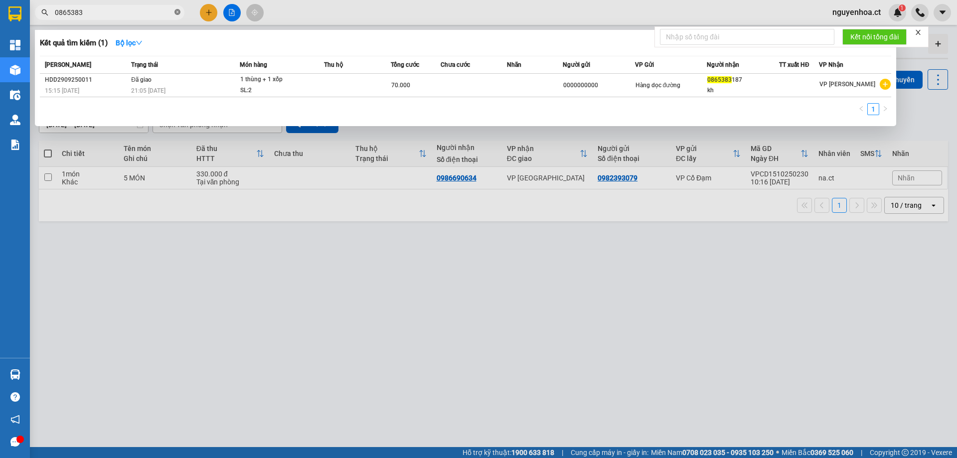
click at [178, 11] on icon "close-circle" at bounding box center [178, 12] width 6 height 6
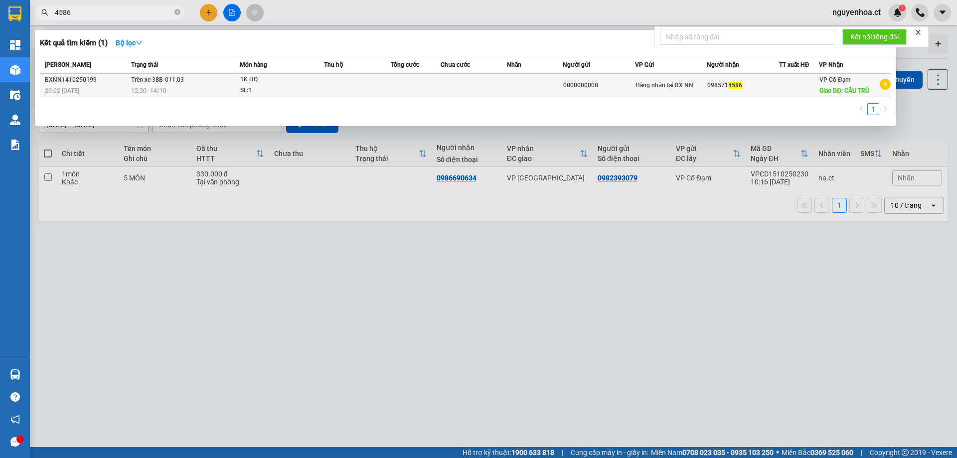
type input "4586"
click at [153, 92] on span "12:30 [DATE]" at bounding box center [148, 90] width 35 height 7
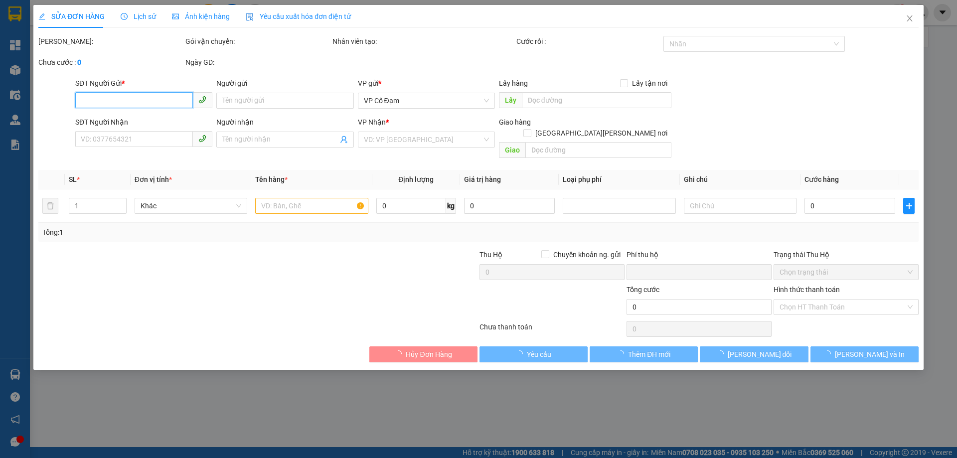
type input "0000000000"
type input "0985714586"
type input "CẦU TRÙ"
type input "0"
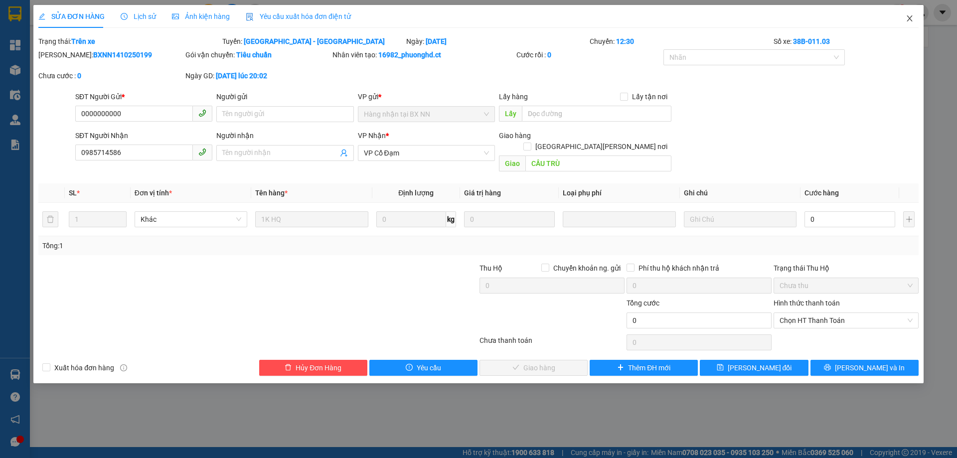
click at [911, 17] on icon "close" at bounding box center [910, 18] width 8 height 8
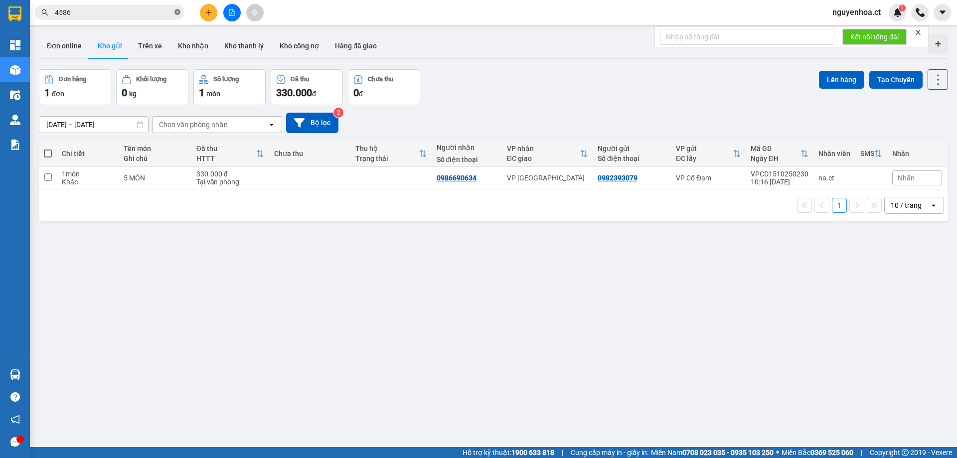
click at [179, 12] on icon "close-circle" at bounding box center [178, 12] width 6 height 6
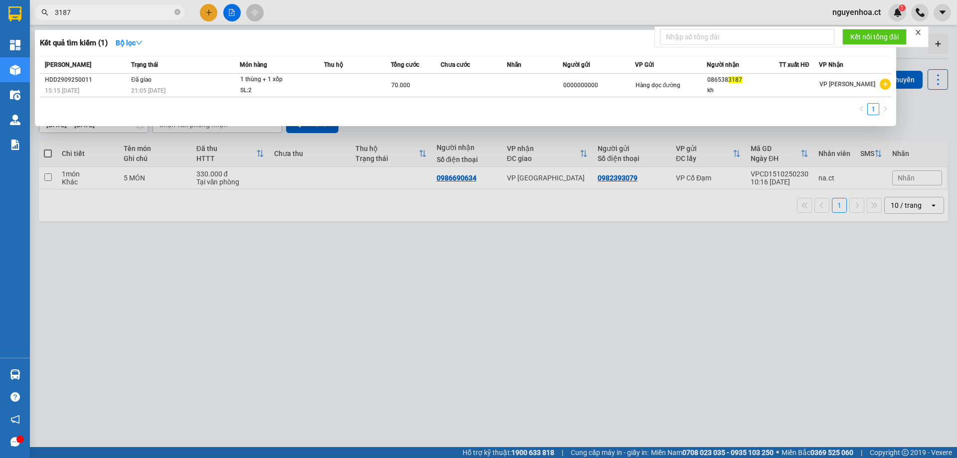
type input "3187"
click at [207, 10] on div at bounding box center [478, 229] width 957 height 458
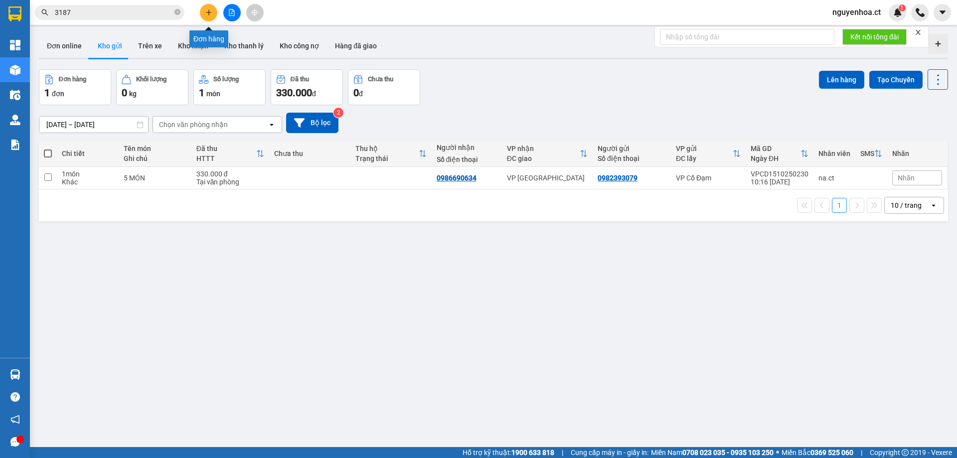
click at [207, 10] on icon "plus" at bounding box center [208, 12] width 7 height 7
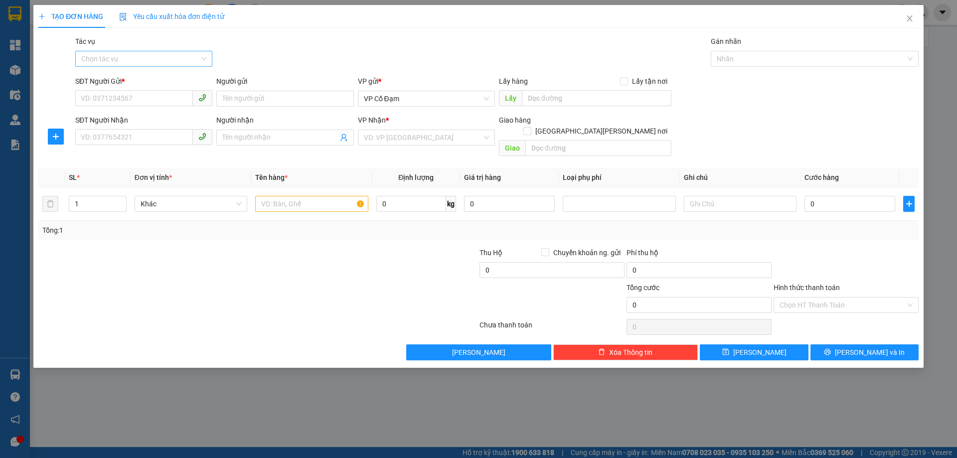
click at [142, 59] on input "Tác vụ" at bounding box center [140, 58] width 118 height 15
click at [132, 80] on div "Nhập hàng lên xe" at bounding box center [143, 78] width 125 height 11
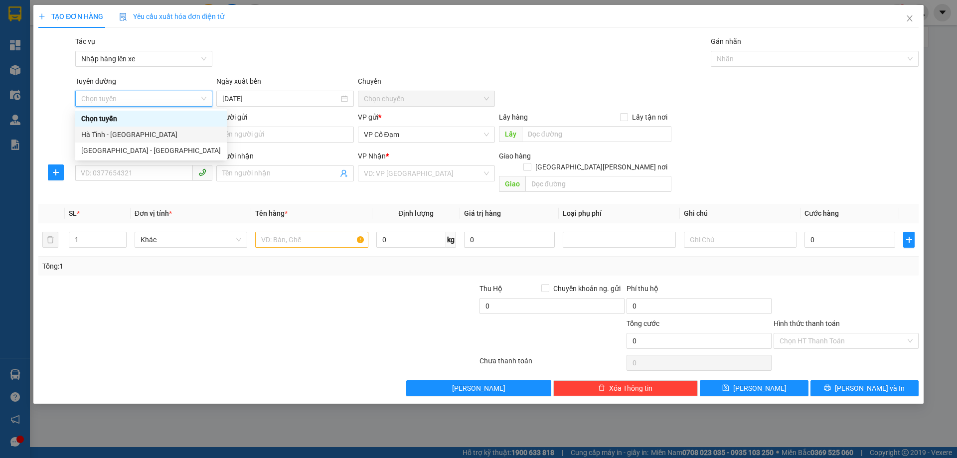
click at [131, 133] on div "Hà Tĩnh - [GEOGRAPHIC_DATA]" at bounding box center [151, 134] width 140 height 11
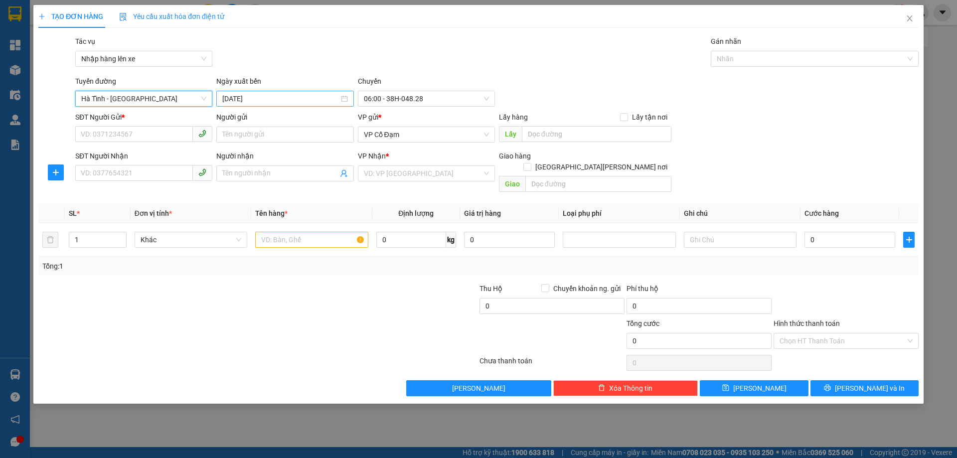
click at [285, 99] on input "[DATE]" at bounding box center [280, 98] width 116 height 11
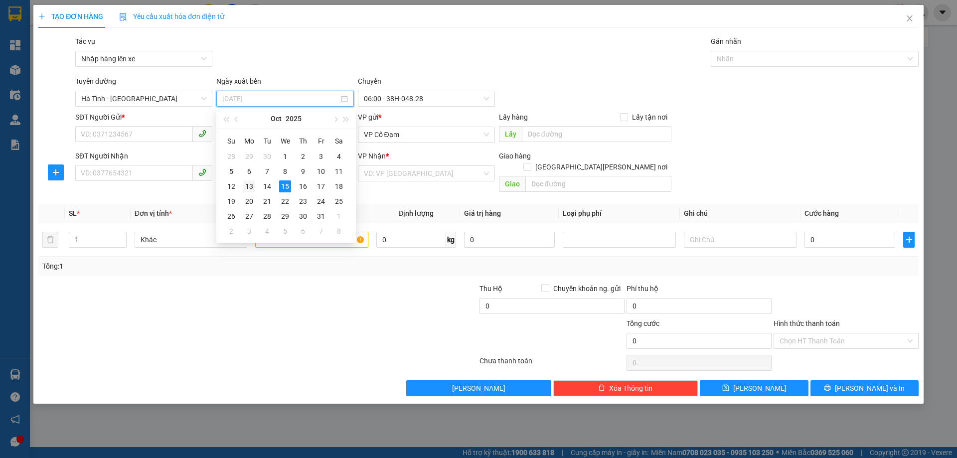
drag, startPoint x: 248, startPoint y: 188, endPoint x: 371, endPoint y: 103, distance: 148.7
click at [248, 188] on div "13" at bounding box center [249, 187] width 12 height 12
type input "[DATE]"
click at [410, 96] on span "06:00 - 38H-048.28" at bounding box center [426, 98] width 125 height 15
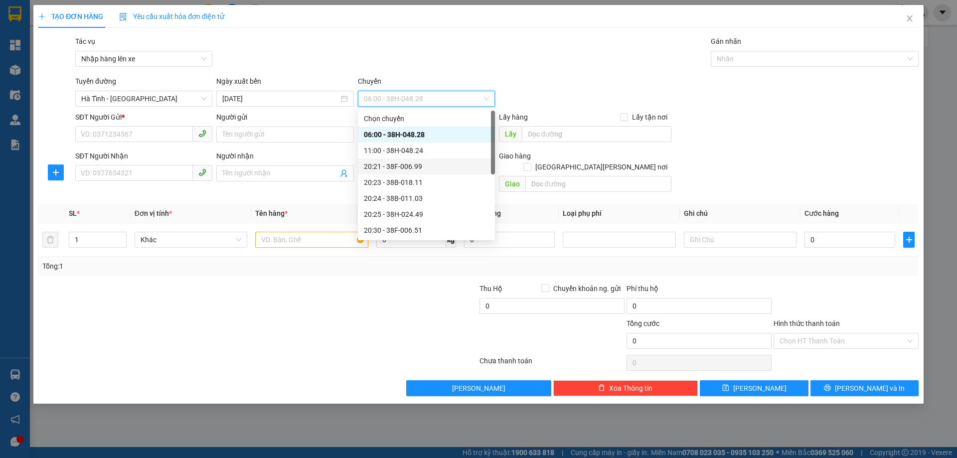
click at [416, 183] on div "20:23 - 38B-018.11" at bounding box center [426, 182] width 125 height 11
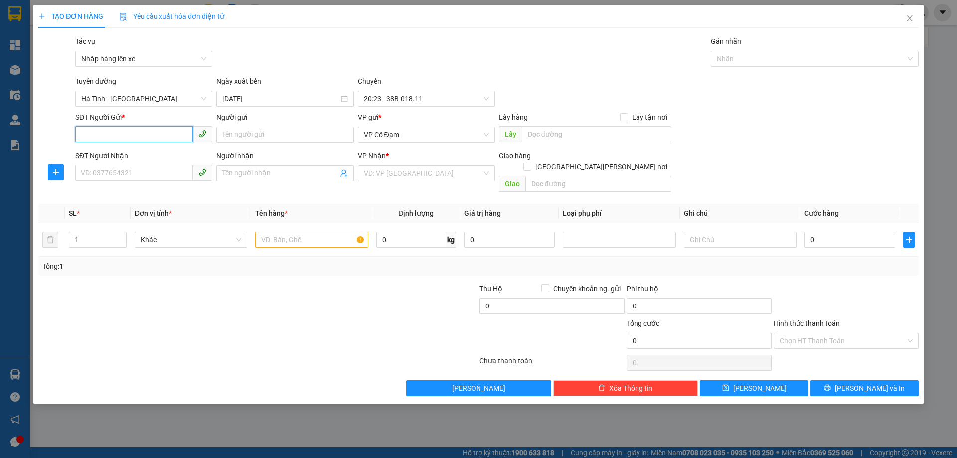
click at [149, 129] on input "SĐT Người Gửi *" at bounding box center [134, 134] width 118 height 16
type input "0000000000"
click at [104, 165] on div "SĐT Người Nhận" at bounding box center [143, 158] width 137 height 15
click at [104, 168] on input "SĐT Người Nhận" at bounding box center [134, 173] width 118 height 16
click at [399, 132] on span "VP Cổ Đạm" at bounding box center [426, 134] width 125 height 15
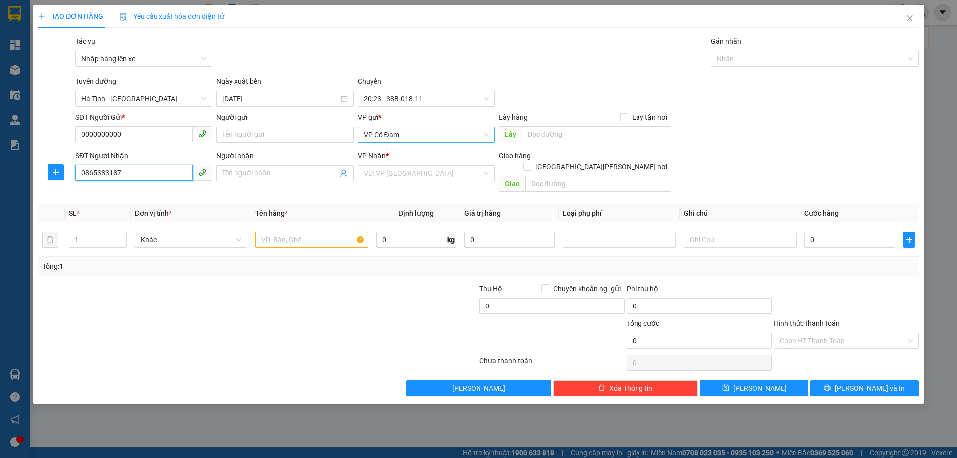
type input "0865383187"
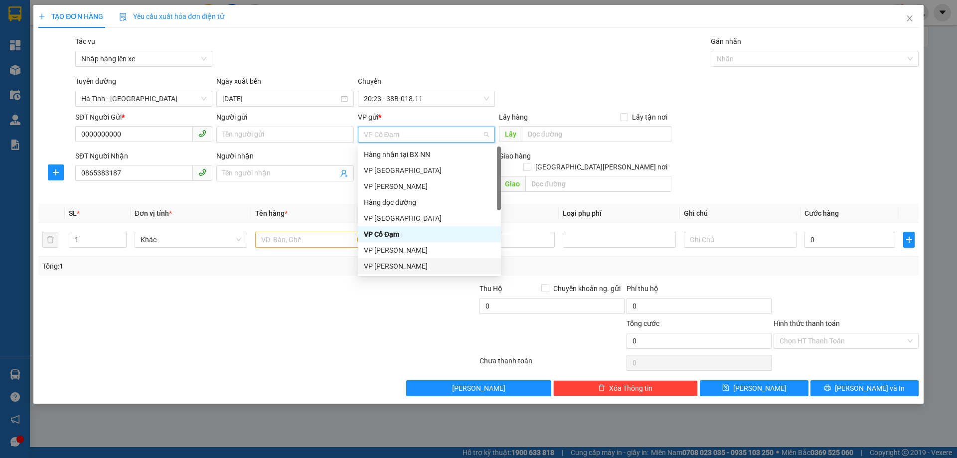
click at [351, 303] on div at bounding box center [405, 300] width 147 height 35
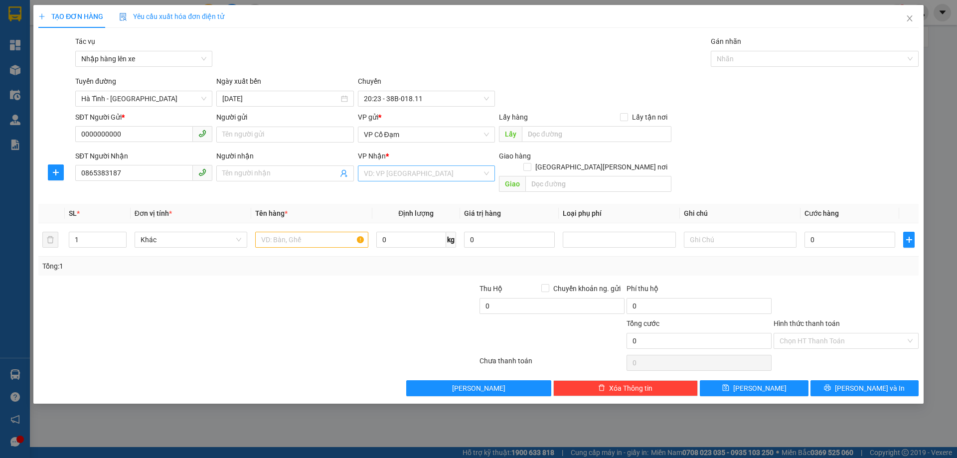
click at [423, 181] on input "search" at bounding box center [423, 173] width 118 height 15
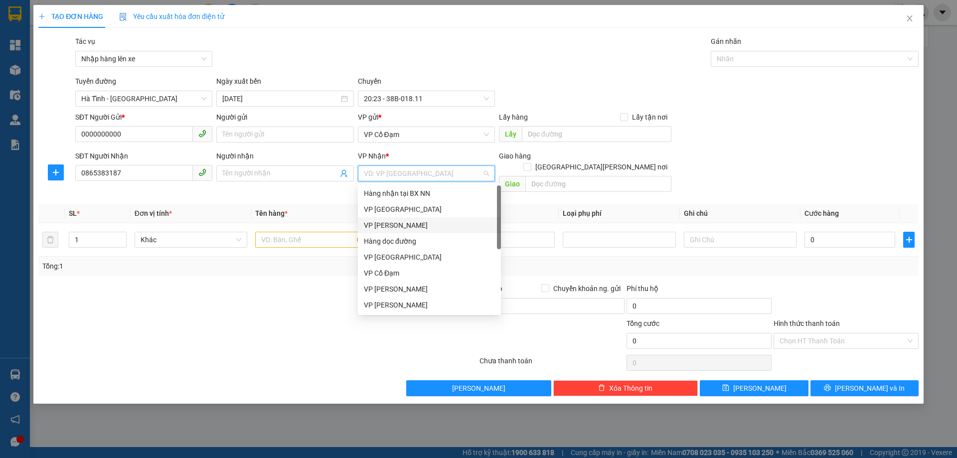
click at [404, 231] on div "VP [PERSON_NAME]" at bounding box center [429, 225] width 143 height 16
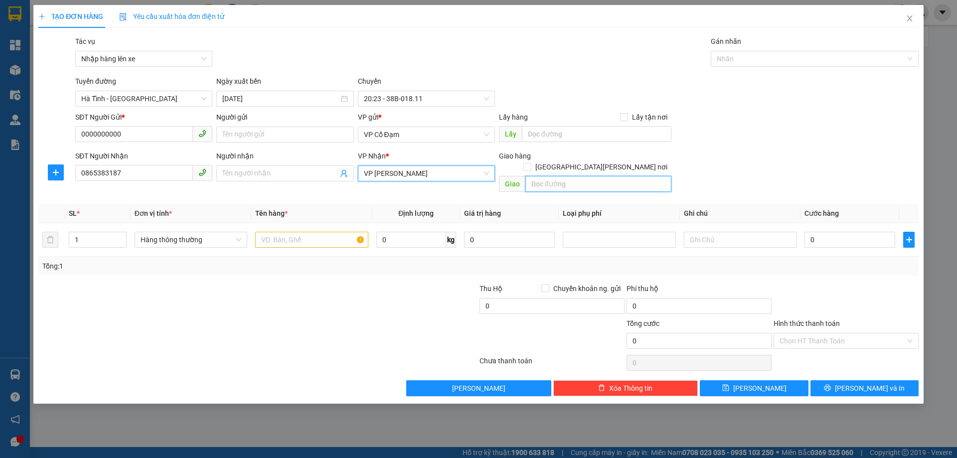
click at [551, 176] on input "text" at bounding box center [599, 184] width 146 height 16
click at [315, 232] on input "text" at bounding box center [311, 240] width 113 height 16
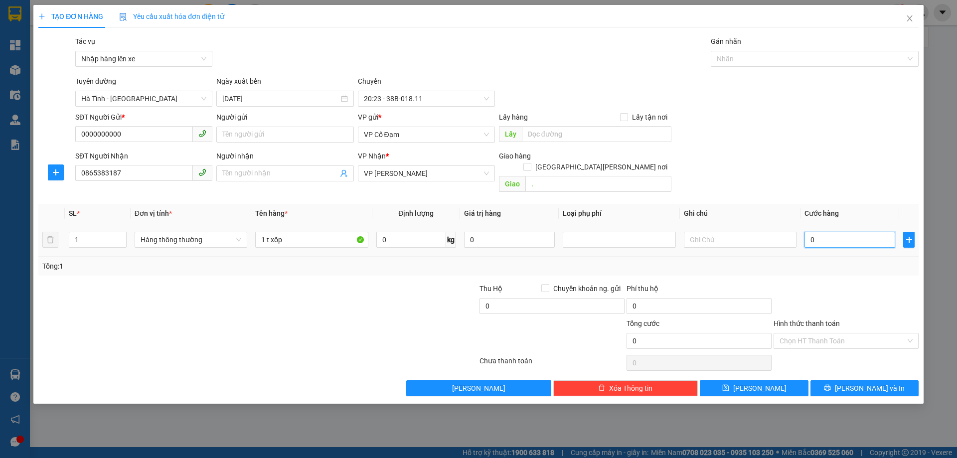
click at [827, 236] on input "0" at bounding box center [850, 240] width 91 height 16
click at [795, 334] on input "Hình thức thanh toán" at bounding box center [843, 341] width 126 height 15
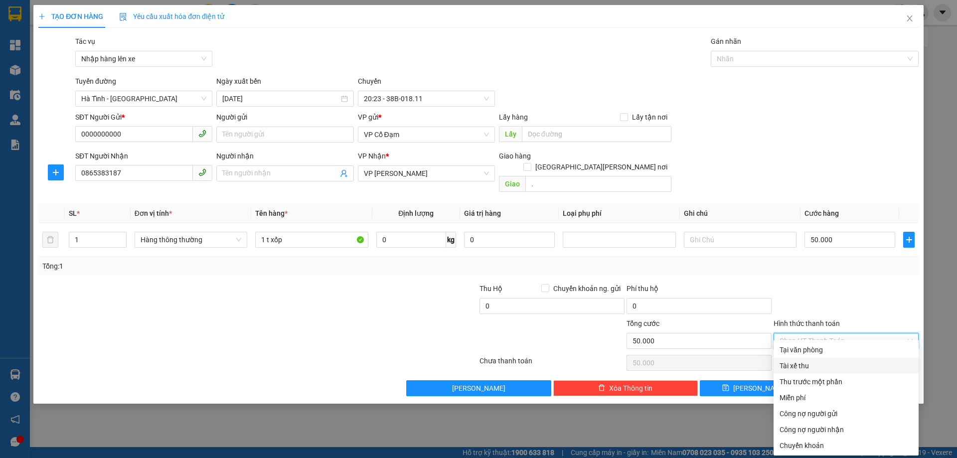
click at [802, 364] on div "Tài xế thu" at bounding box center [846, 366] width 133 height 11
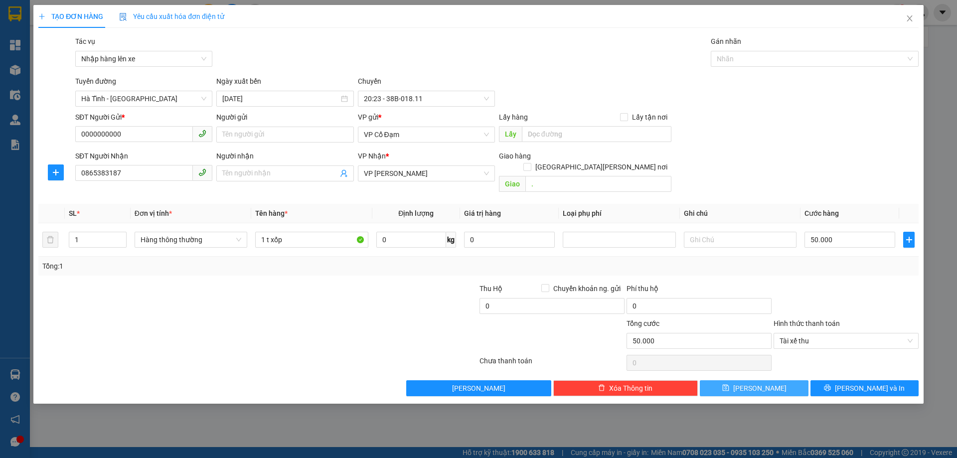
click at [753, 380] on button "[PERSON_NAME]" at bounding box center [754, 388] width 108 height 16
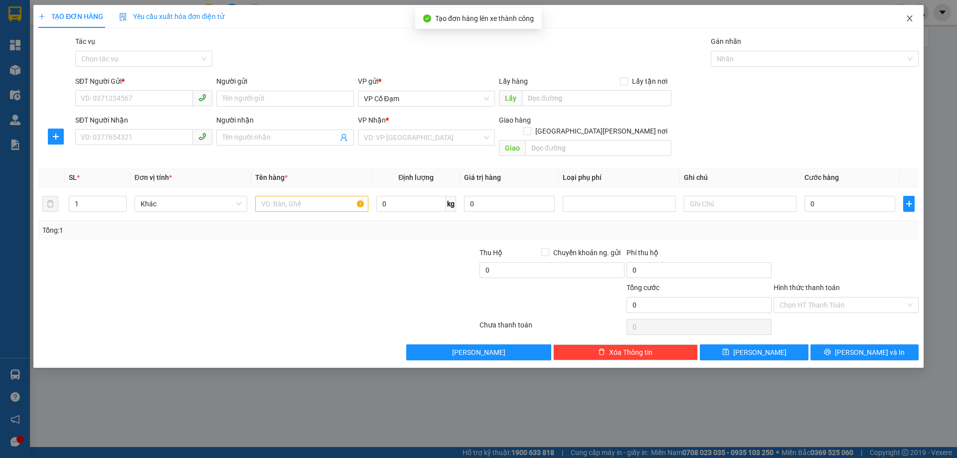
click at [907, 17] on icon "close" at bounding box center [910, 18] width 8 height 8
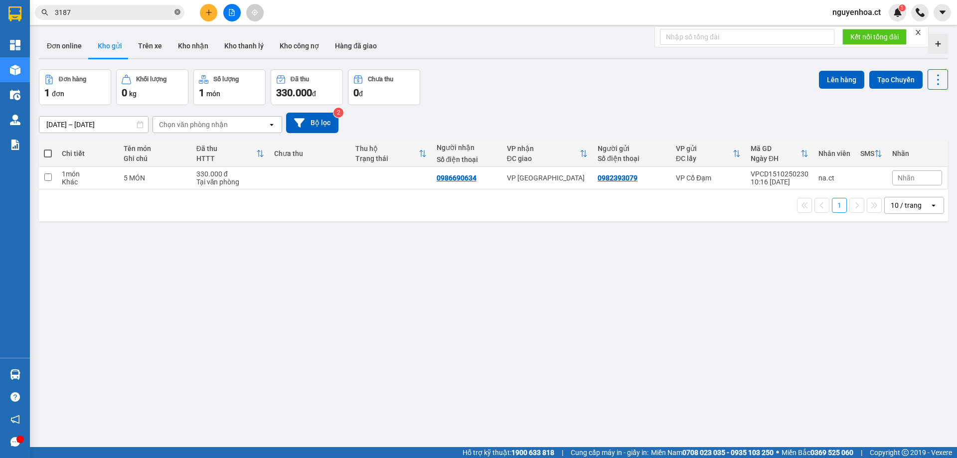
click at [176, 12] on icon "close-circle" at bounding box center [178, 12] width 6 height 6
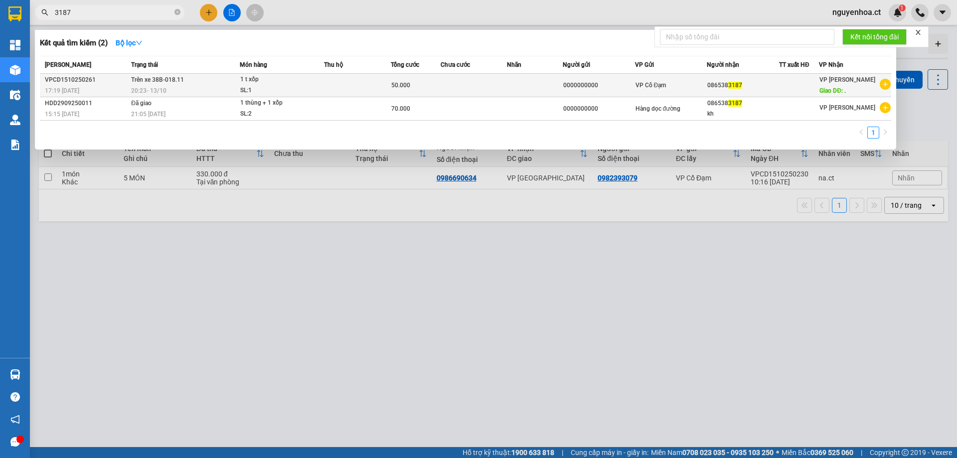
click at [162, 81] on span "Trên xe 38B-018.11" at bounding box center [157, 79] width 53 height 7
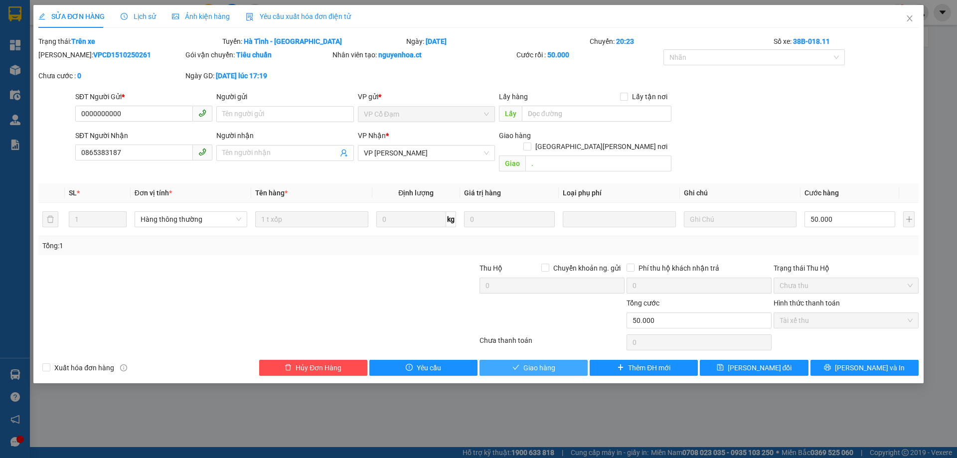
click at [537, 363] on span "Giao hàng" at bounding box center [540, 368] width 32 height 11
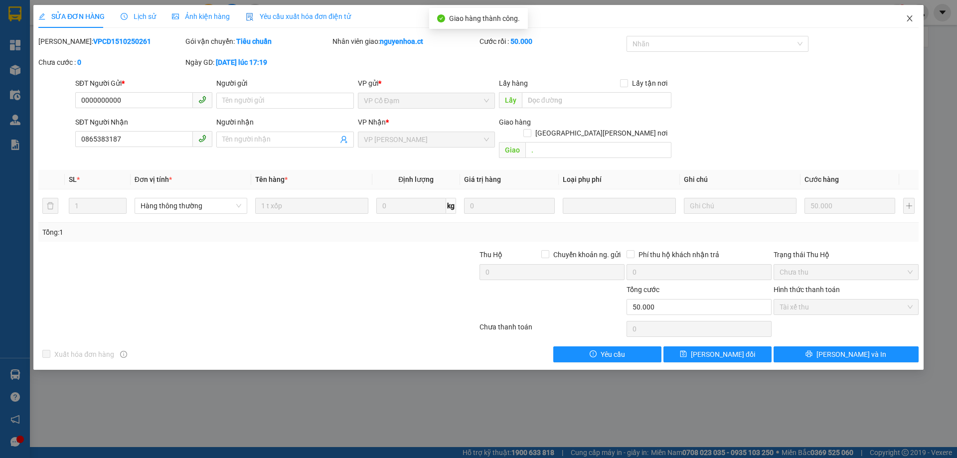
click at [909, 19] on icon "close" at bounding box center [910, 18] width 8 height 8
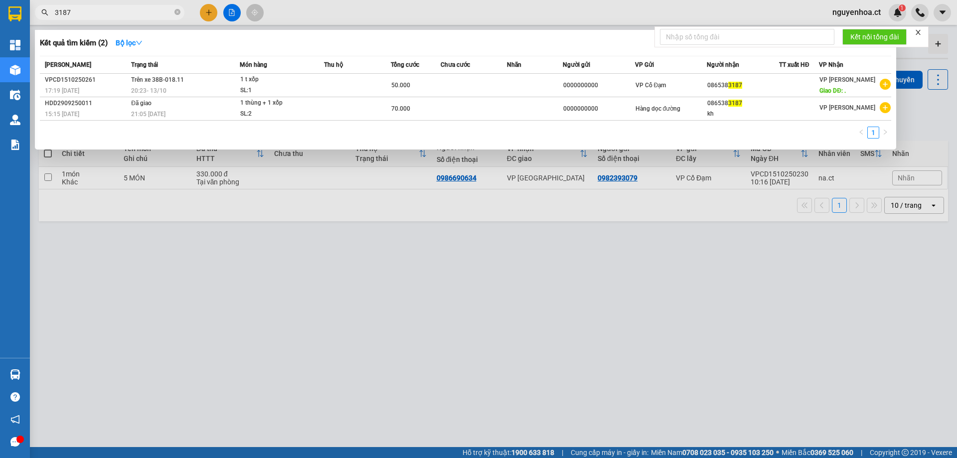
click at [179, 12] on icon "close-circle" at bounding box center [178, 12] width 6 height 6
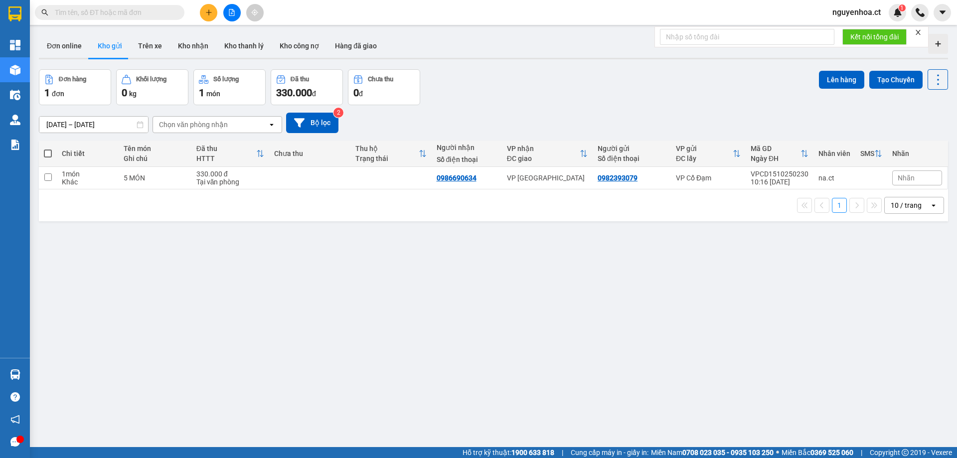
click at [146, 14] on input "text" at bounding box center [114, 12] width 118 height 11
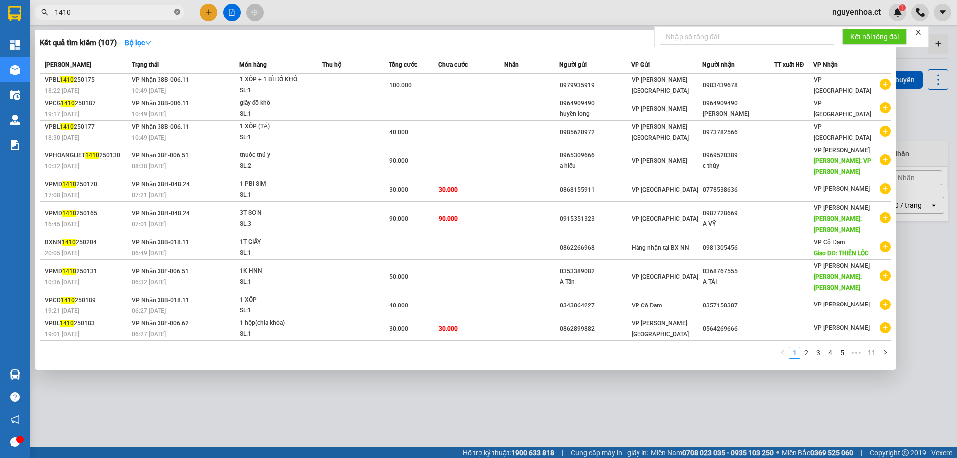
click at [180, 11] on icon "close-circle" at bounding box center [178, 12] width 6 height 6
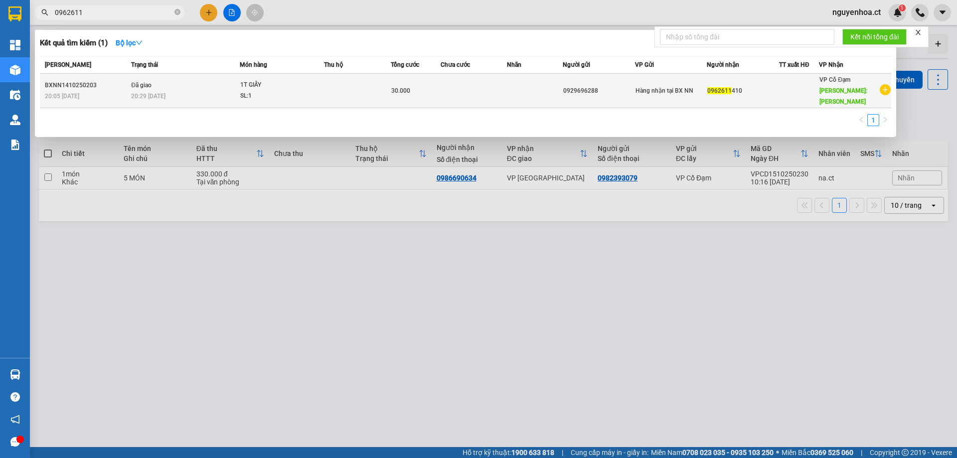
click at [170, 79] on td "Đã giao 20:29 [DATE]" at bounding box center [184, 91] width 111 height 34
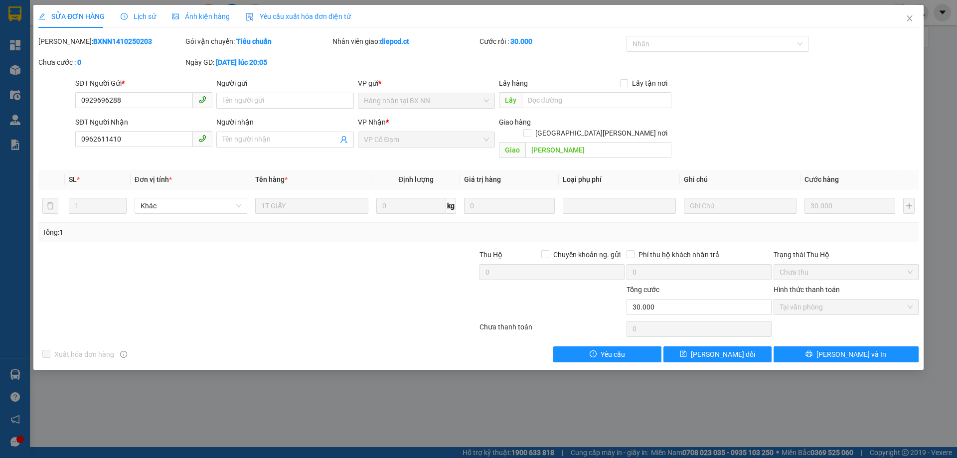
click at [143, 13] on span "Lịch sử" at bounding box center [138, 16] width 35 height 8
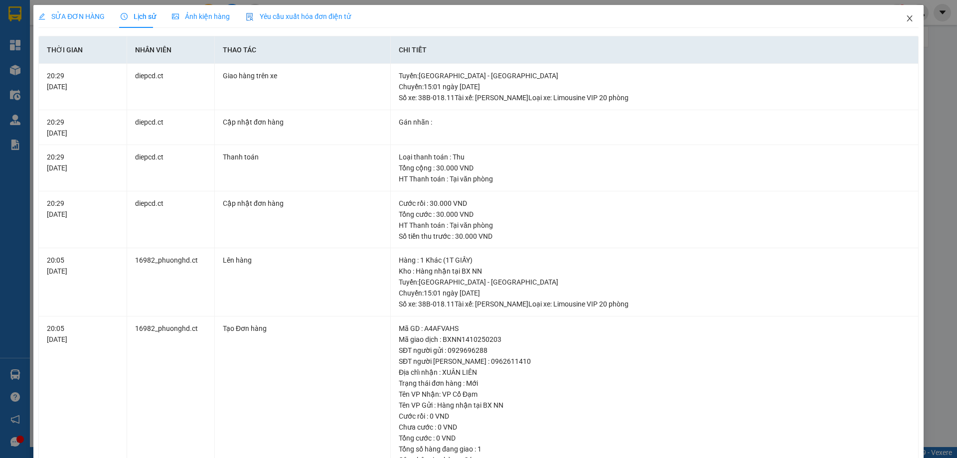
click at [906, 20] on icon "close" at bounding box center [910, 18] width 8 height 8
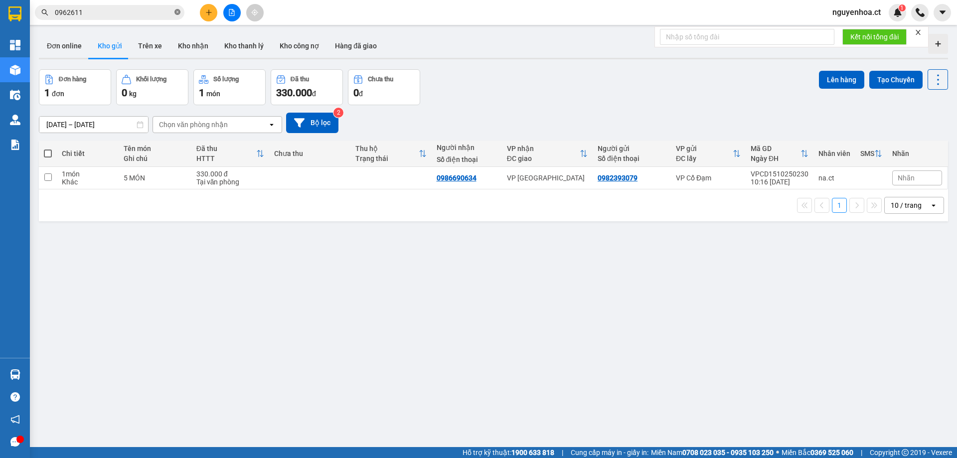
click at [178, 10] on icon "close-circle" at bounding box center [178, 12] width 6 height 6
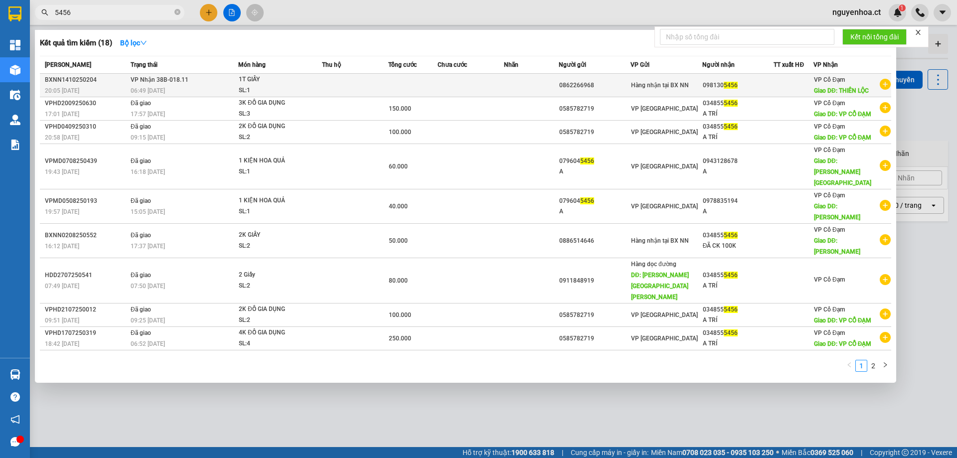
click at [183, 85] on div "06:49 [DATE]" at bounding box center [184, 90] width 107 height 11
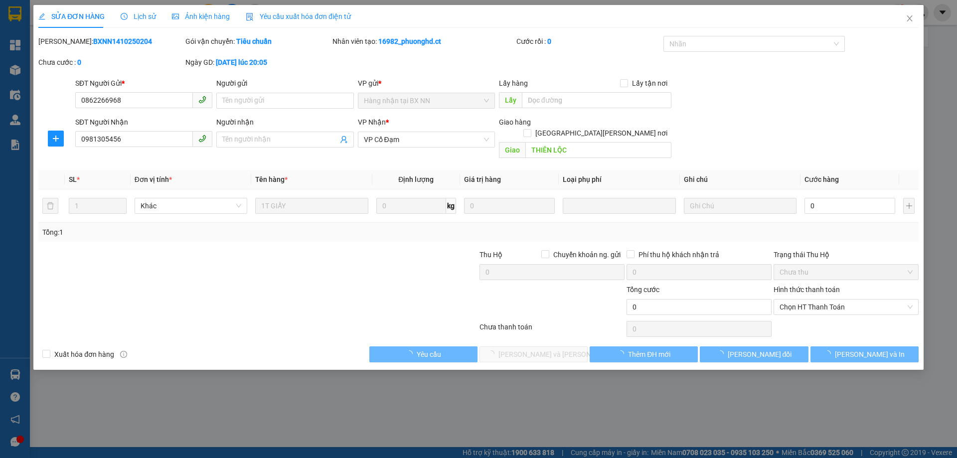
click at [141, 12] on span "Lịch sử" at bounding box center [138, 16] width 35 height 8
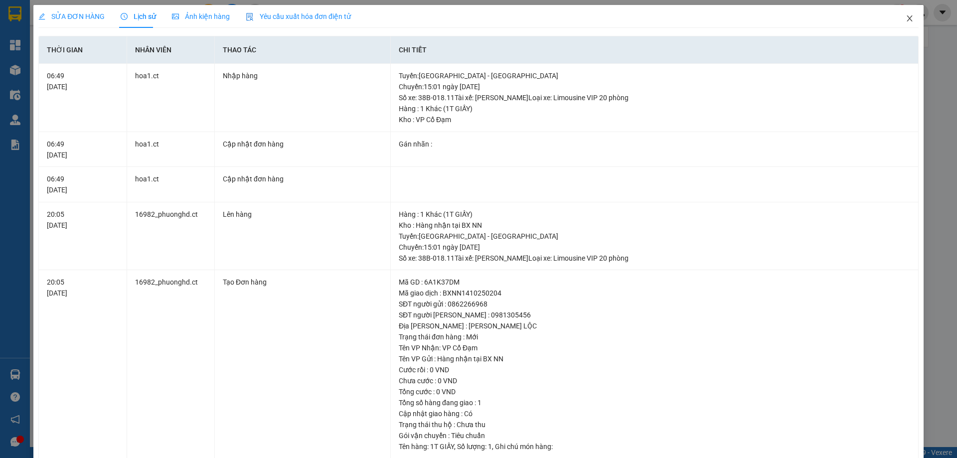
click at [906, 16] on icon "close" at bounding box center [910, 18] width 8 height 8
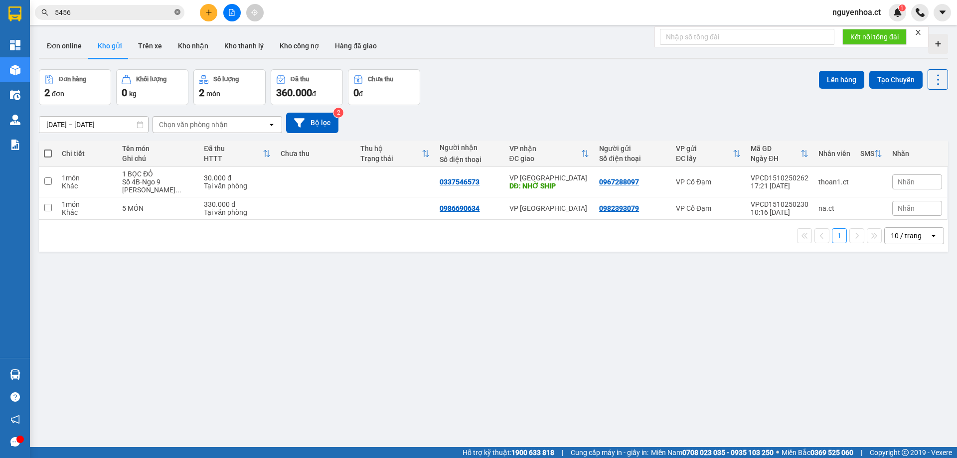
click at [177, 10] on icon "close-circle" at bounding box center [178, 12] width 6 height 6
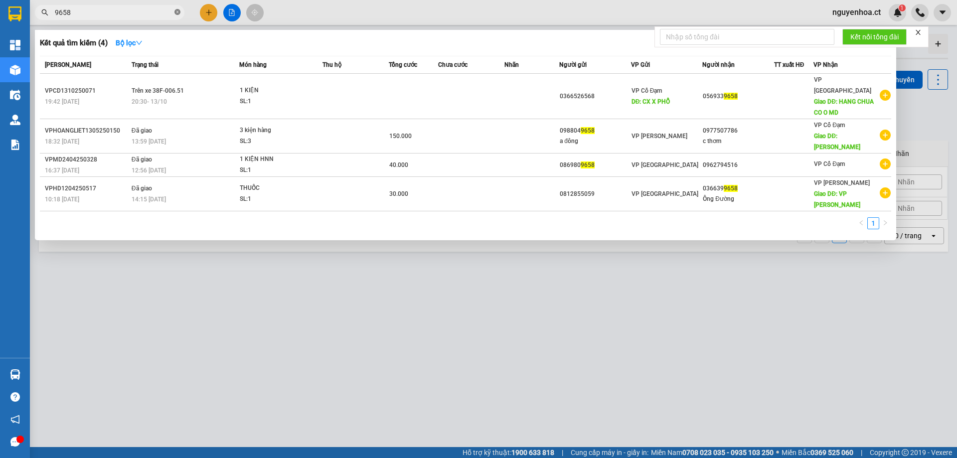
click at [180, 10] on icon "close-circle" at bounding box center [178, 12] width 6 height 6
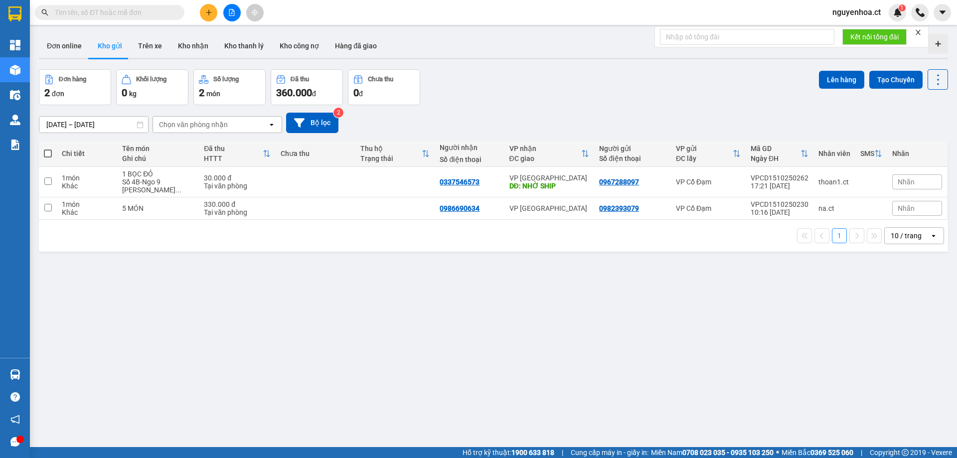
paste input "0848205788"
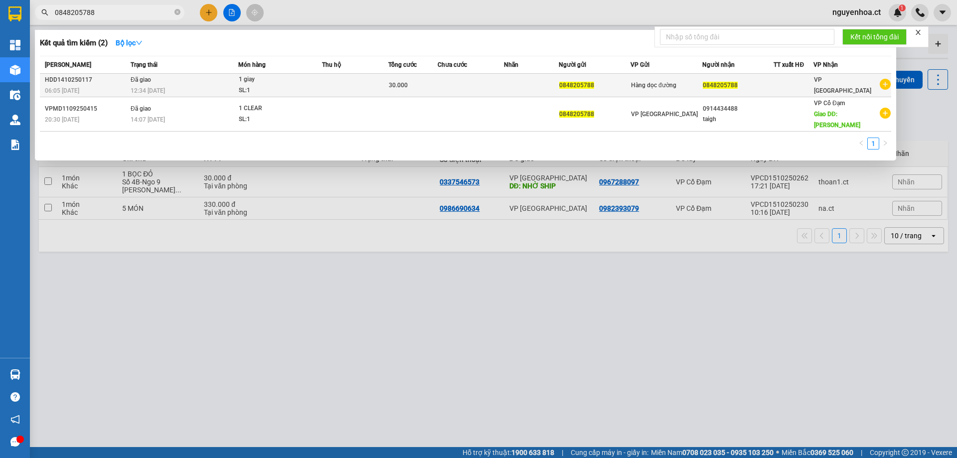
click at [147, 75] on span "Đã giao" at bounding box center [141, 79] width 20 height 8
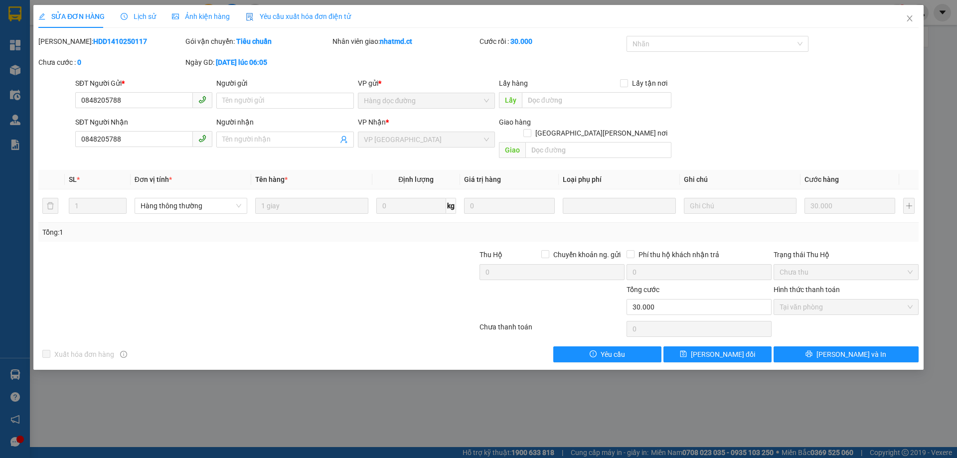
click at [143, 8] on div "Lịch sử" at bounding box center [138, 16] width 35 height 23
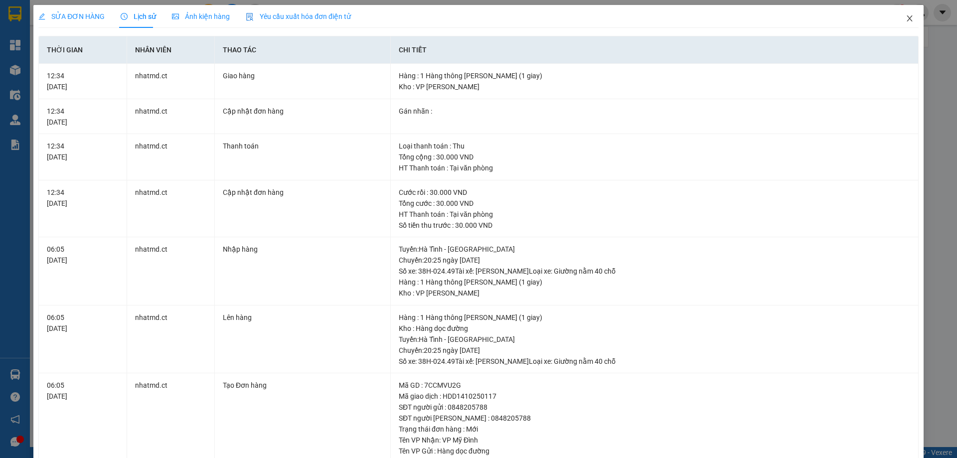
click at [907, 21] on icon "close" at bounding box center [909, 18] width 5 height 6
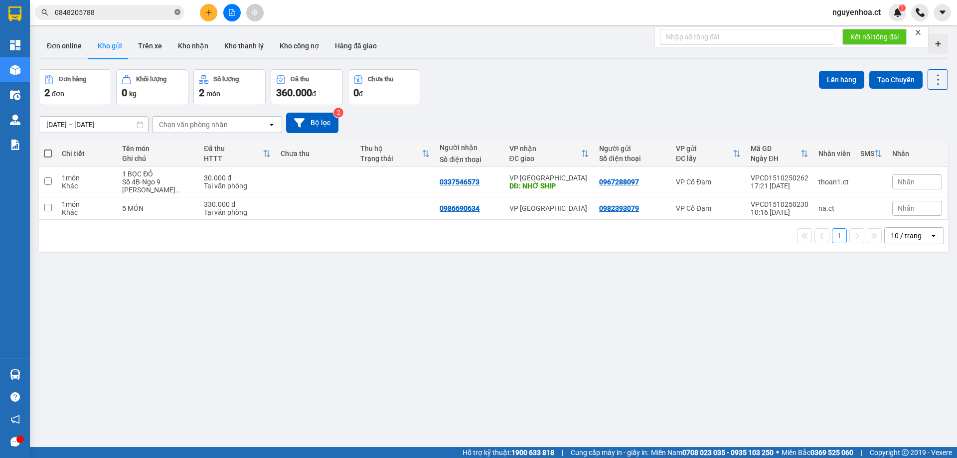
click at [177, 10] on icon "close-circle" at bounding box center [178, 12] width 6 height 6
click at [144, 13] on input "text" at bounding box center [114, 12] width 118 height 11
paste input "0366526568"
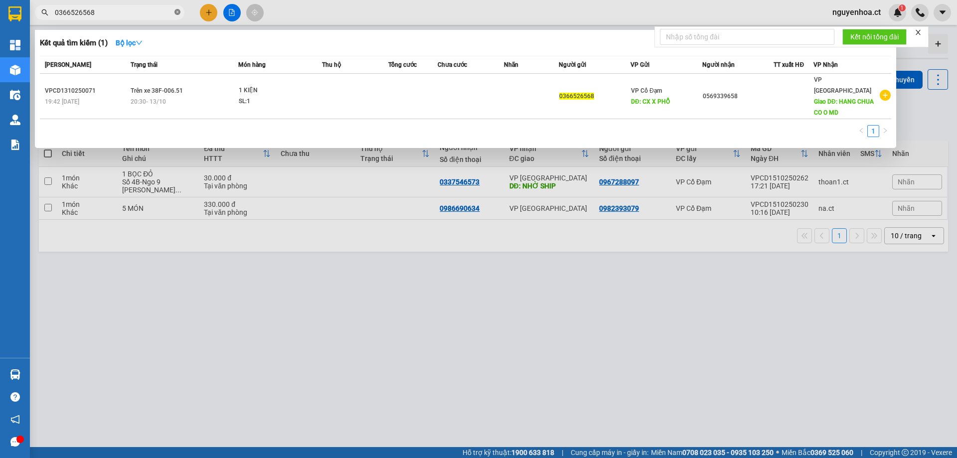
click at [178, 15] on icon "close-circle" at bounding box center [178, 12] width 6 height 6
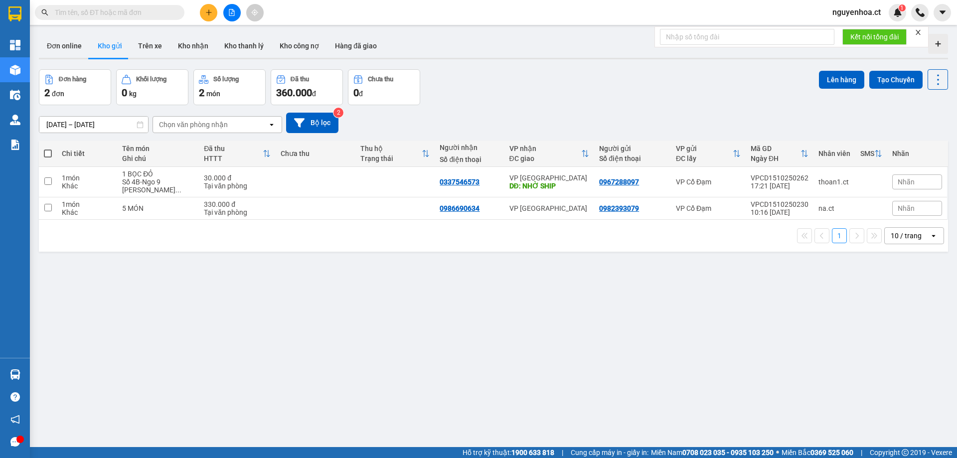
click at [140, 13] on input "text" at bounding box center [114, 12] width 118 height 11
paste input "0848205788"
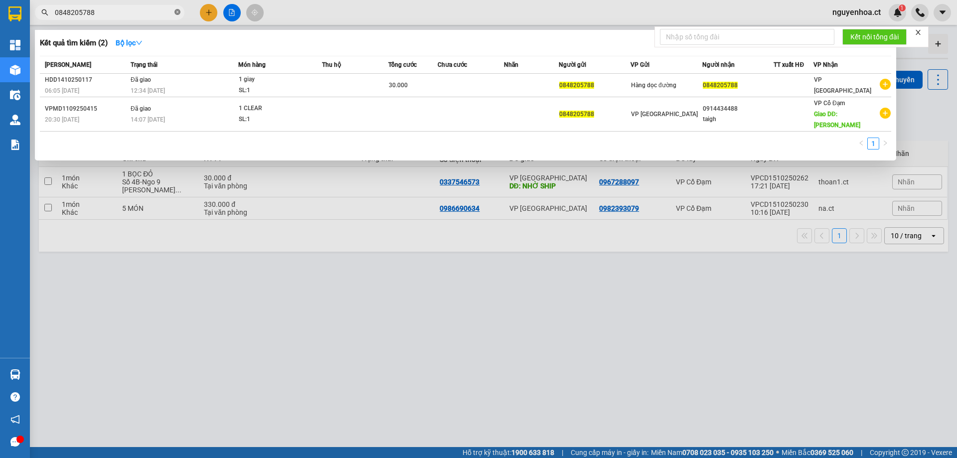
click at [176, 10] on icon "close-circle" at bounding box center [178, 12] width 6 height 6
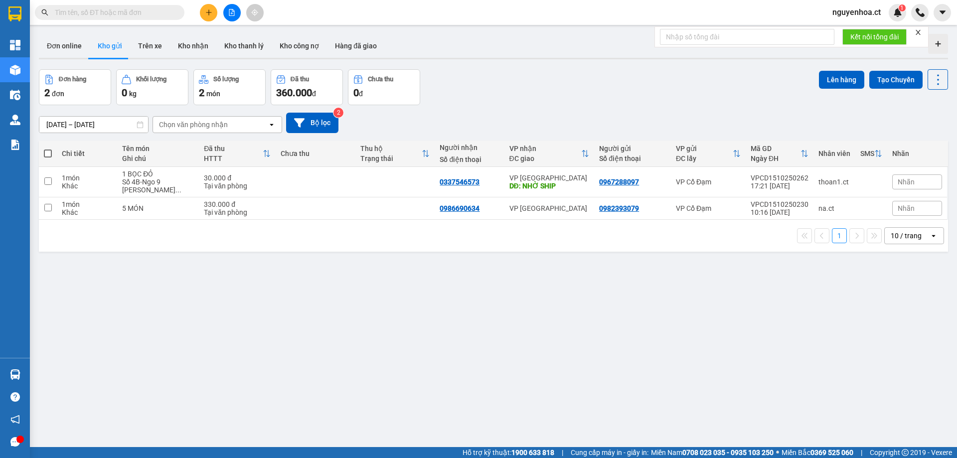
click at [167, 11] on input "text" at bounding box center [114, 12] width 118 height 11
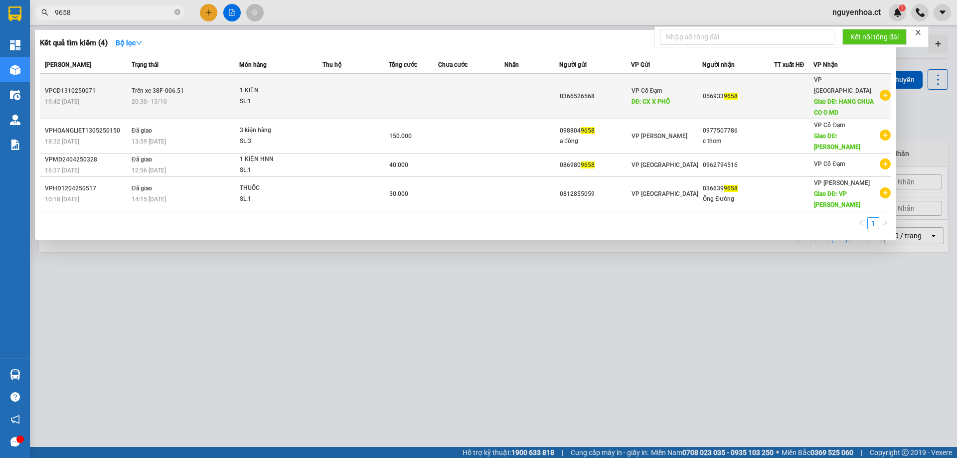
click at [174, 96] on div "20:30 [DATE]" at bounding box center [185, 101] width 107 height 11
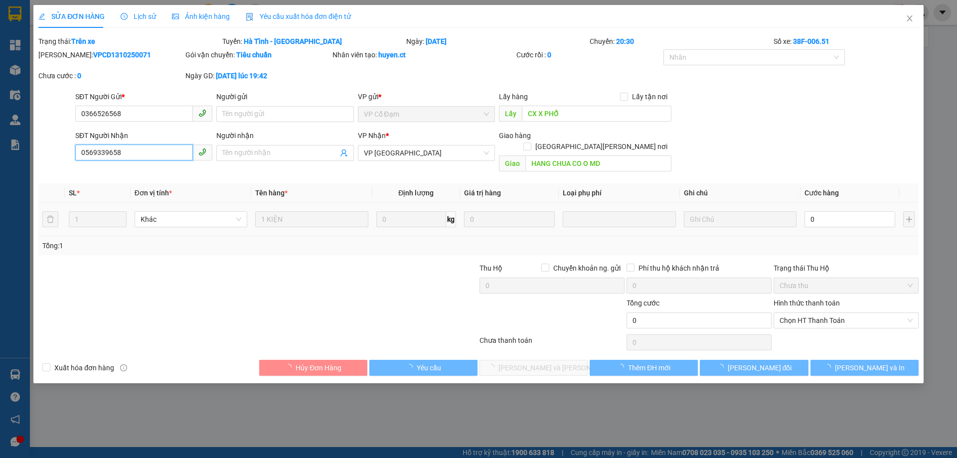
click at [138, 153] on input "0569339658" at bounding box center [134, 153] width 118 height 16
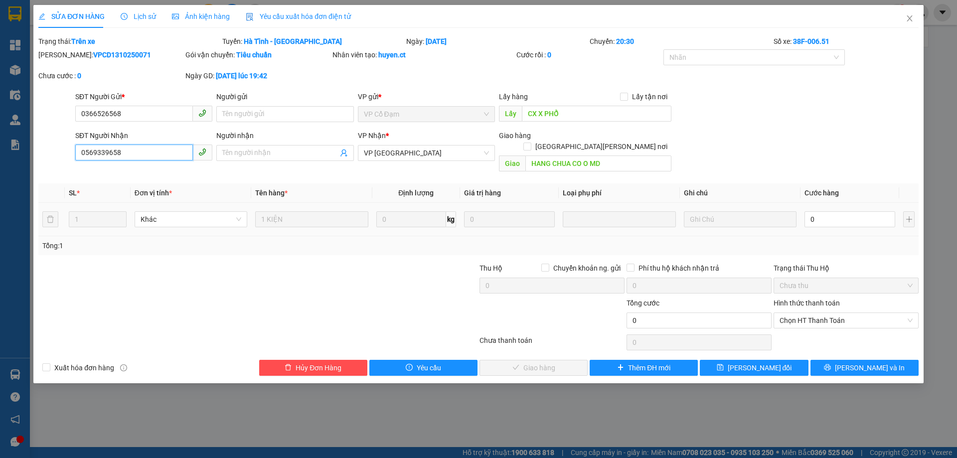
paste input "0848205788"
click at [225, 148] on input "Người nhận" at bounding box center [279, 153] width 115 height 11
paste input "0848205788"
click at [327, 363] on span "Hủy Đơn Hàng" at bounding box center [319, 368] width 46 height 11
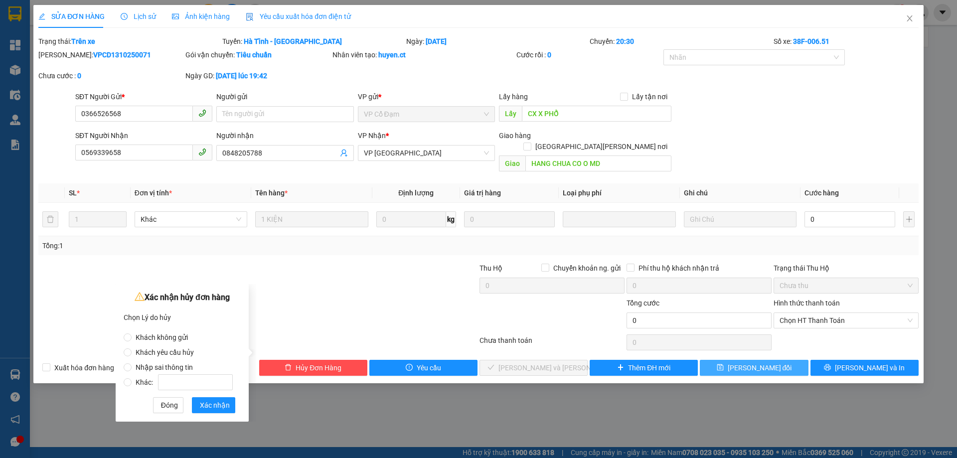
click at [755, 363] on span "[PERSON_NAME] đổi" at bounding box center [760, 368] width 64 height 11
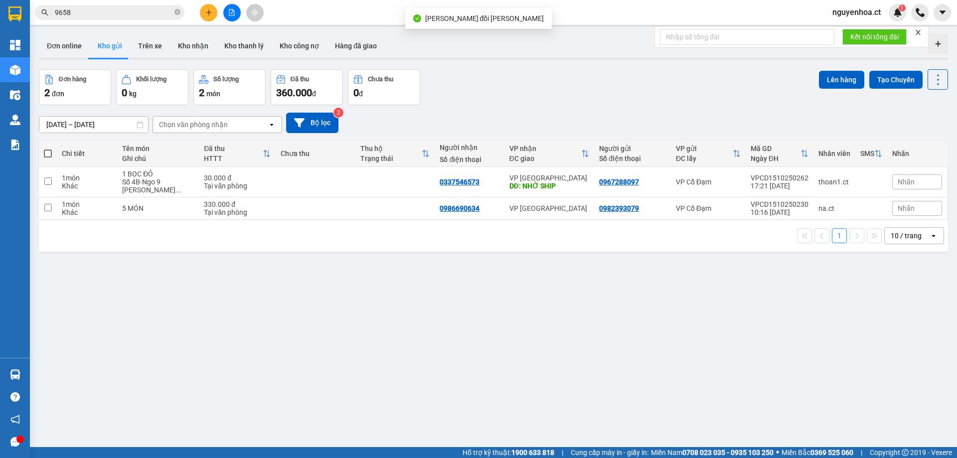
click at [107, 15] on input "9658" at bounding box center [114, 12] width 118 height 11
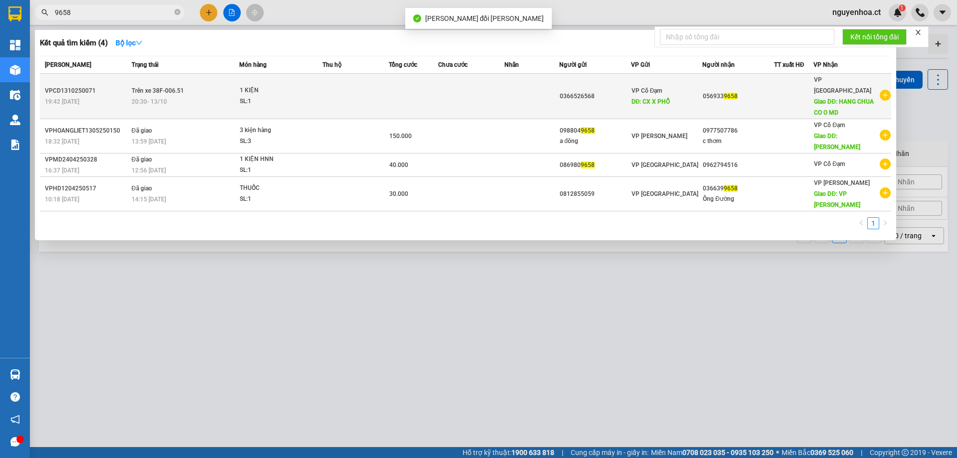
click at [143, 87] on span "Trên xe 38F-006.51" at bounding box center [158, 90] width 52 height 7
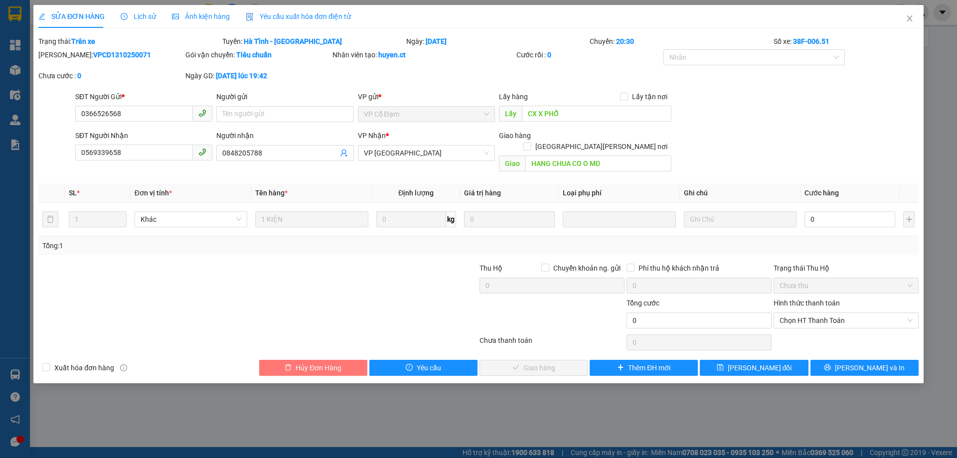
click at [323, 363] on span "Hủy Đơn Hàng" at bounding box center [319, 368] width 46 height 11
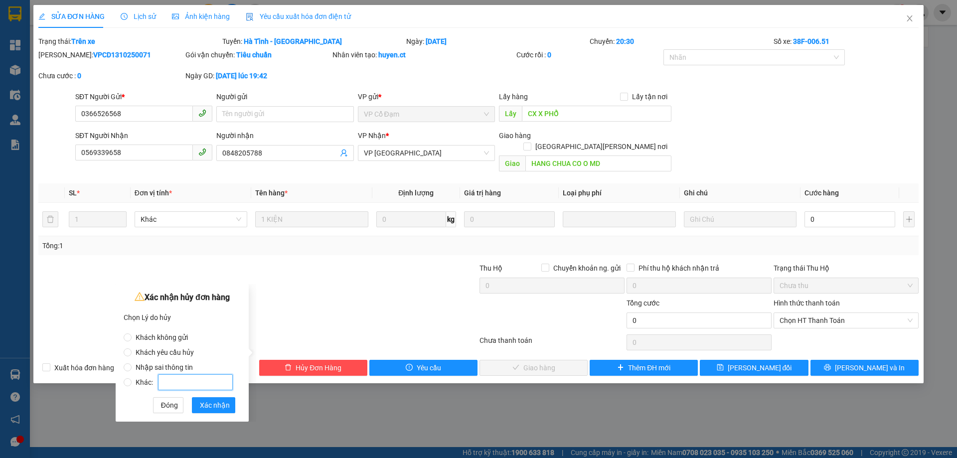
click at [180, 378] on input "Khác:" at bounding box center [195, 382] width 75 height 16
click at [211, 410] on span "Xác nhận" at bounding box center [215, 405] width 30 height 11
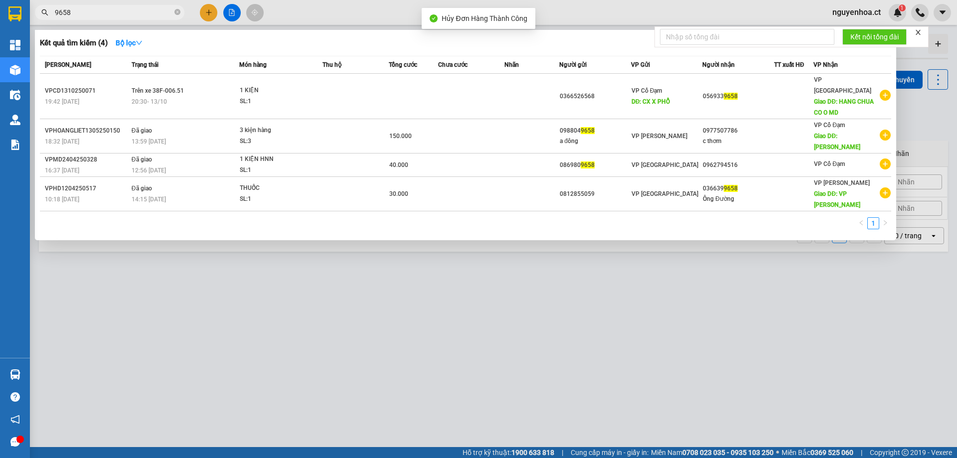
click at [140, 12] on input "9658" at bounding box center [114, 12] width 118 height 11
click at [181, 11] on span "9658" at bounding box center [110, 12] width 150 height 15
click at [178, 11] on icon "close-circle" at bounding box center [178, 12] width 6 height 6
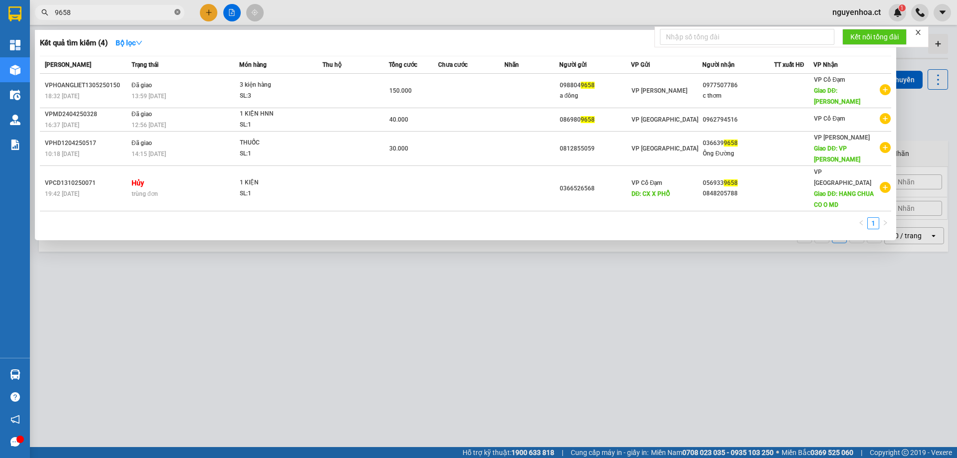
click at [180, 12] on icon "close-circle" at bounding box center [178, 12] width 6 height 6
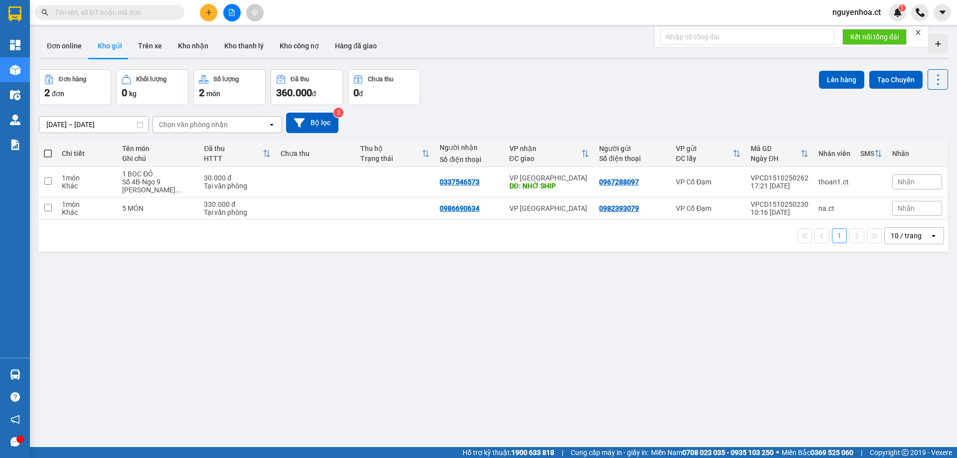
click at [157, 11] on input "text" at bounding box center [114, 12] width 118 height 11
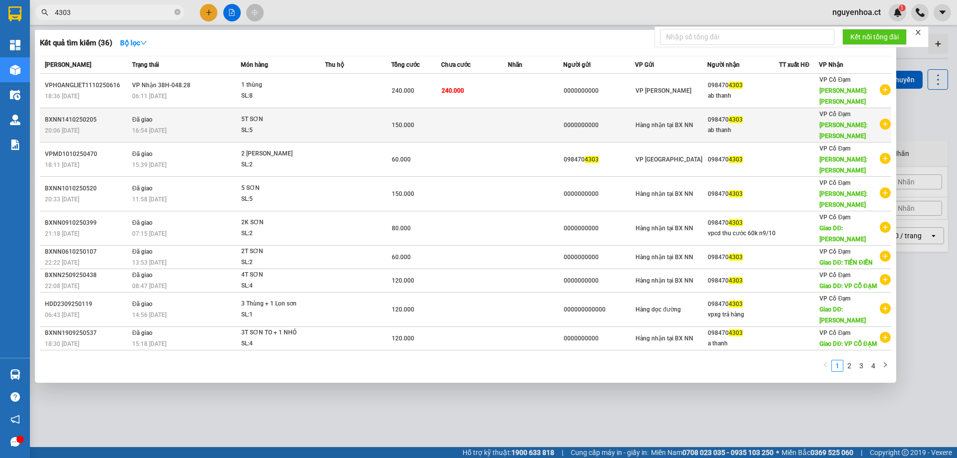
click at [159, 108] on td "Đã giao 16:54 [DATE]" at bounding box center [185, 125] width 111 height 34
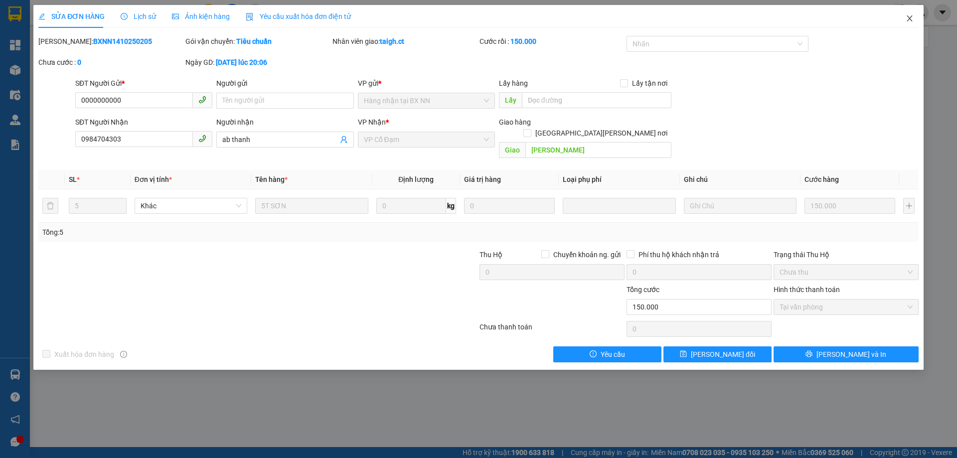
click at [918, 16] on span "Close" at bounding box center [910, 19] width 28 height 28
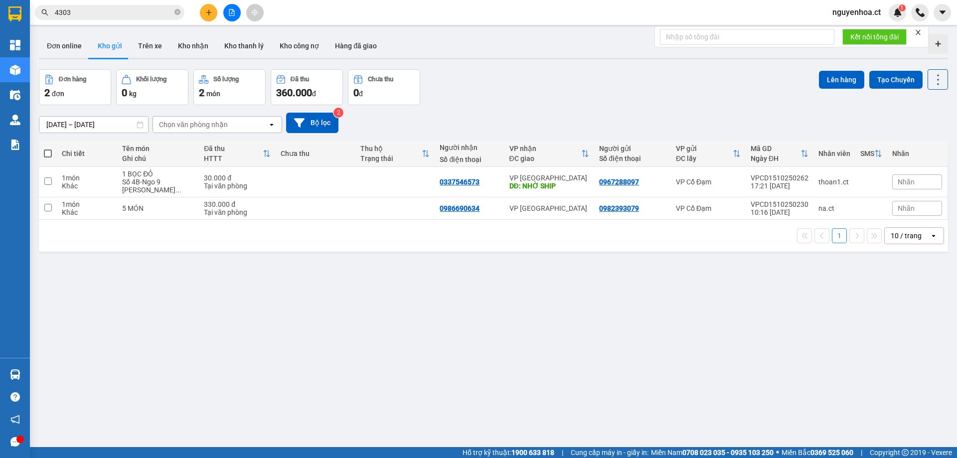
click at [139, 10] on input "4303" at bounding box center [114, 12] width 118 height 11
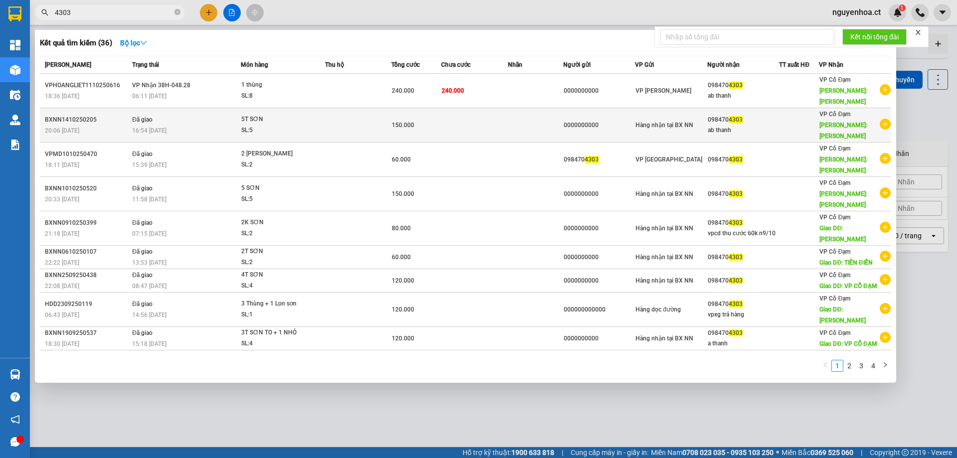
click at [138, 108] on td "Đã giao 16:54 [DATE]" at bounding box center [185, 125] width 111 height 34
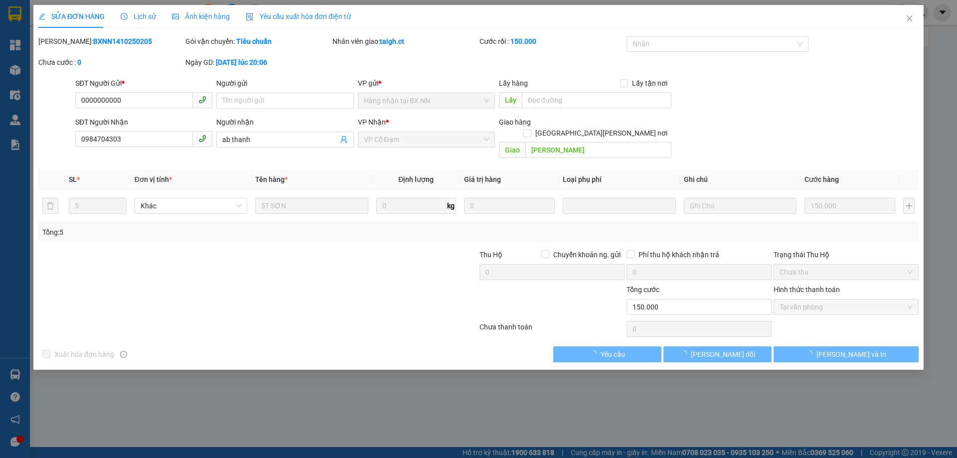
click at [135, 14] on span "Lịch sử" at bounding box center [138, 16] width 35 height 8
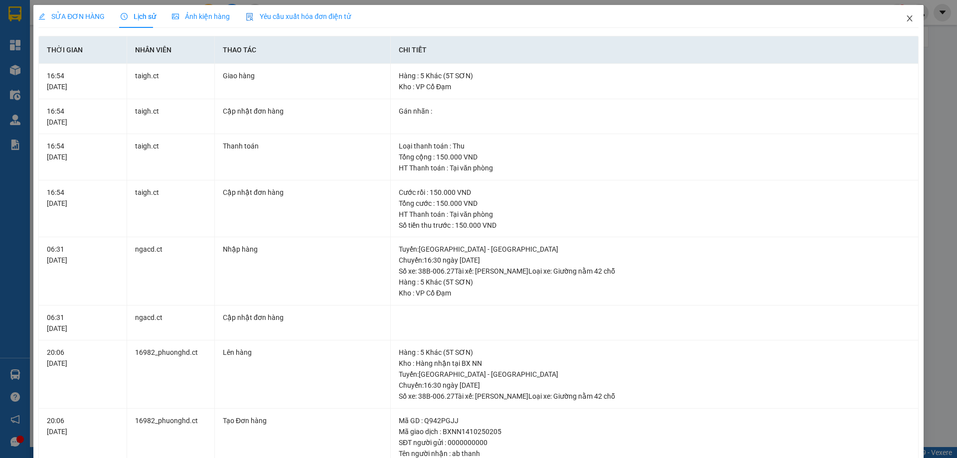
click at [906, 16] on icon "close" at bounding box center [910, 18] width 8 height 8
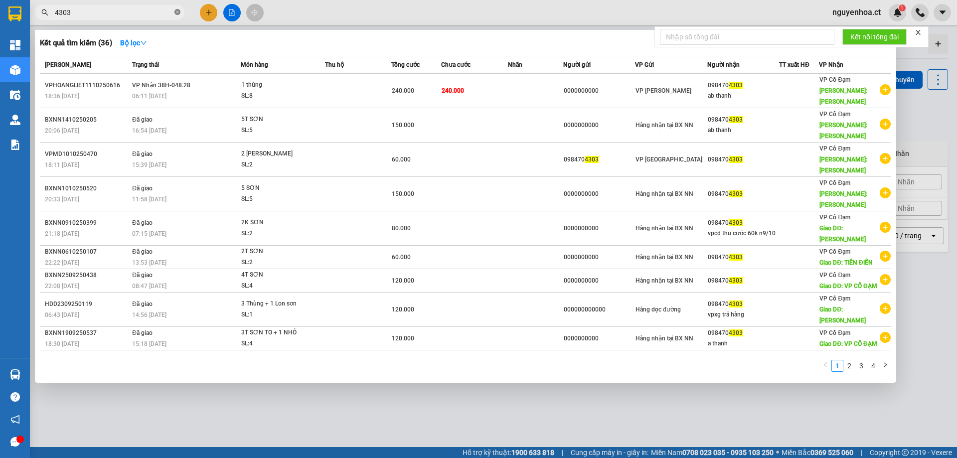
click at [177, 14] on icon "close-circle" at bounding box center [178, 12] width 6 height 6
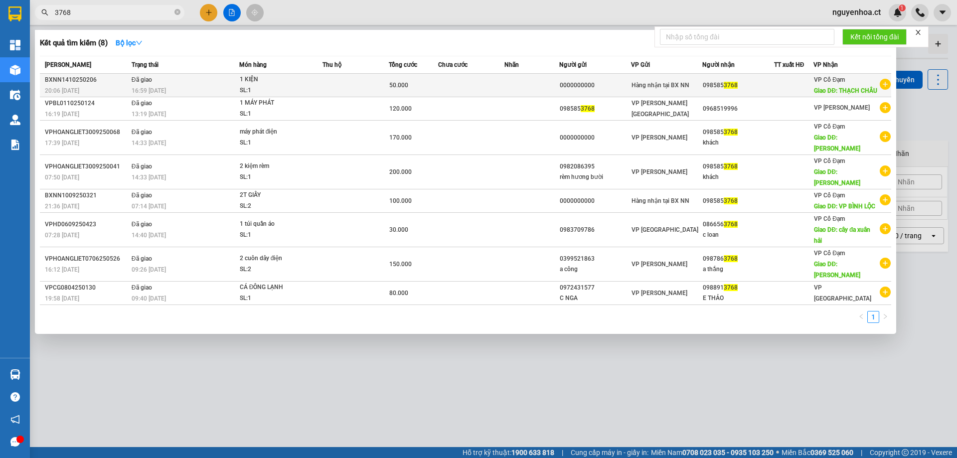
click at [154, 86] on td "Đã giao 16:59 [DATE]" at bounding box center [184, 85] width 110 height 23
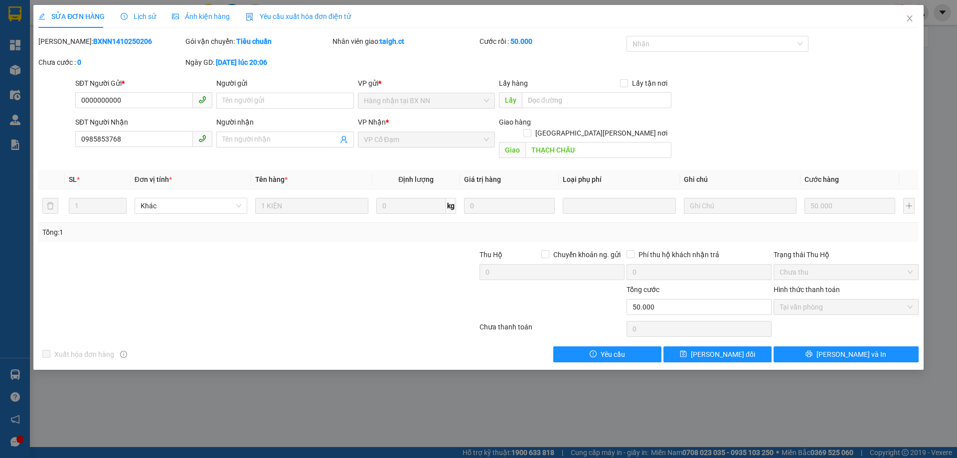
click at [143, 13] on span "Lịch sử" at bounding box center [138, 16] width 35 height 8
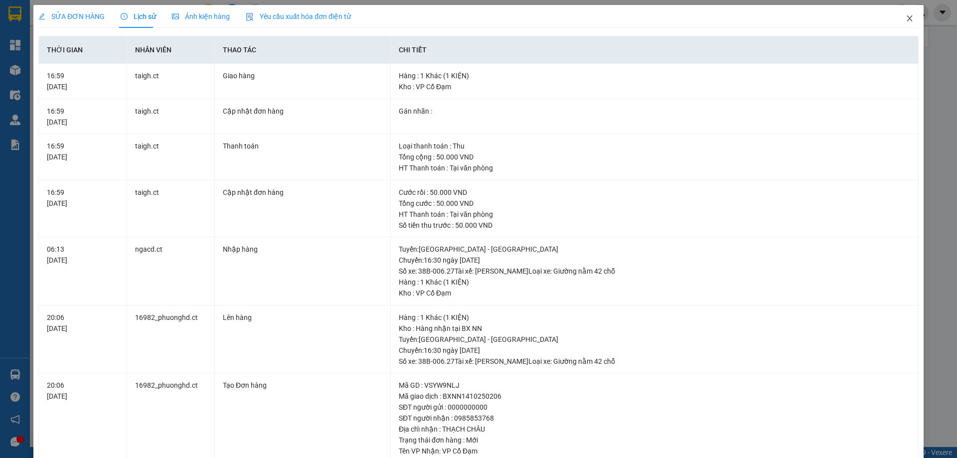
click at [907, 19] on icon "close" at bounding box center [909, 18] width 5 height 6
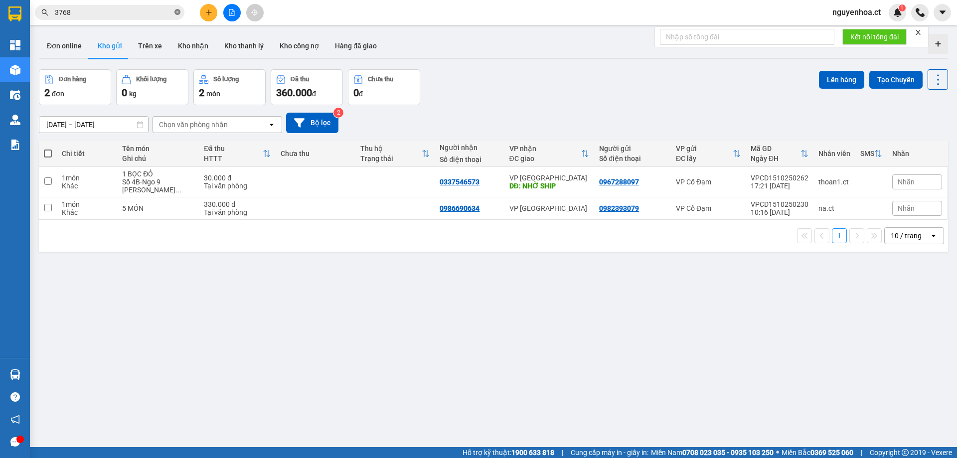
click at [178, 12] on icon "close-circle" at bounding box center [178, 12] width 6 height 6
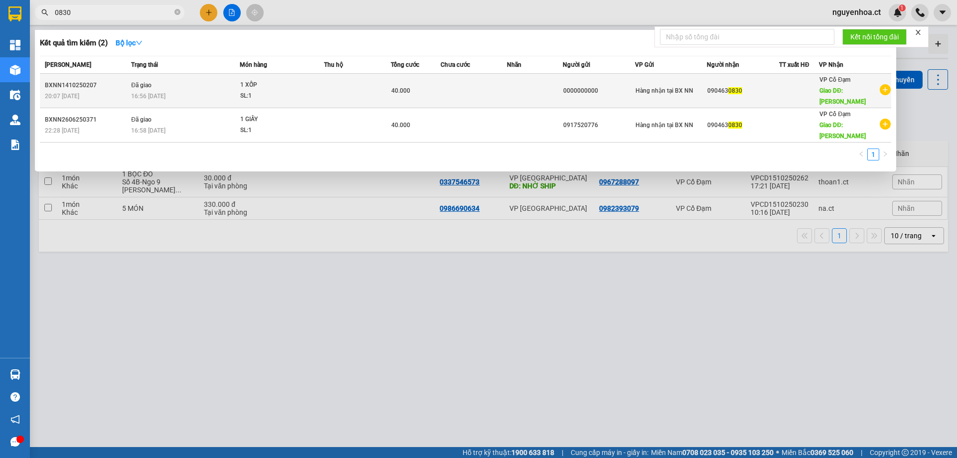
click at [136, 86] on span "Đã giao" at bounding box center [141, 85] width 20 height 7
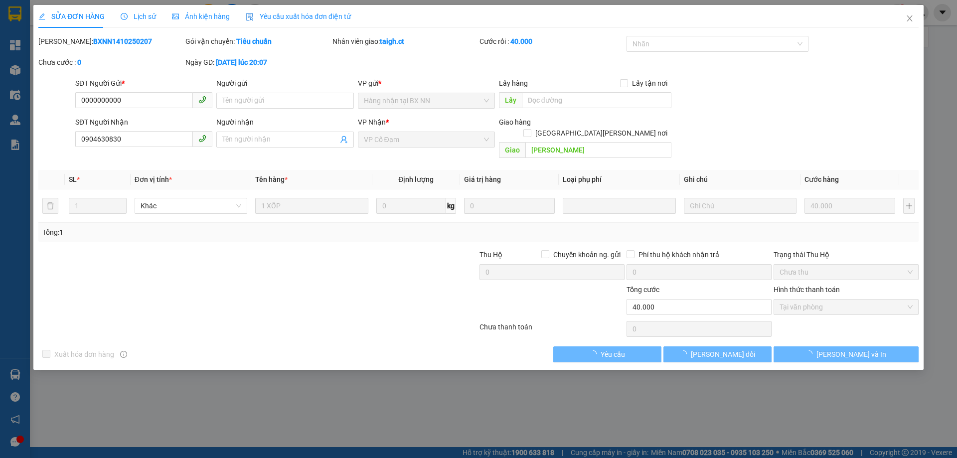
click at [141, 15] on span "Lịch sử" at bounding box center [138, 16] width 35 height 8
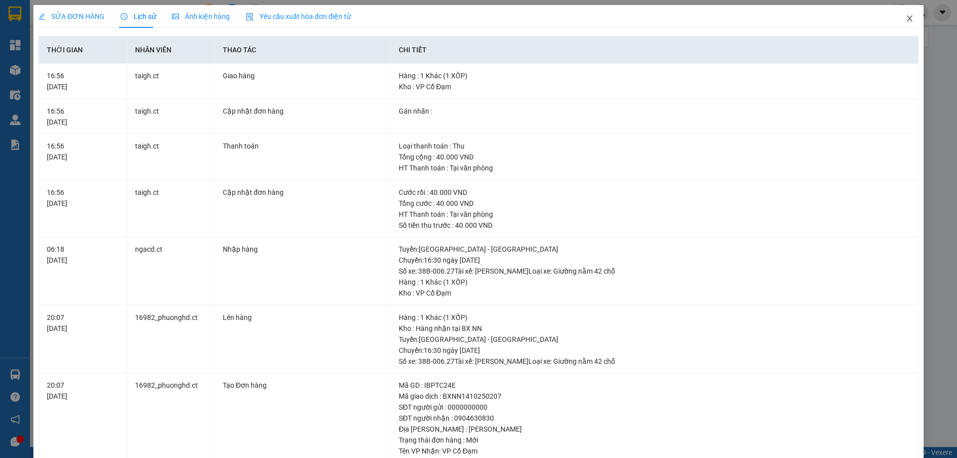
click at [906, 16] on icon "close" at bounding box center [910, 18] width 8 height 8
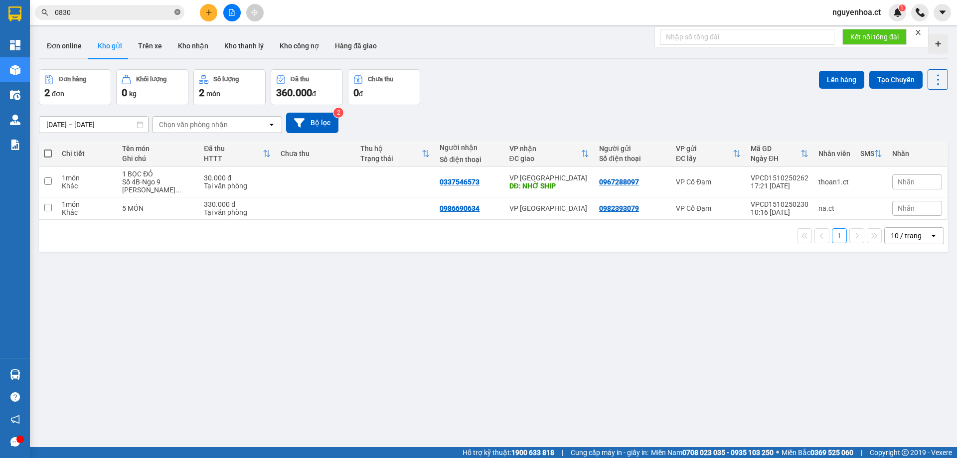
click at [178, 11] on icon "close-circle" at bounding box center [178, 12] width 6 height 6
click at [153, 51] on button "Trên xe" at bounding box center [150, 46] width 40 height 24
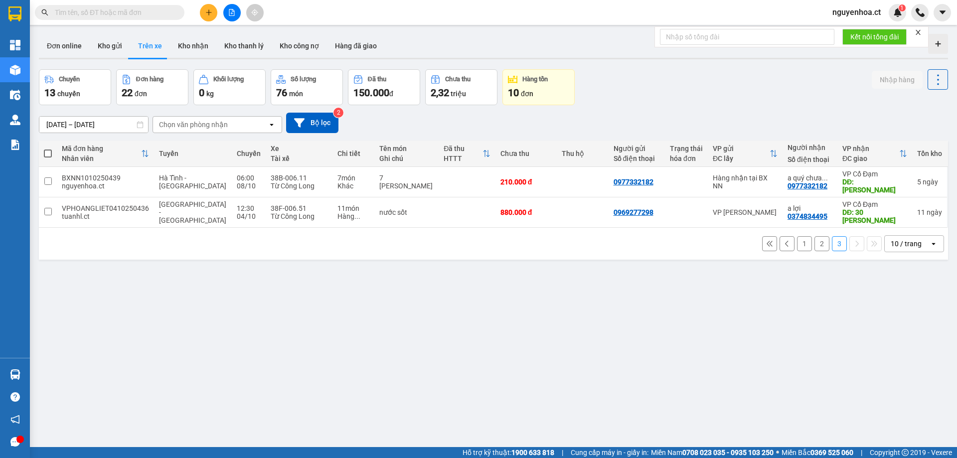
click at [819, 240] on button "2" at bounding box center [822, 243] width 15 height 15
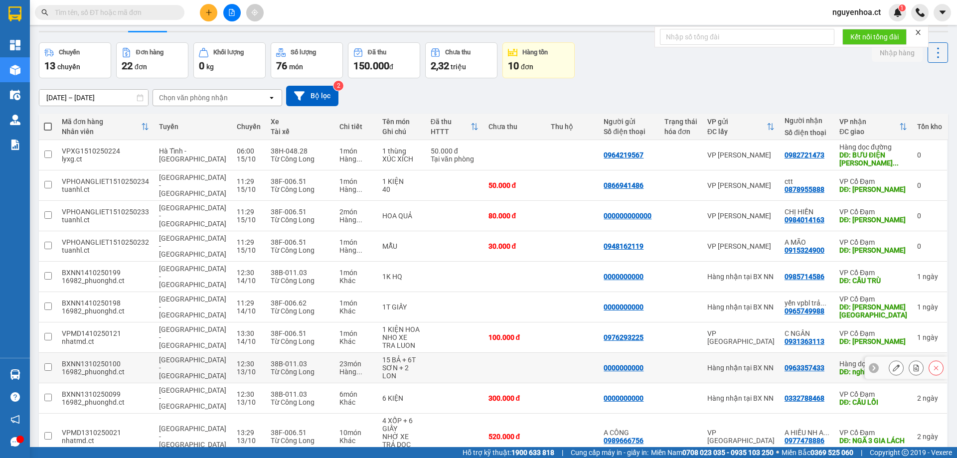
scroll to position [46, 0]
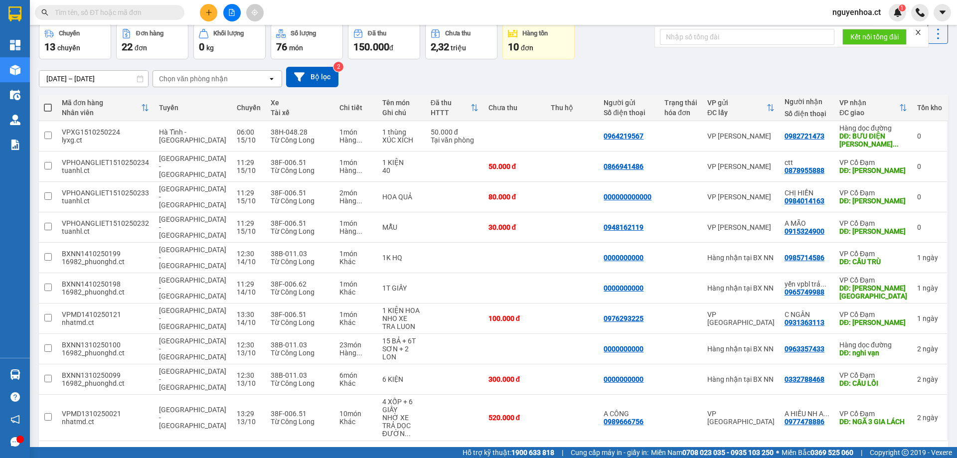
click at [174, 15] on span at bounding box center [110, 12] width 150 height 15
click at [156, 4] on div "Kết quả [PERSON_NAME] ( 2 ) Bộ lọc Mã ĐH Trạng thái Món hàng Thu hộ Tổng [PERSO…" at bounding box center [97, 12] width 194 height 17
click at [158, 8] on input "text" at bounding box center [114, 12] width 118 height 11
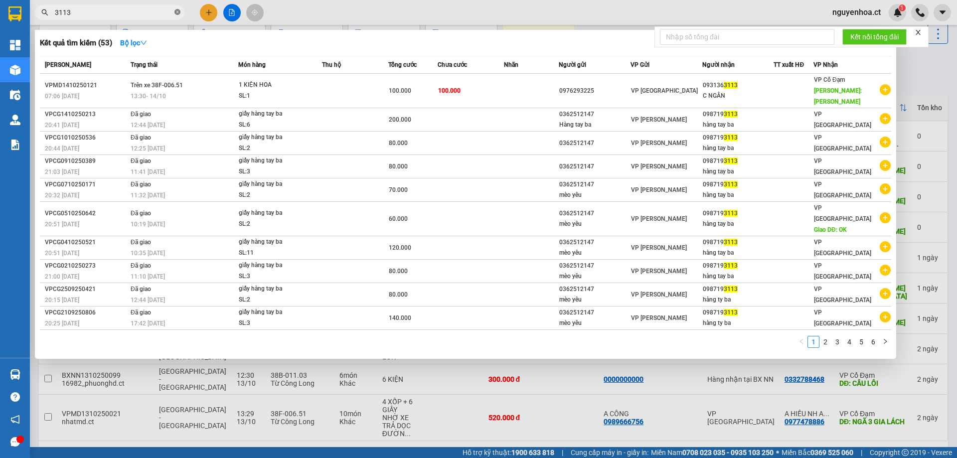
click at [180, 12] on icon "close-circle" at bounding box center [178, 12] width 6 height 6
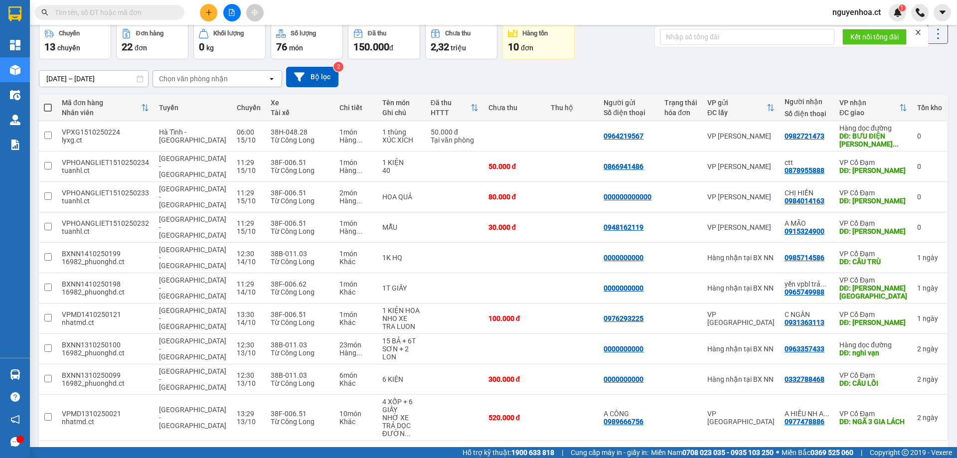
click at [329, 449] on div "1 2 3 10 / trang open" at bounding box center [494, 457] width 902 height 17
click at [798, 450] on button "1" at bounding box center [804, 457] width 15 height 15
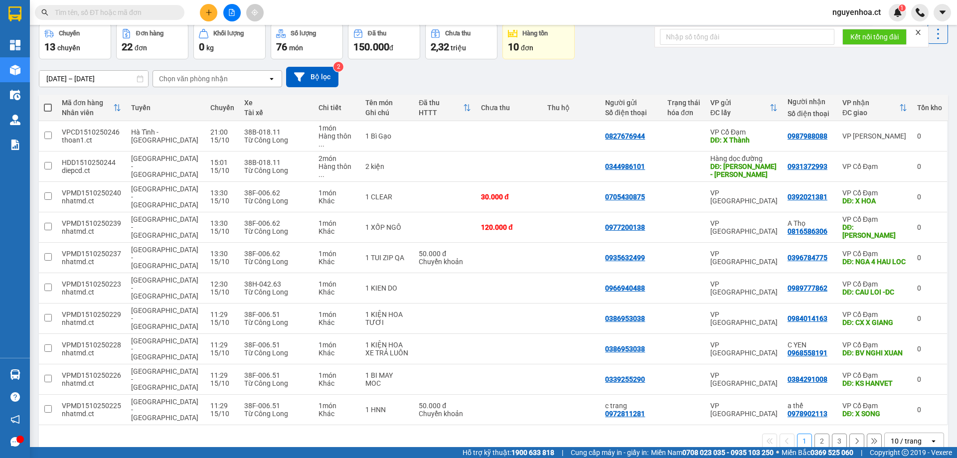
click at [835, 434] on button "3" at bounding box center [839, 441] width 15 height 15
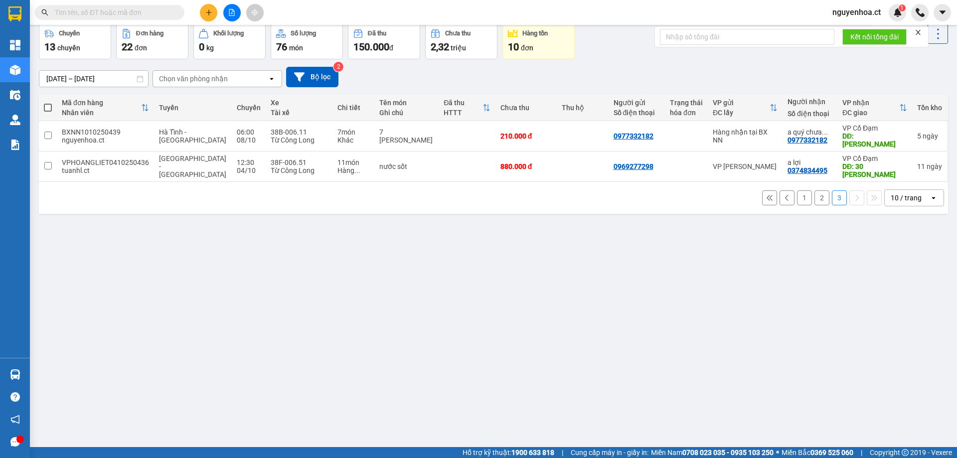
click at [815, 190] on button "2" at bounding box center [822, 197] width 15 height 15
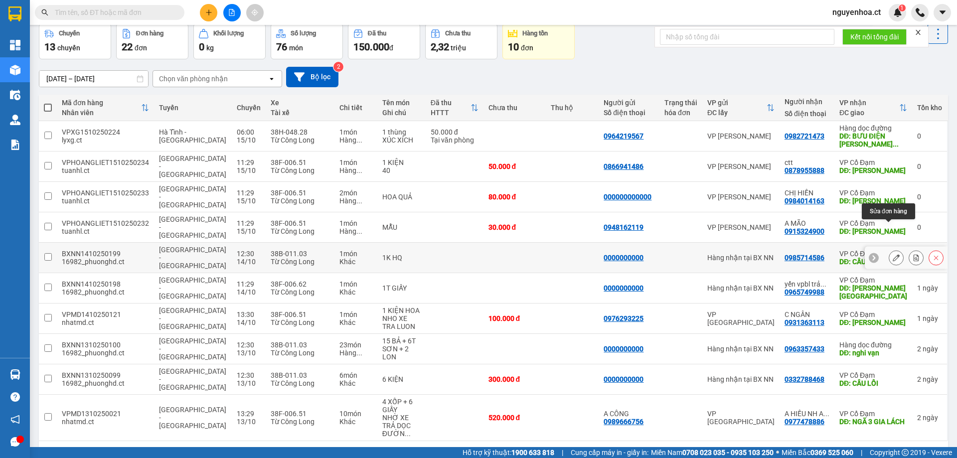
click at [893, 254] on icon at bounding box center [896, 257] width 7 height 7
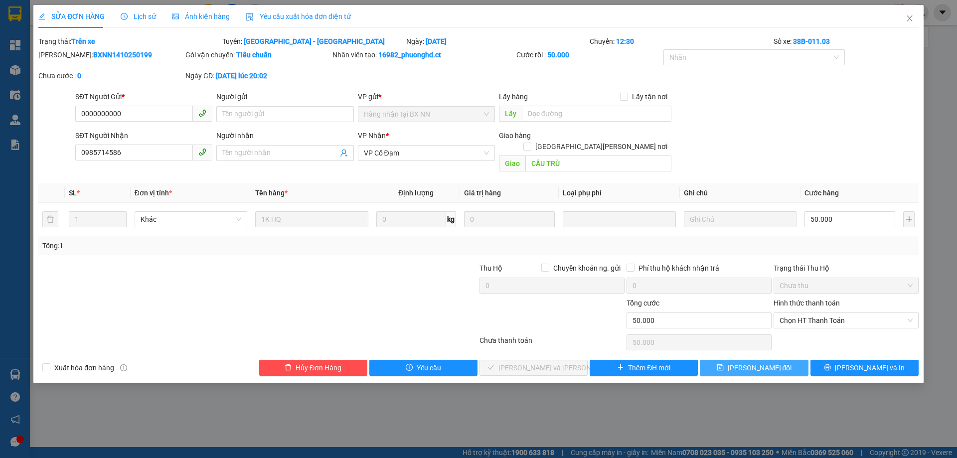
click at [763, 363] on span "[PERSON_NAME] đổi" at bounding box center [760, 368] width 64 height 11
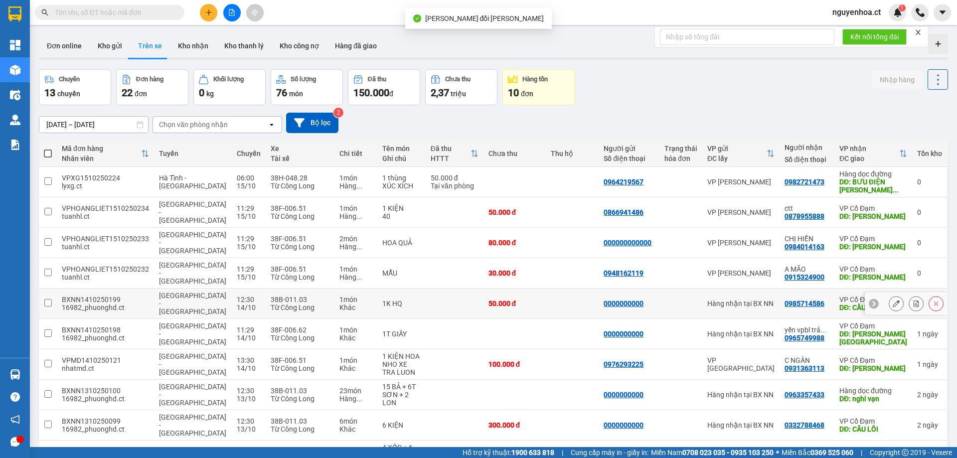
click at [890, 295] on button at bounding box center [897, 303] width 14 height 17
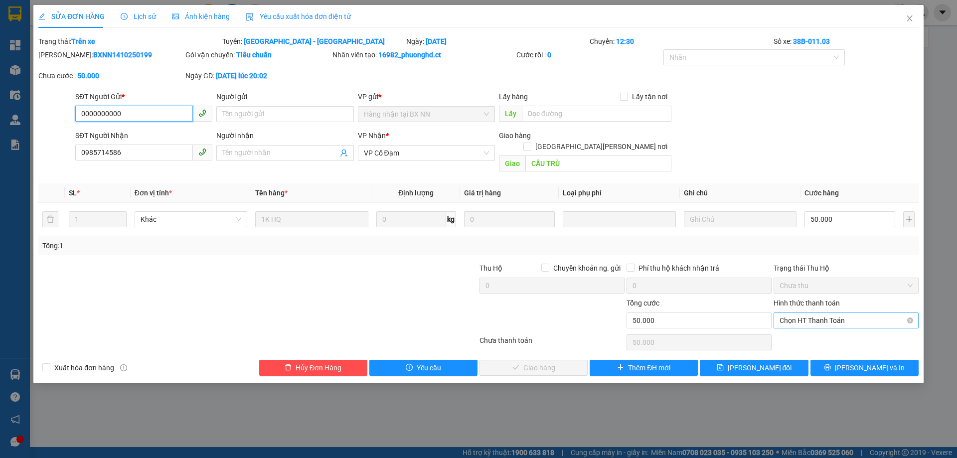
click at [805, 313] on span "Chọn HT Thanh Toán" at bounding box center [846, 320] width 133 height 15
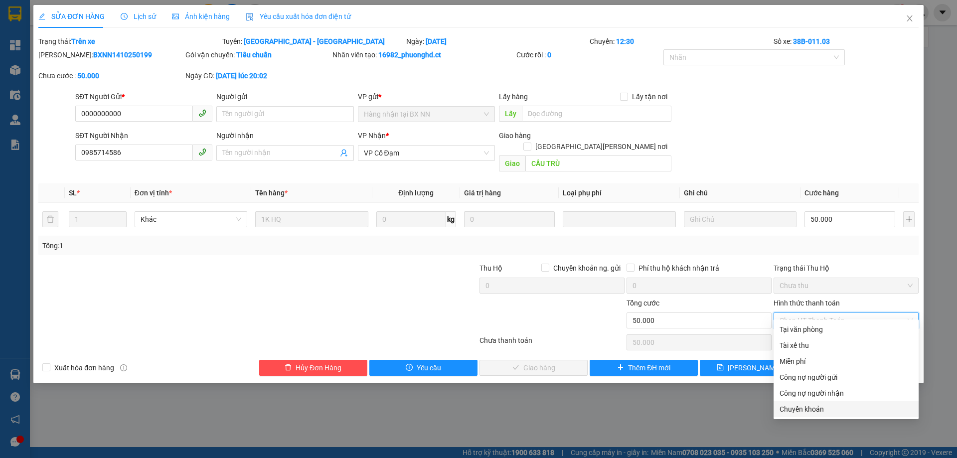
click at [803, 407] on div "Chuyển khoản" at bounding box center [846, 409] width 133 height 11
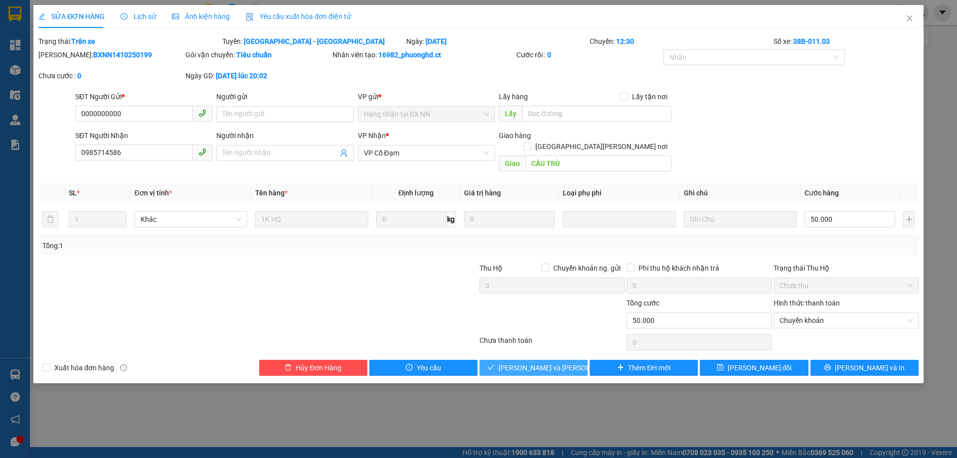
click at [549, 363] on span "[PERSON_NAME] và [PERSON_NAME] hàng" at bounding box center [566, 368] width 135 height 11
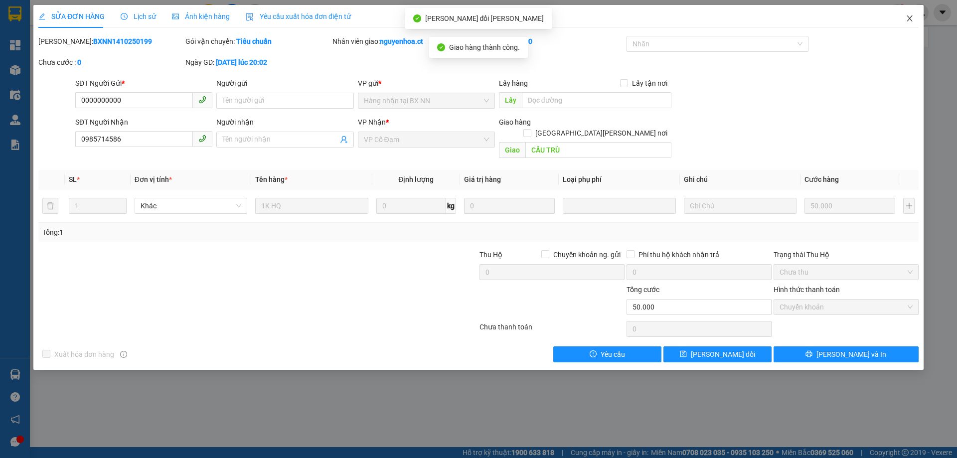
click at [911, 15] on icon "close" at bounding box center [910, 18] width 8 height 8
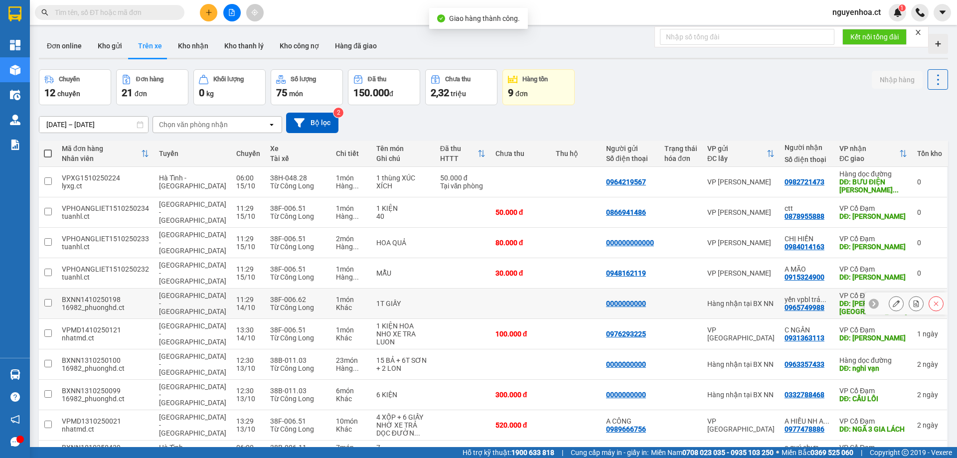
scroll to position [46, 0]
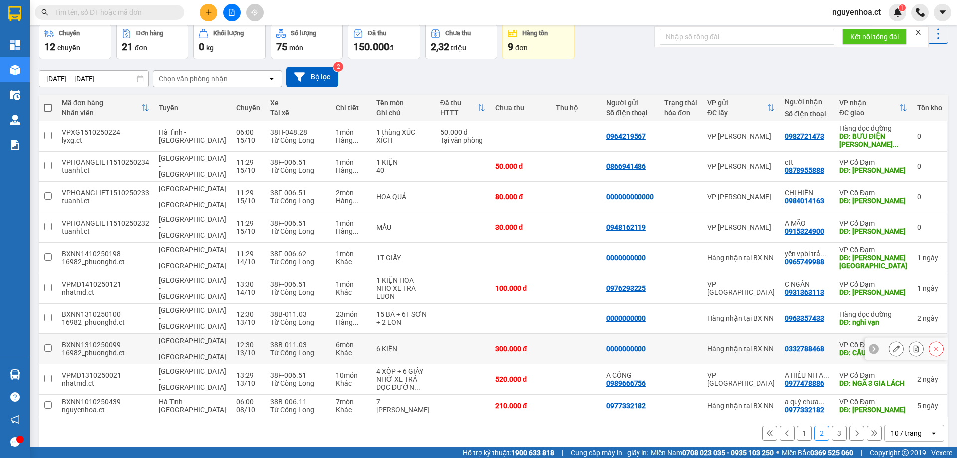
click at [893, 346] on icon at bounding box center [896, 349] width 7 height 7
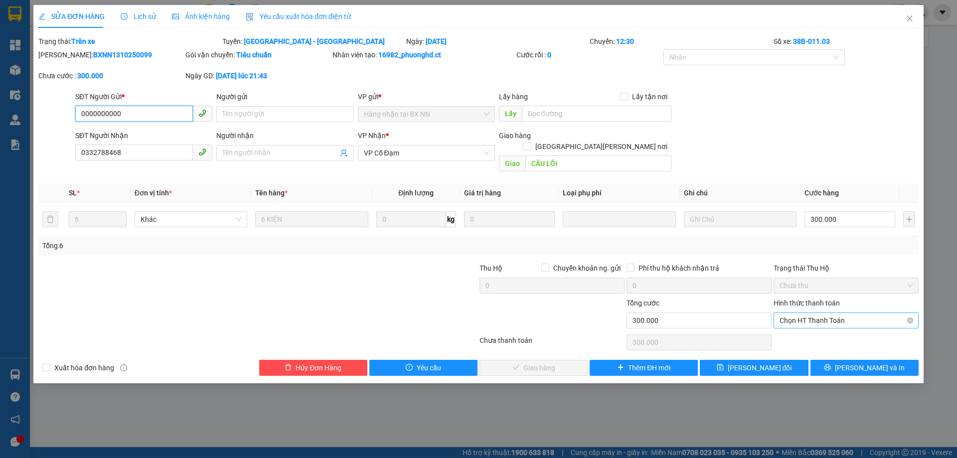
click at [817, 313] on span "Chọn HT Thanh Toán" at bounding box center [846, 320] width 133 height 15
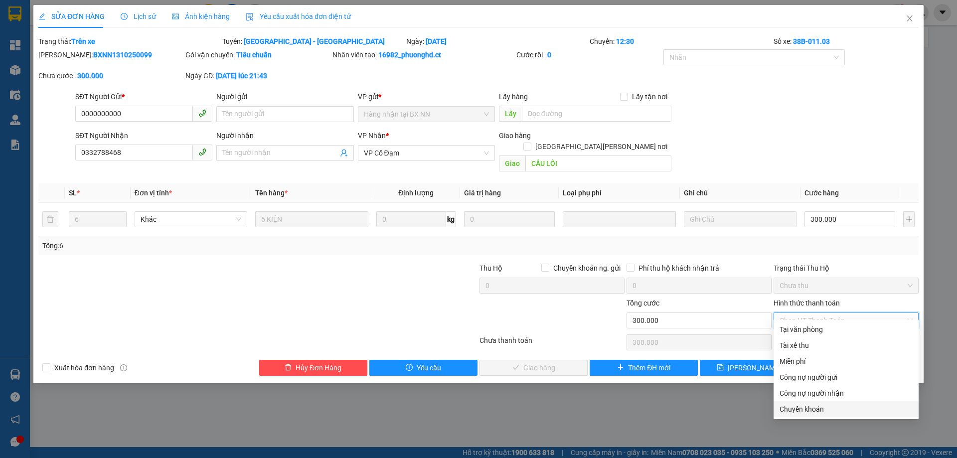
drag, startPoint x: 804, startPoint y: 407, endPoint x: 783, endPoint y: 409, distance: 21.5
click at [803, 409] on div "Chuyển khoản" at bounding box center [846, 409] width 133 height 11
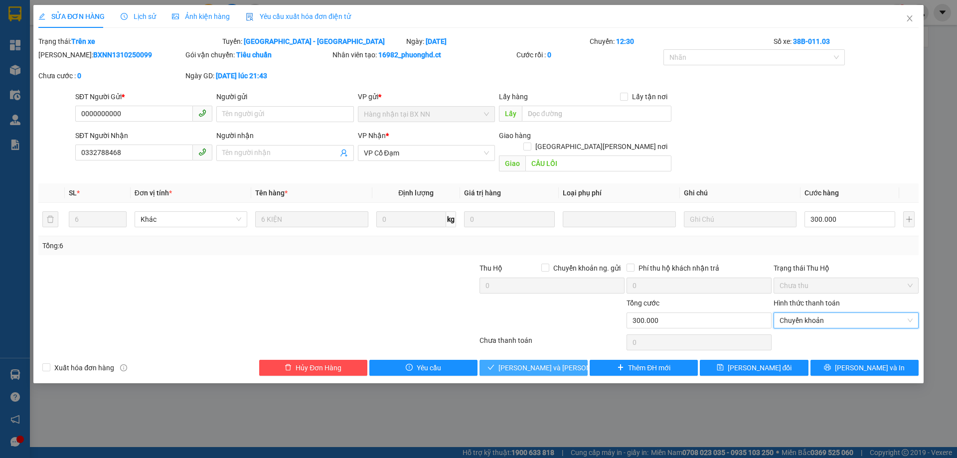
click at [554, 363] on span "[PERSON_NAME] và [PERSON_NAME] hàng" at bounding box center [566, 368] width 135 height 11
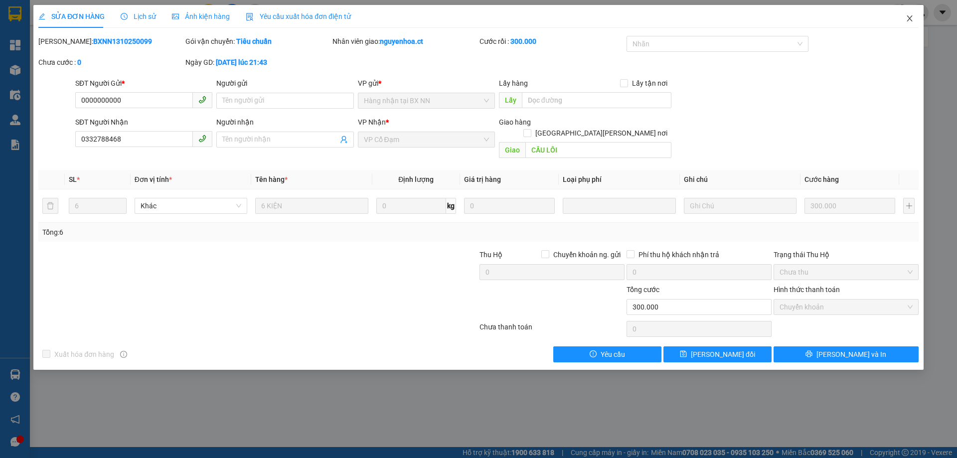
click at [910, 16] on icon "close" at bounding box center [910, 18] width 8 height 8
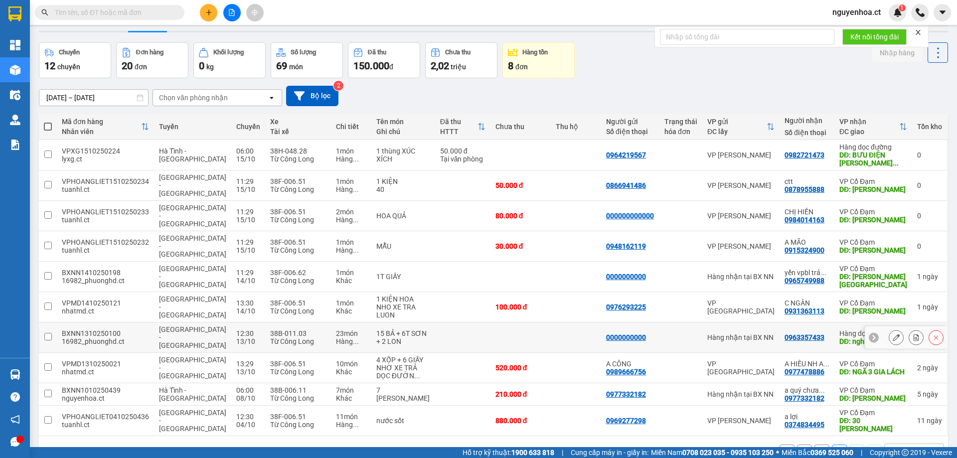
scroll to position [46, 0]
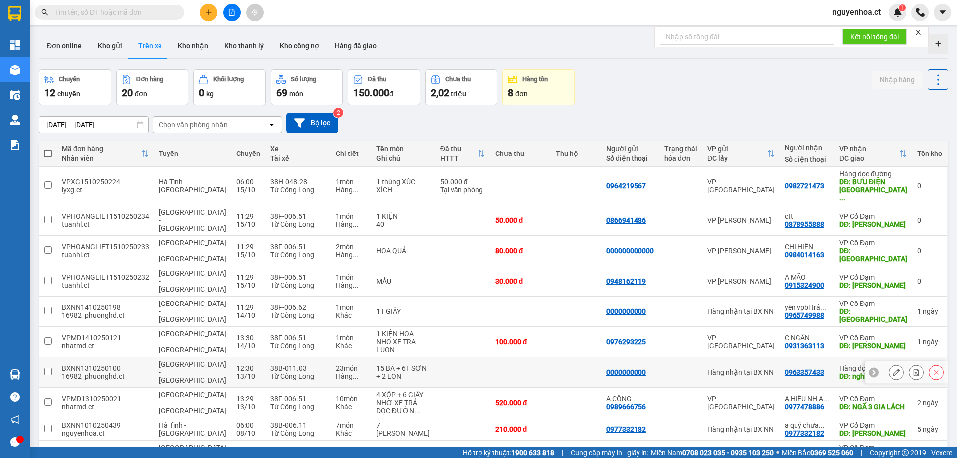
scroll to position [46, 0]
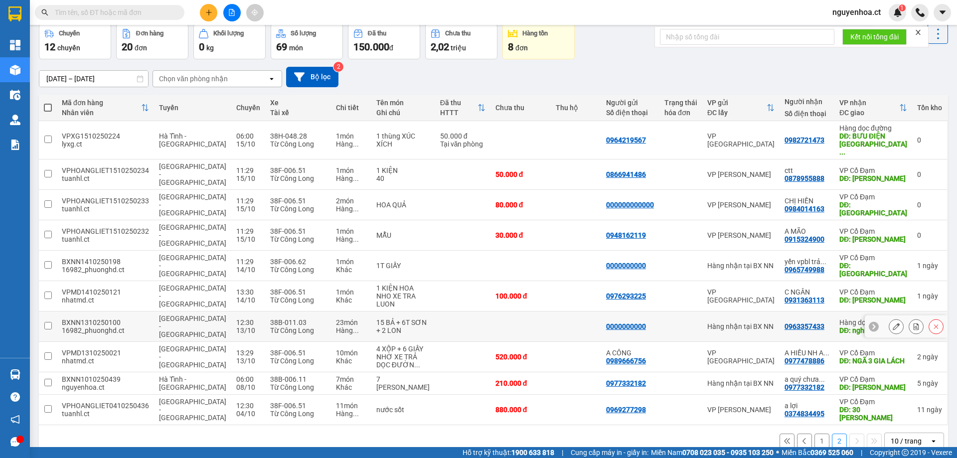
click at [890, 318] on button at bounding box center [897, 326] width 14 height 17
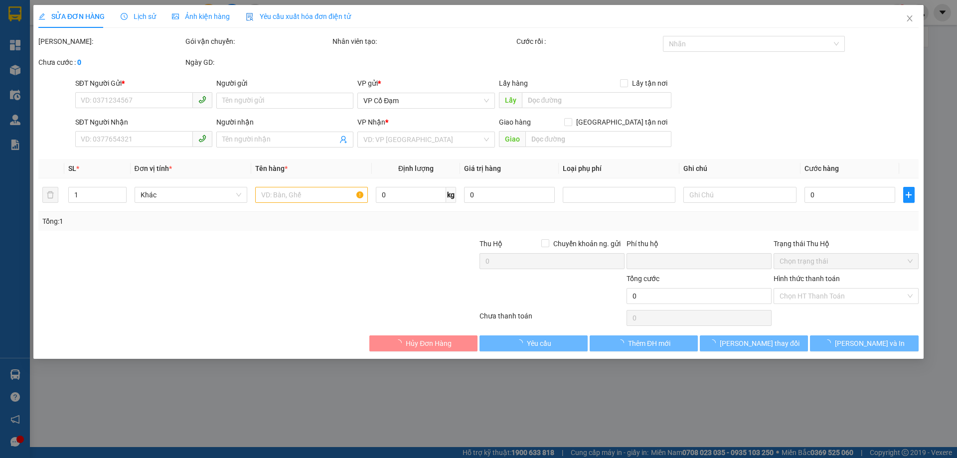
type input "0000000000"
type input "0963357433"
type input "nghi vạn"
type input "0"
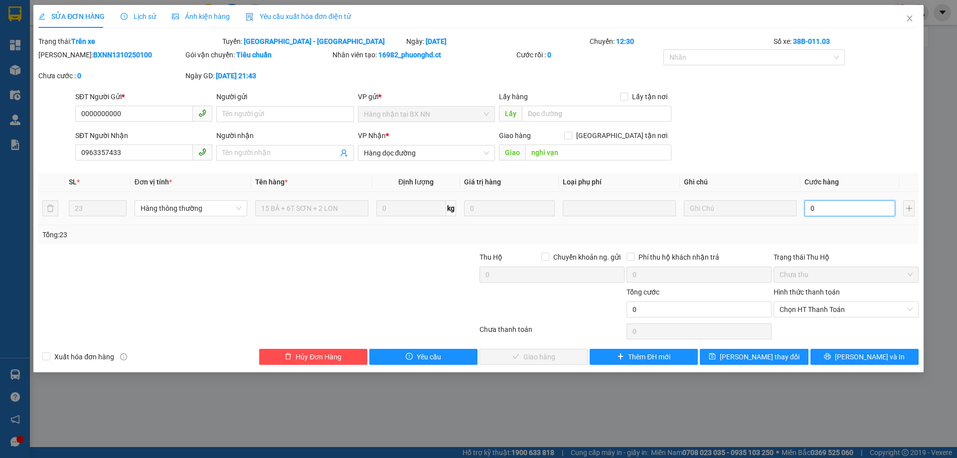
click at [826, 208] on input "0" at bounding box center [850, 208] width 91 height 16
type input "6"
type input "65"
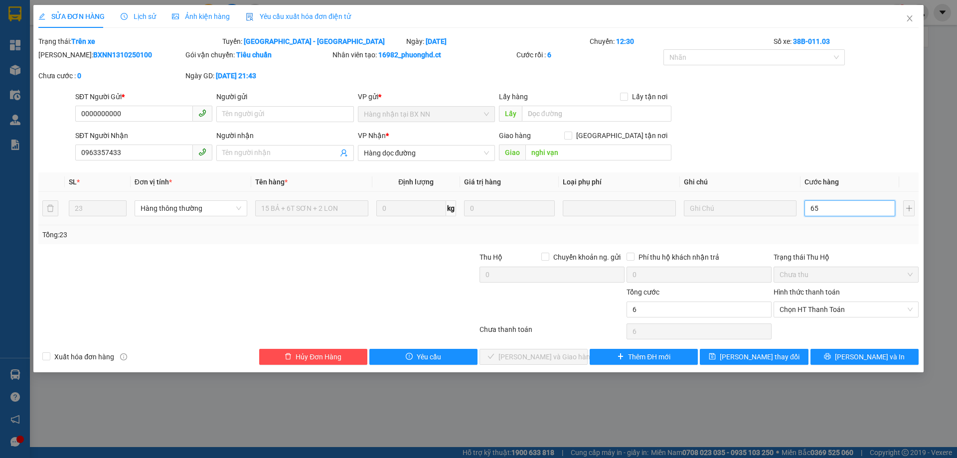
type input "65"
type input "650"
click at [801, 315] on span "Chọn HT Thanh Toán" at bounding box center [846, 309] width 133 height 15
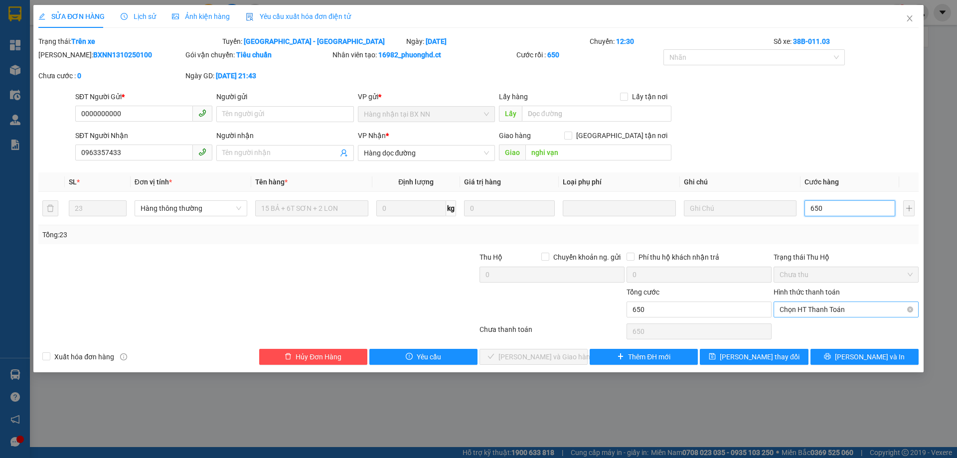
type input "650"
type input "650.000"
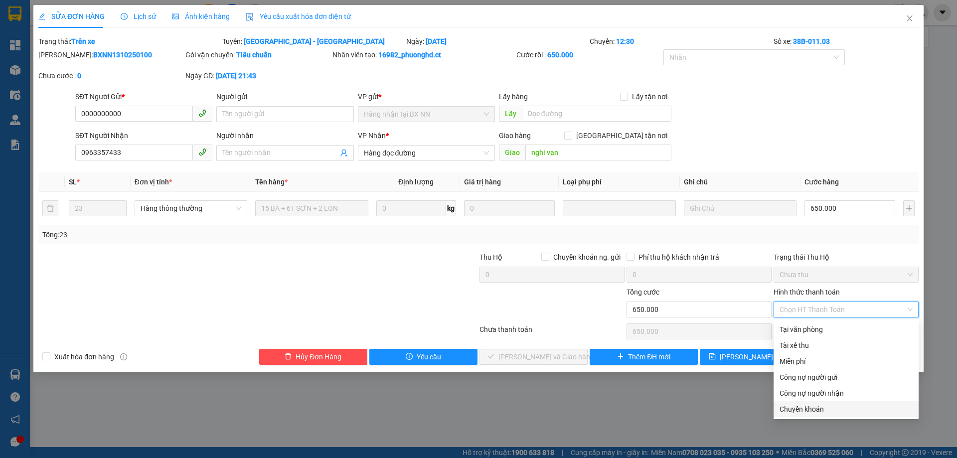
drag, startPoint x: 793, startPoint y: 414, endPoint x: 735, endPoint y: 408, distance: 58.7
click at [793, 415] on div "Chuyển khoản" at bounding box center [846, 409] width 145 height 16
type input "0"
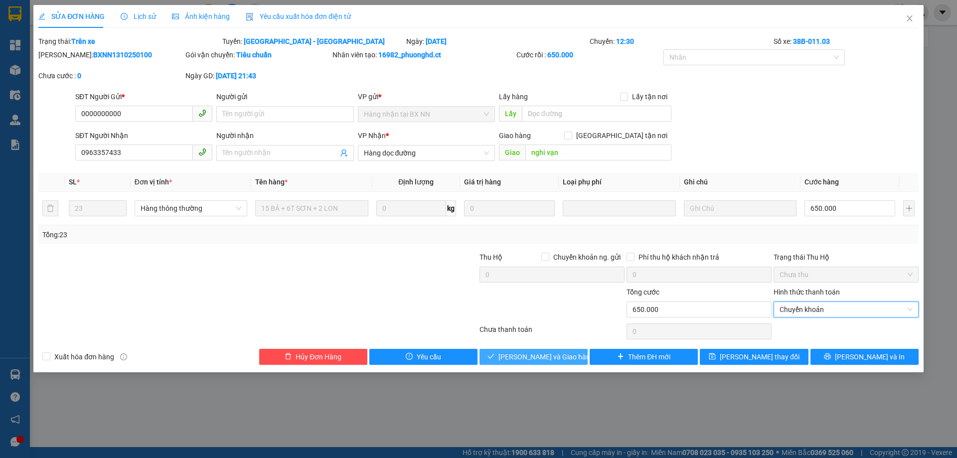
click at [569, 355] on button "[PERSON_NAME] và [PERSON_NAME] hàng" at bounding box center [534, 357] width 108 height 16
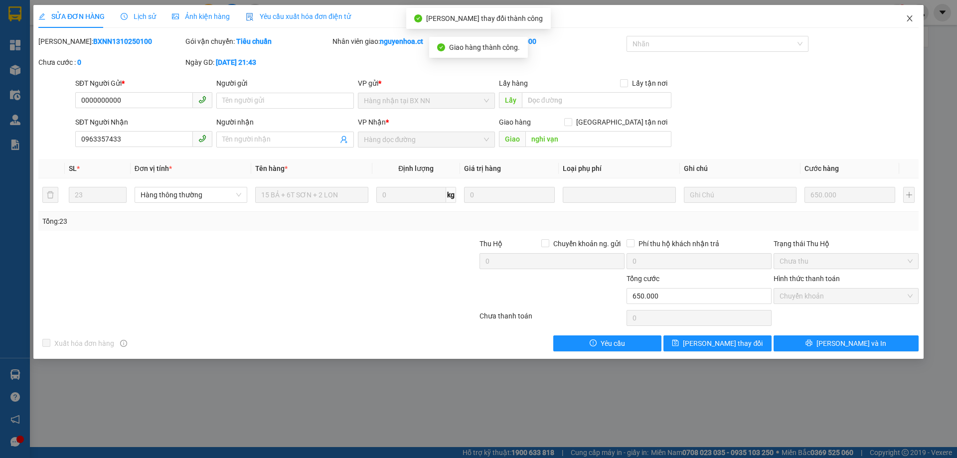
click at [911, 14] on span "Close" at bounding box center [910, 19] width 28 height 28
